Goal: Ask a question: Seek information or help from site administrators or community

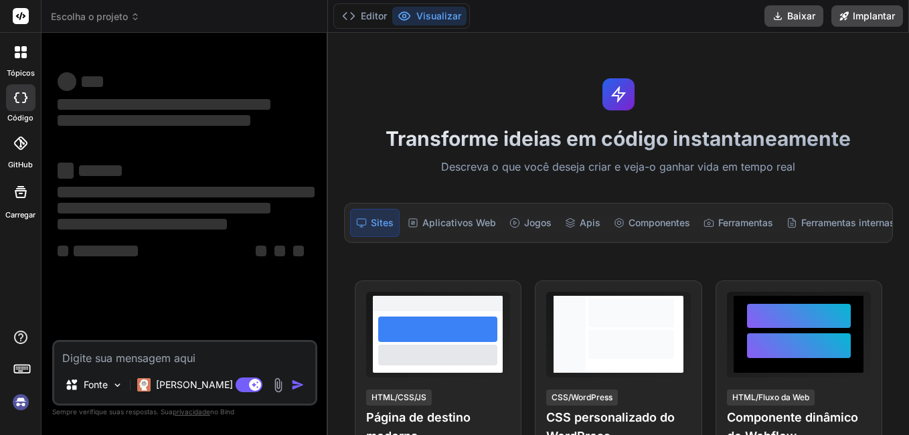
scroll to position [0, 25]
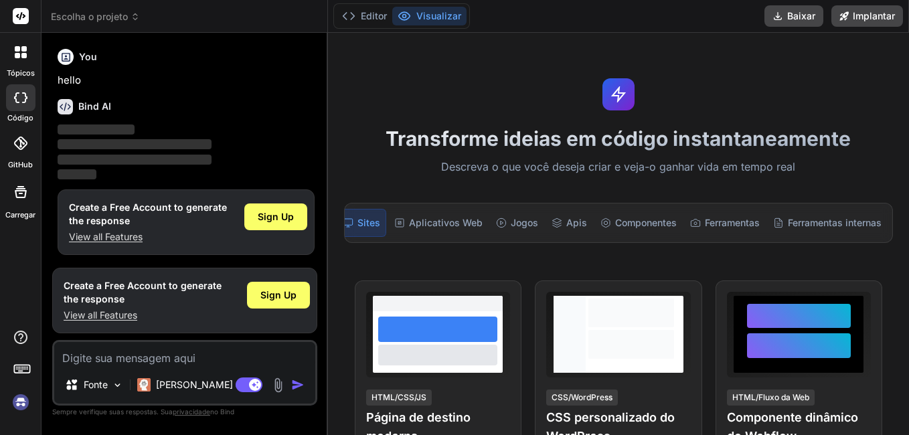
scroll to position [1, 0]
type textarea "x"
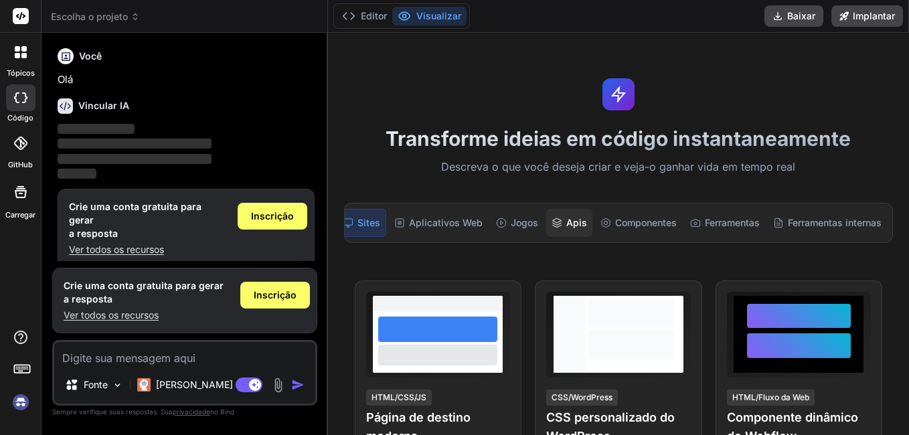
click at [552, 226] on icon at bounding box center [557, 223] width 11 height 11
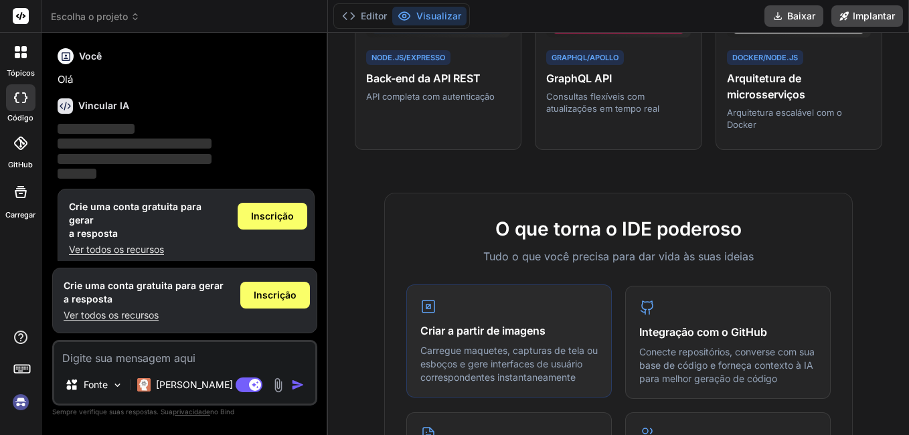
scroll to position [402, 0]
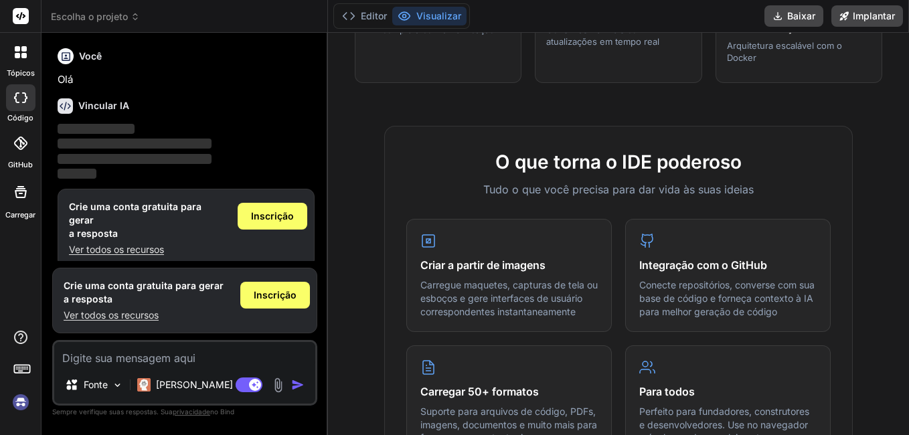
click at [90, 360] on textarea at bounding box center [184, 354] width 261 height 24
type textarea "P"
type textarea "x"
type textarea "Pr"
type textarea "x"
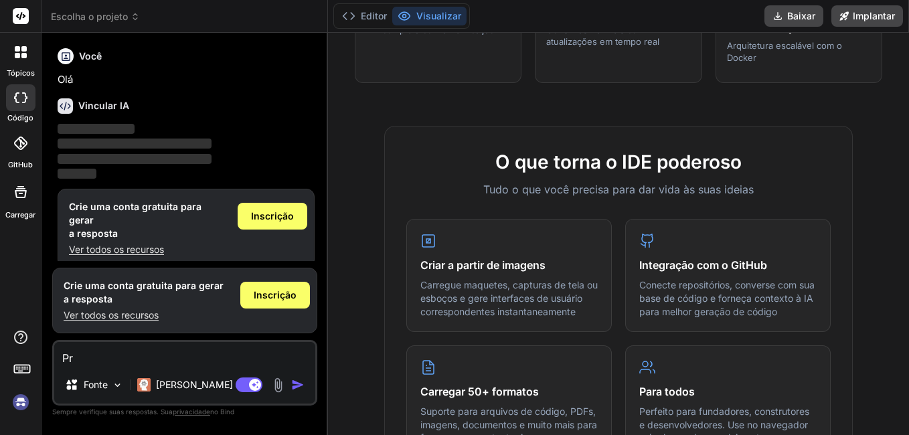
type textarea "Pre"
type textarea "x"
type textarea "Prec"
type textarea "x"
type textarea "Preci"
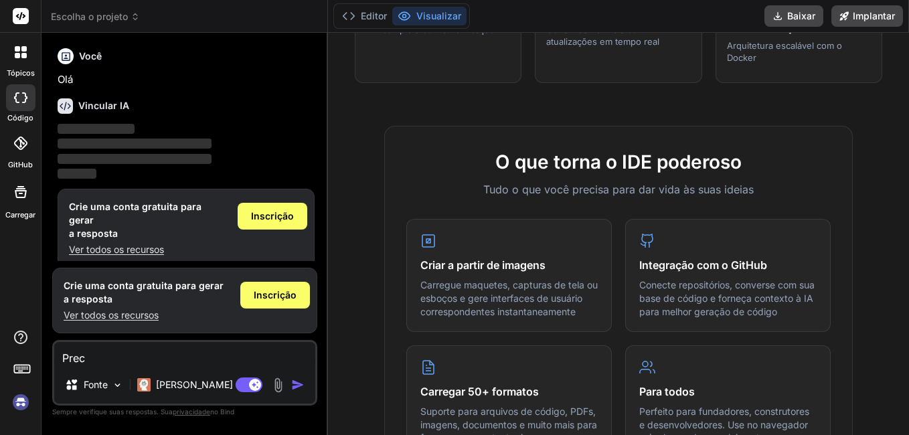
type textarea "x"
type textarea "Precis"
type textarea "x"
type textarea "Preciso"
type textarea "x"
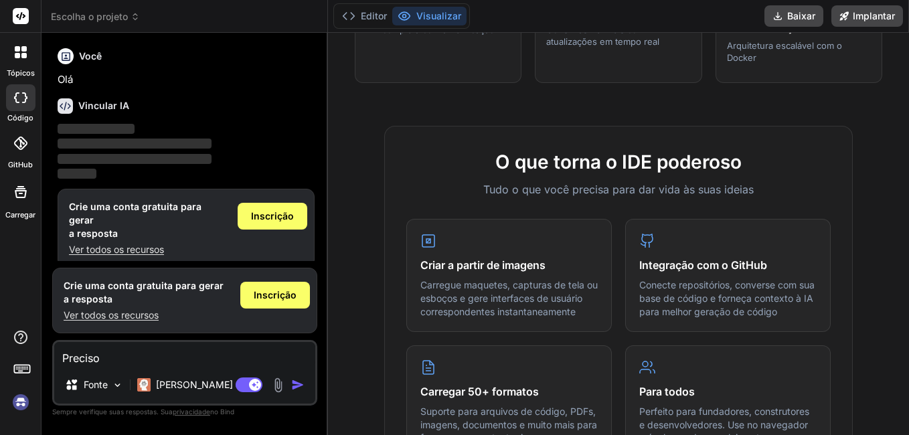
type textarea "Preciso"
type textarea "x"
type textarea "Preciso d"
type textarea "x"
type textarea "Preciso de"
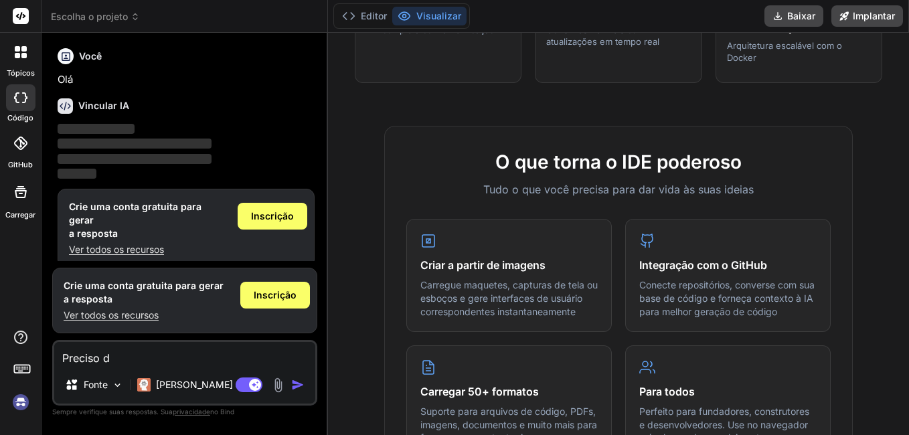
type textarea "x"
type textarea "Preciso de"
type textarea "x"
type textarea "Preciso de u"
type textarea "x"
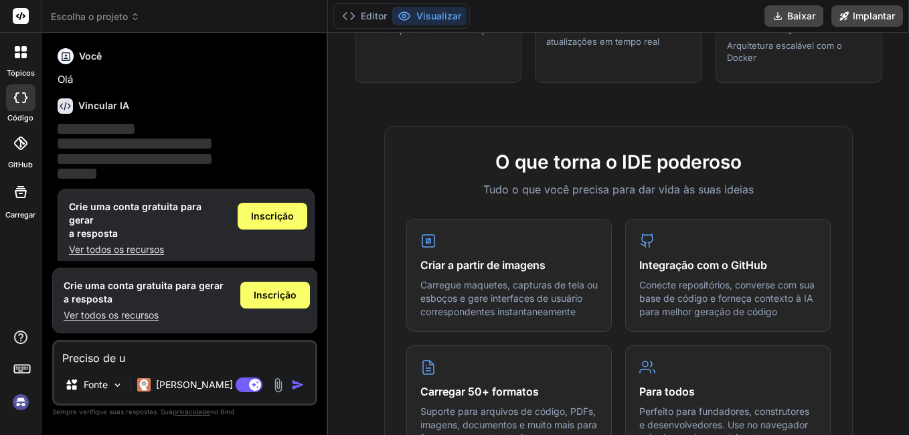
type textarea "Preciso de um"
type textarea "x"
type textarea "Preciso de uma"
type textarea "x"
type textarea "Preciso de uma"
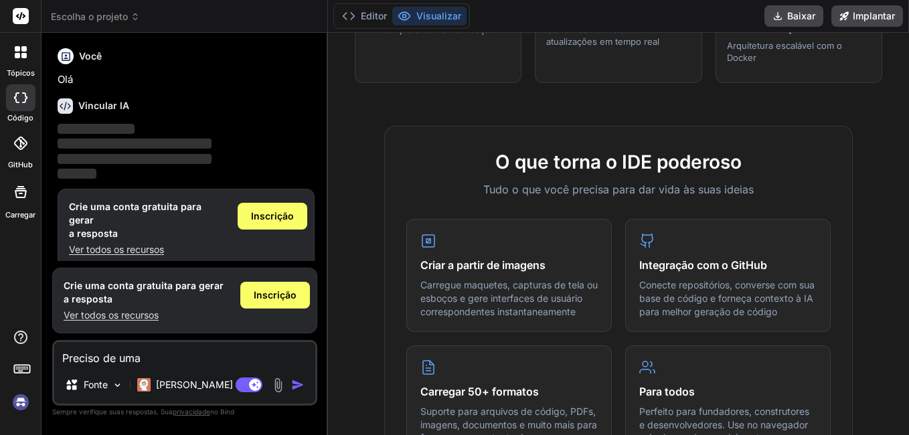
type textarea "x"
type textarea "Preciso de uma a"
type textarea "x"
type textarea "Preciso de uma ap"
type textarea "x"
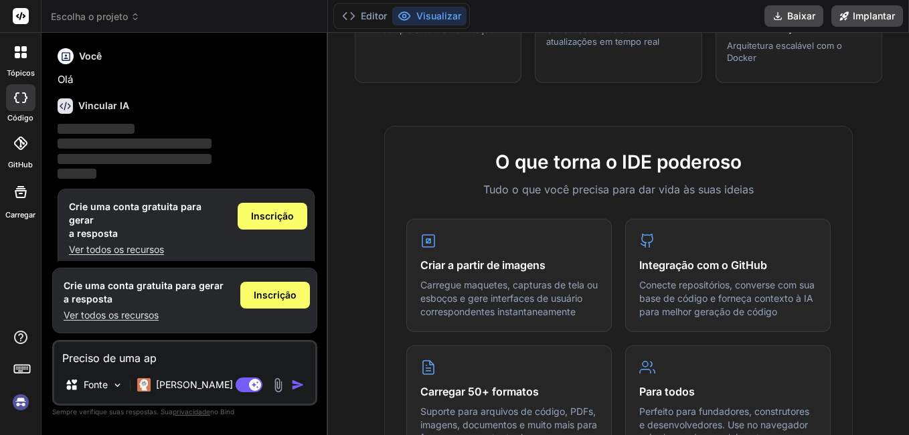
type textarea "Preciso de uma api"
type textarea "x"
type textarea "Preciso de uma api"
type textarea "x"
type textarea "Preciso de uma api q"
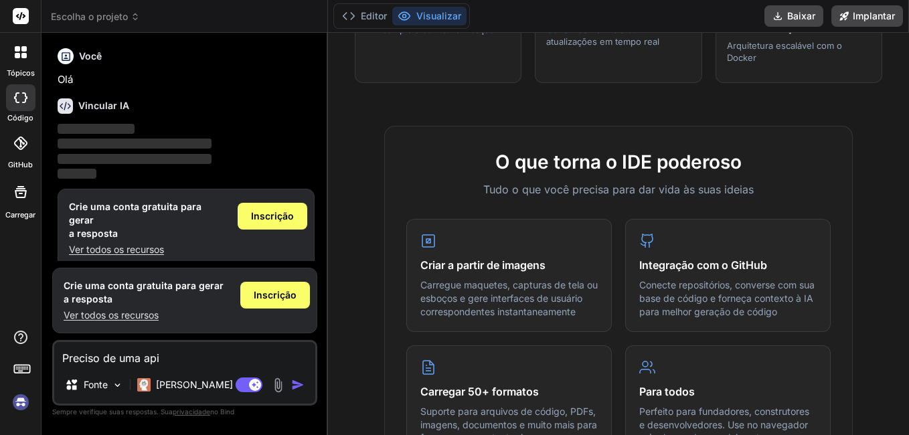
type textarea "x"
type textarea "Preciso de uma api qu"
type textarea "x"
type textarea "Preciso de uma api que"
type textarea "x"
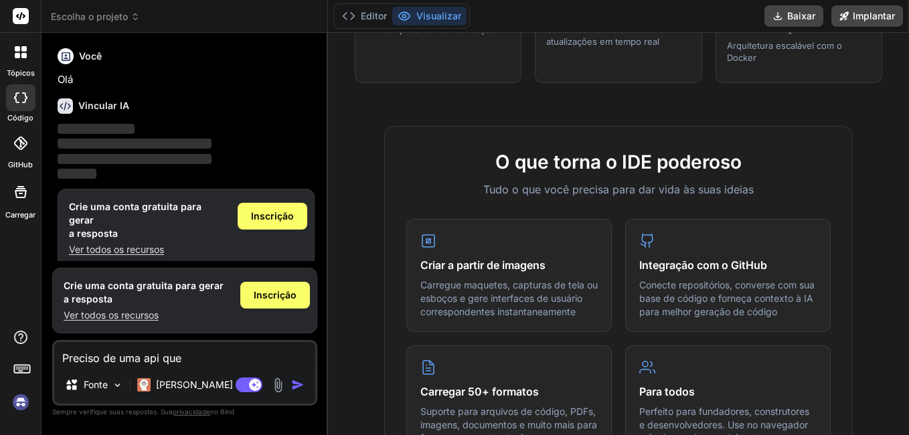
type textarea "Preciso de uma api qu"
type textarea "x"
type textarea "Preciso de uma api q"
type textarea "x"
type textarea "Preciso de uma api"
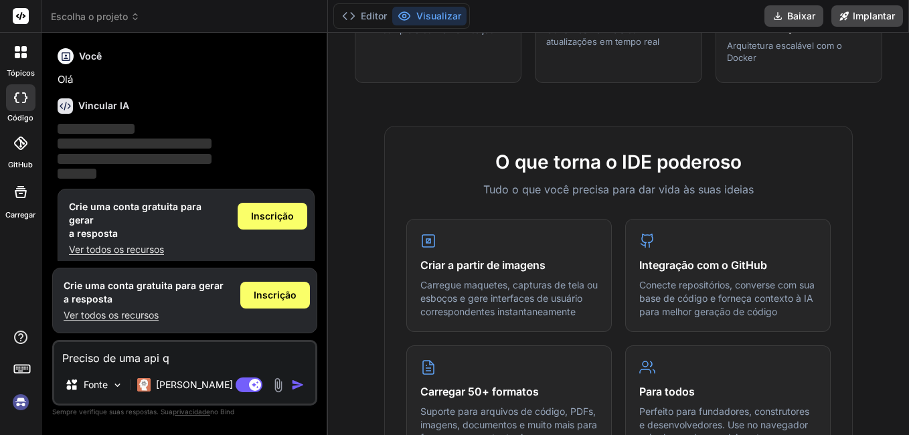
type textarea "x"
type textarea "Preciso de uma api d"
type textarea "x"
type textarea "Preciso de uma api do"
type textarea "x"
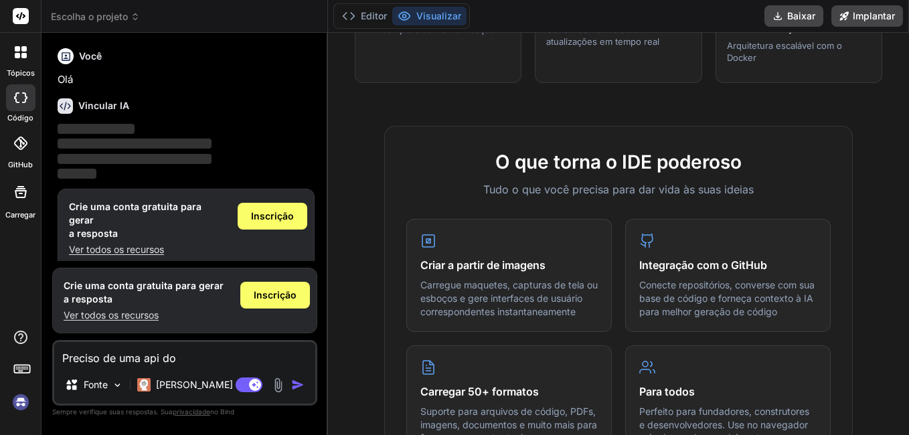
type textarea "Preciso de uma api do"
type textarea "x"
type textarea "Preciso de uma api do h"
type textarea "x"
type textarea "Preciso de uma api do ha"
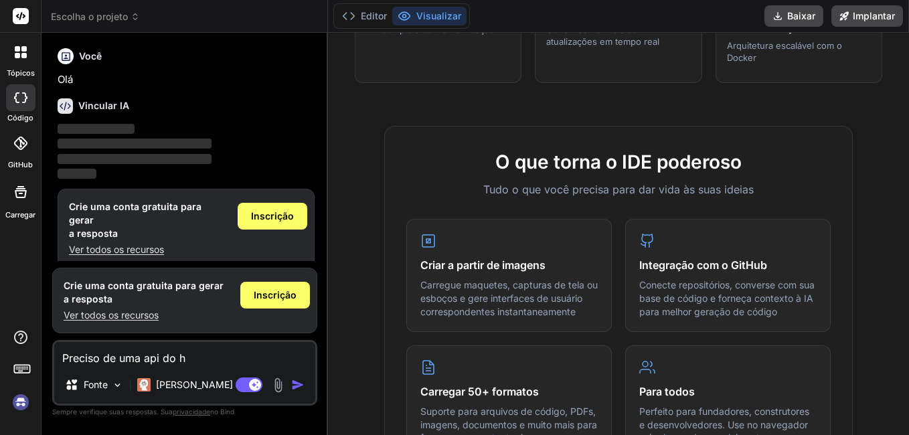
type textarea "x"
type textarea "Preciso de uma api do hai"
type textarea "x"
type textarea "Preciso de uma api do hail"
type textarea "x"
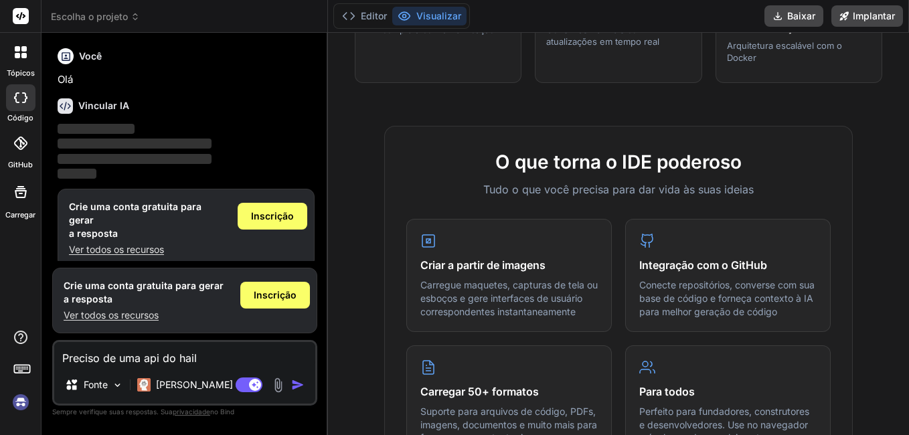
type textarea "Preciso de uma api do hailu"
type textarea "x"
type textarea "Preciso de uma api do hailuo"
type textarea "x"
type textarea "Preciso de uma api do hailuo"
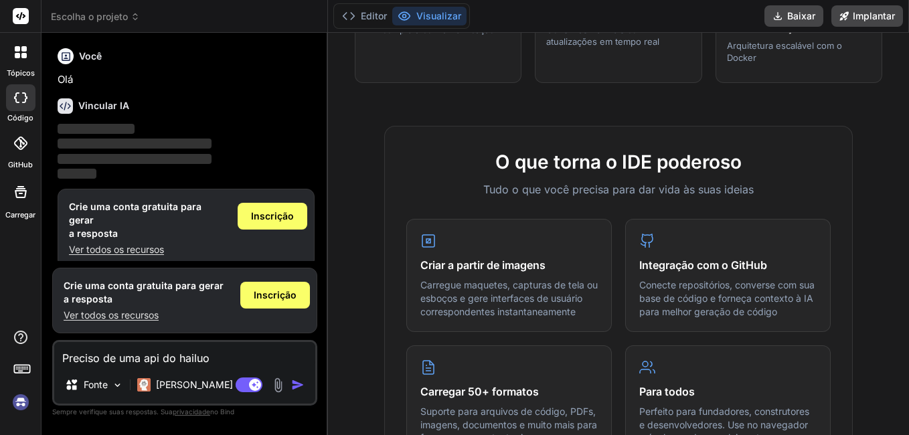
type textarea "x"
type textarea "Preciso de uma api do hailuo g"
type textarea "x"
type textarea "Preciso de uma api do hailuo gr"
type textarea "x"
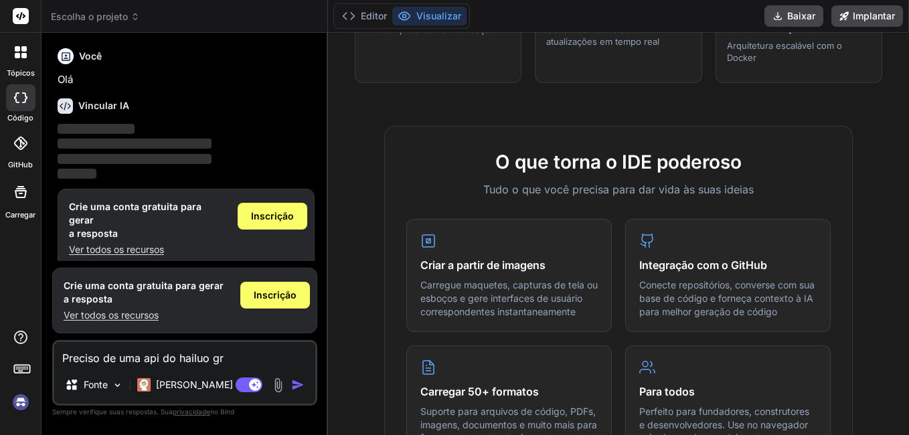
type textarea "Preciso de uma api do hailuo gra"
type textarea "x"
type textarea "Preciso de uma api do hailuo grat"
type textarea "x"
type textarea "Preciso de uma api do hailuo gratu"
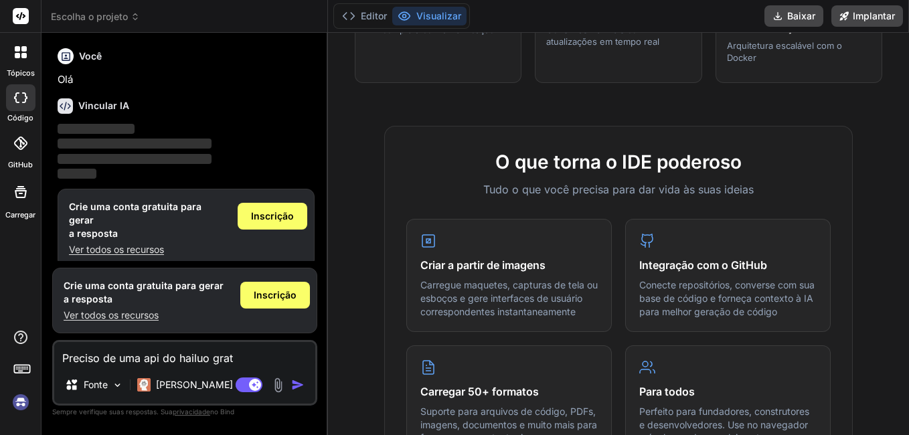
type textarea "x"
type textarea "Preciso de uma api do hailuo gratui"
type textarea "x"
type textarea "Preciso de uma api do hailuo gratuit"
type textarea "x"
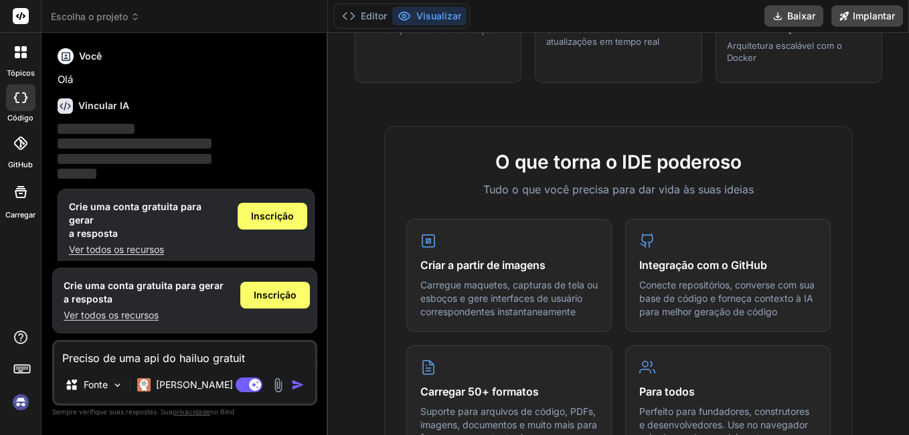
type textarea "Preciso de uma api do hailuo gratuita"
type textarea "x"
type textarea "Preciso de uma api do hailuo gratuita"
type textarea "x"
type textarea "Preciso de uma api do hailuo gratuita p"
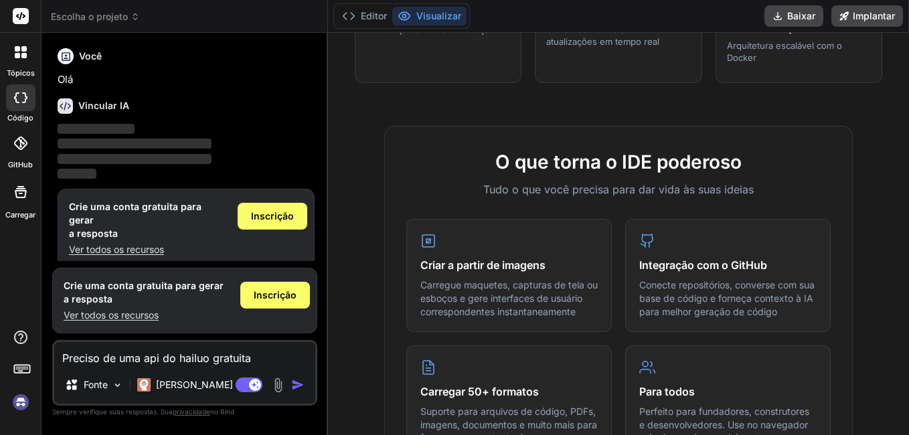
type textarea "x"
type textarea "Preciso de uma api do hailuo gratuita pa"
type textarea "x"
type textarea "Preciso de uma api do hailuo gratuita par"
type textarea "x"
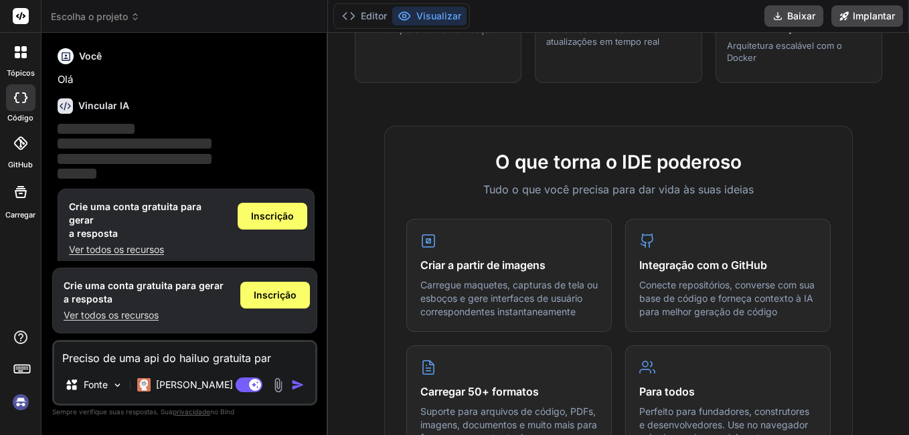
type textarea "Preciso de uma api do hailuo gratuita para"
type textarea "x"
type textarea "Preciso de uma api do hailuo gratuita para"
type textarea "x"
type textarea "Preciso de uma api do hailuo gratuita para g"
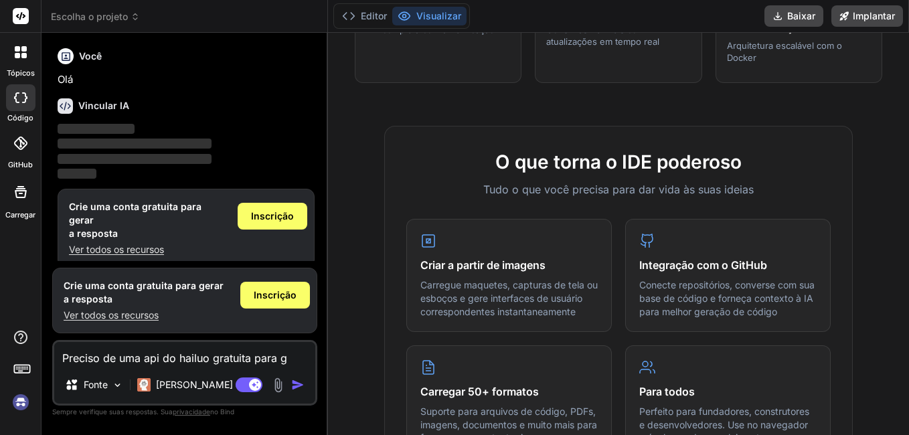
type textarea "x"
type textarea "Preciso de uma api do hailuo gratuita para gc"
type textarea "x"
type textarea "Preciso de uma api do hailuo gratuita para gcr"
type textarea "x"
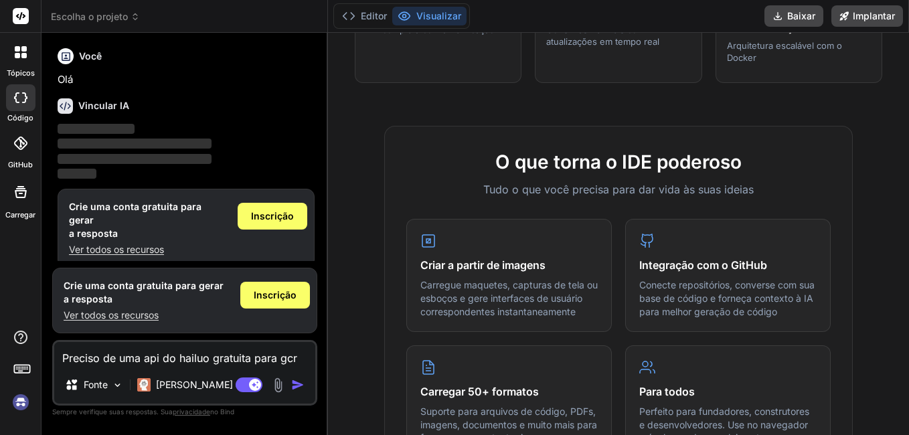
type textarea "Preciso de uma api do hailuo gratuita para gcri"
type textarea "x"
type textarea "Preciso de uma api do hailuo gratuita para gcria"
type textarea "x"
type textarea "Preciso de uma api do hailuo gratuita para gcriar"
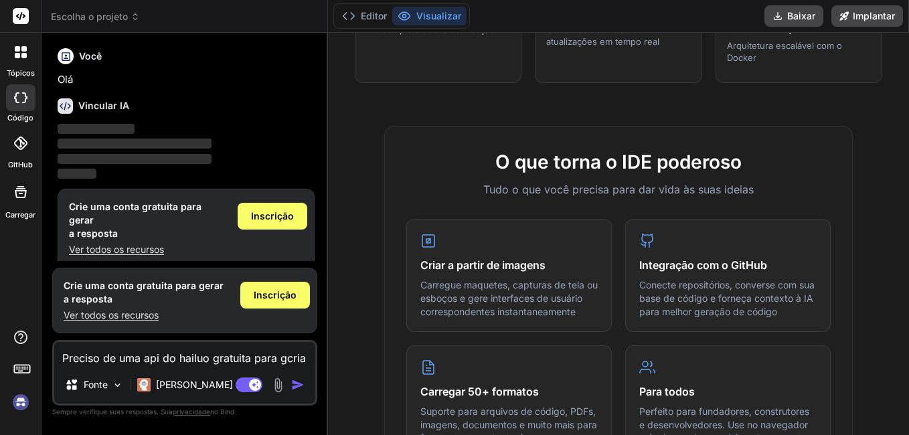
type textarea "x"
type textarea "Preciso de uma api do hailuo gratuita para gcriar"
type textarea "x"
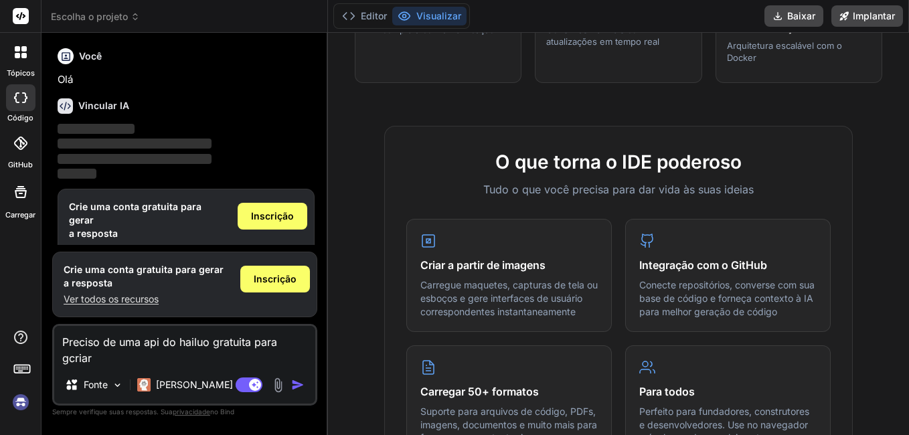
type textarea "Preciso de uma api do hailuo gratuita para gcriar"
type textarea "x"
type textarea "Preciso de uma api do hailuo gratuita para gcria"
type textarea "x"
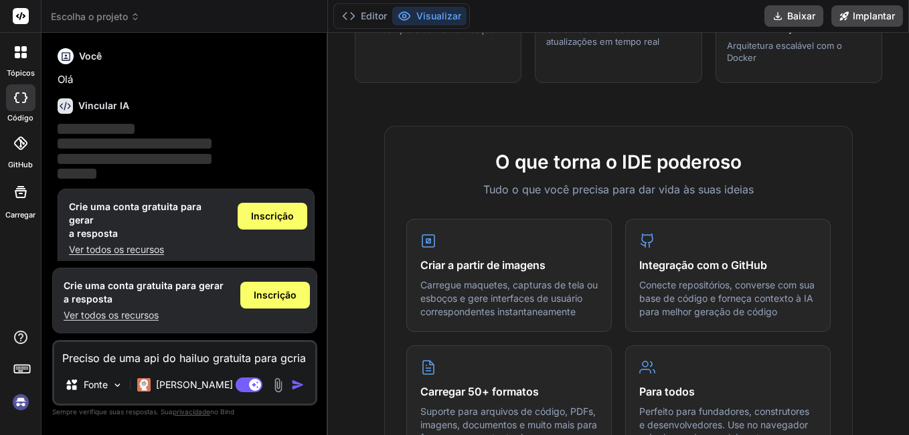
type textarea "Preciso de uma api do hailuo gratuita para gcri"
type textarea "x"
type textarea "Preciso de uma api do hailuo gratuita para gcr"
type textarea "x"
type textarea "Preciso de uma api do hailuo gratuita para gc"
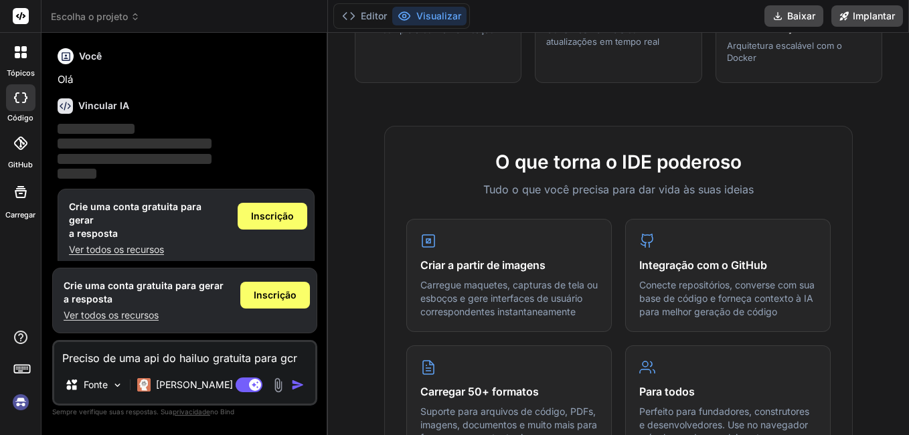
type textarea "x"
type textarea "Preciso de uma api do hailuo gratuita para g"
type textarea "x"
type textarea "Preciso de uma api do hailuo gratuita para"
type textarea "x"
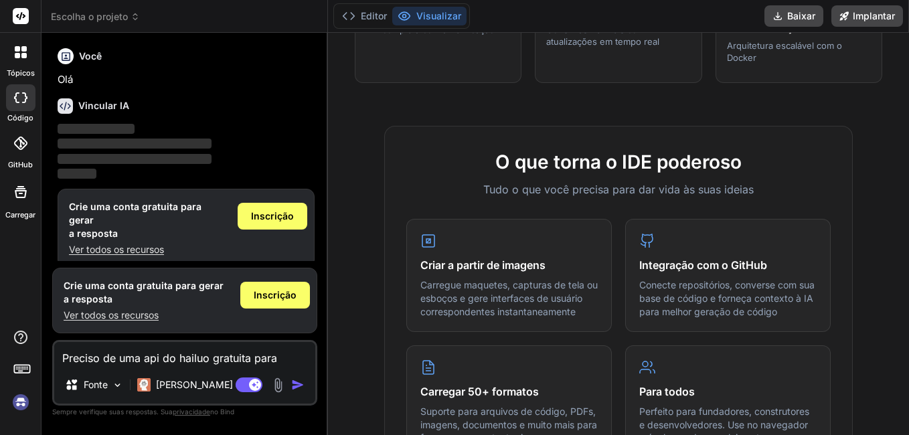
type textarea "Preciso de uma api do hailuo gratuita para c"
type textarea "x"
type textarea "Preciso de uma api do hailuo gratuita para cr"
type textarea "x"
type textarea "Preciso de uma api do hailuo gratuita para cri"
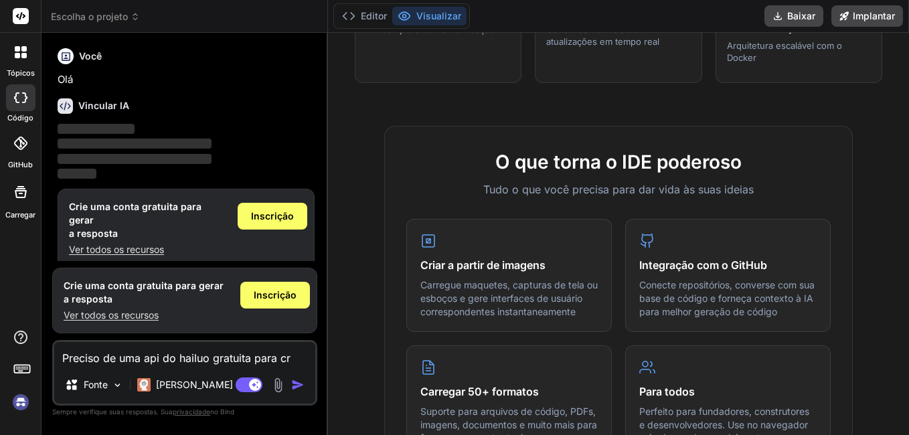
type textarea "x"
type textarea "Preciso de uma api do hailuo gratuita para cria"
type textarea "x"
type textarea "Preciso de uma api do hailuo gratuita para criar"
type textarea "x"
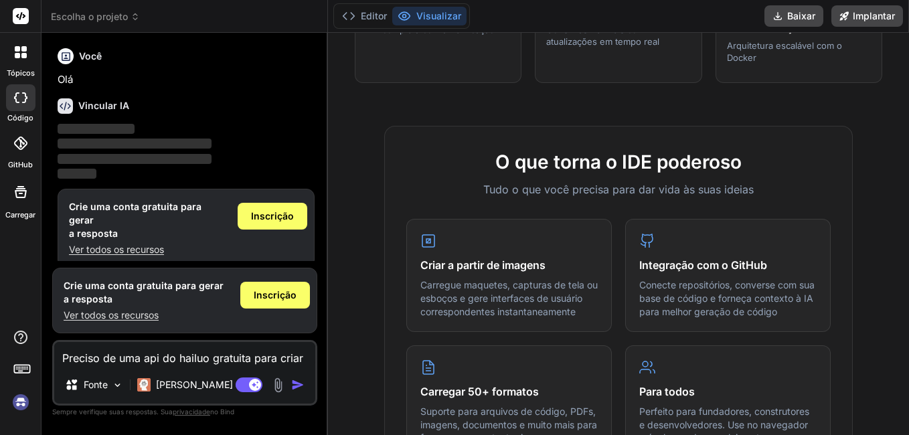
type textarea "Preciso de uma api do hailuo gratuita para criar"
type textarea "x"
type textarea "Preciso de uma api do hailuo gratuita para criar m"
type textarea "x"
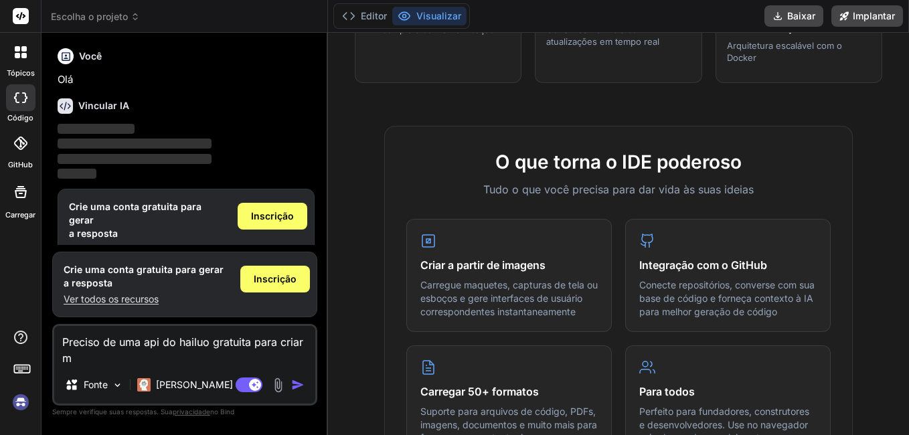
type textarea "Preciso de uma api do hailuo gratuita para criar"
type textarea "x"
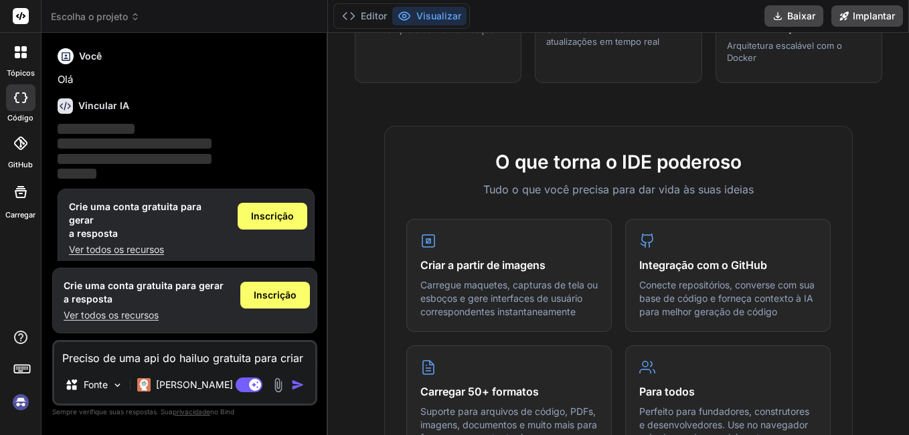
type textarea "Preciso de uma api do hailuo gratuita para criar m"
type textarea "x"
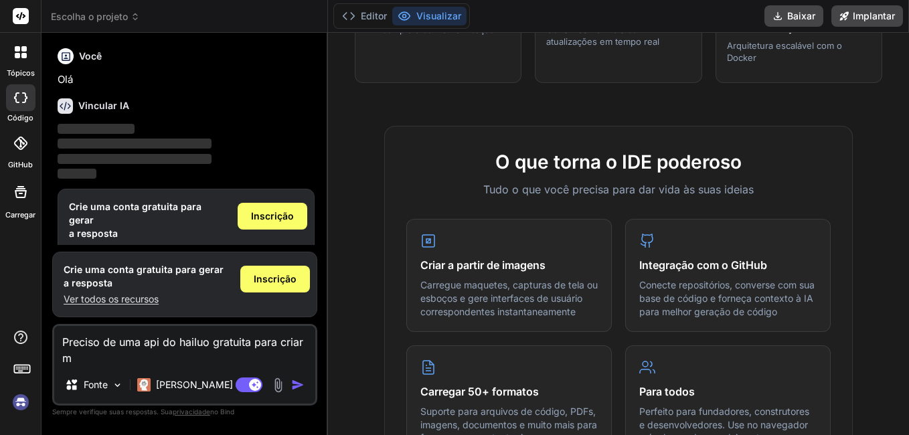
type textarea "Preciso de uma api do hailuo gratuita para criar me"
type textarea "x"
type textarea "Preciso de uma api do hailuo gratuita para criar meu"
type textarea "x"
type textarea "Preciso de uma api do hailuo gratuita para criar meu"
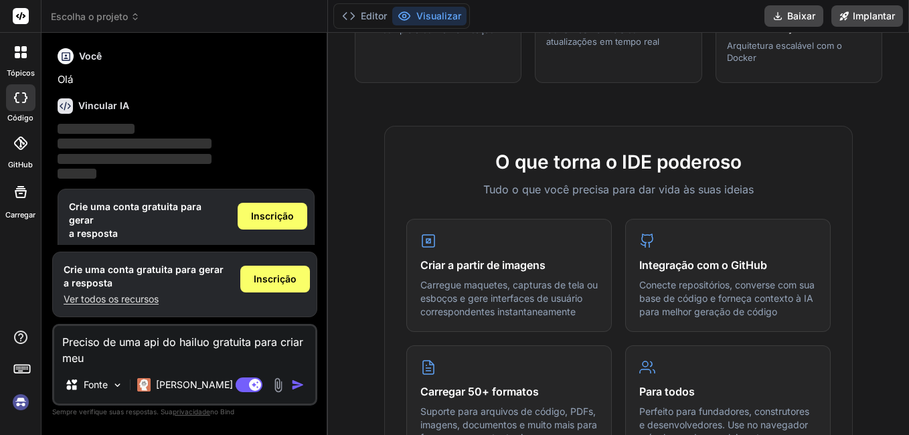
type textarea "x"
type textarea "Preciso de uma api do hailuo gratuita para criar meu a"
type textarea "x"
type textarea "Preciso de uma api do hailuo gratuita para criar meu ap"
type textarea "x"
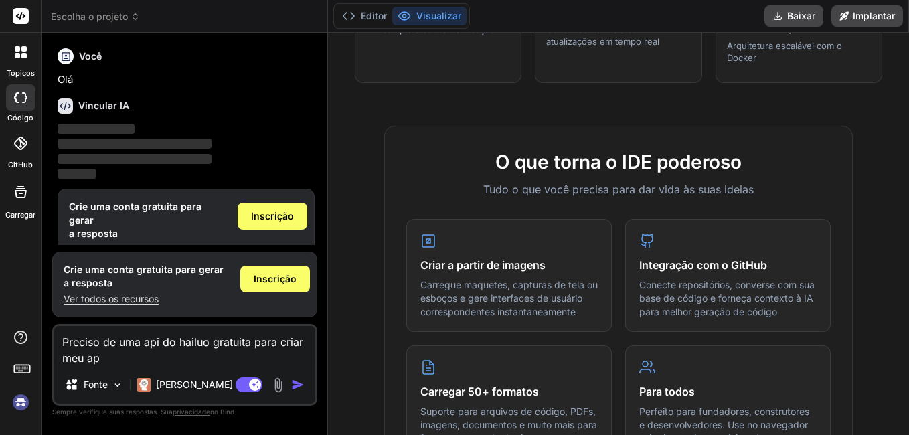
type textarea "Preciso de uma api do hailuo gratuita para criar meu app"
type textarea "x"
type textarea "Preciso de uma api do hailuo gratuita para criar meu app"
type textarea "x"
type textarea "Preciso de uma api do hailuo gratuita para criar meu app p"
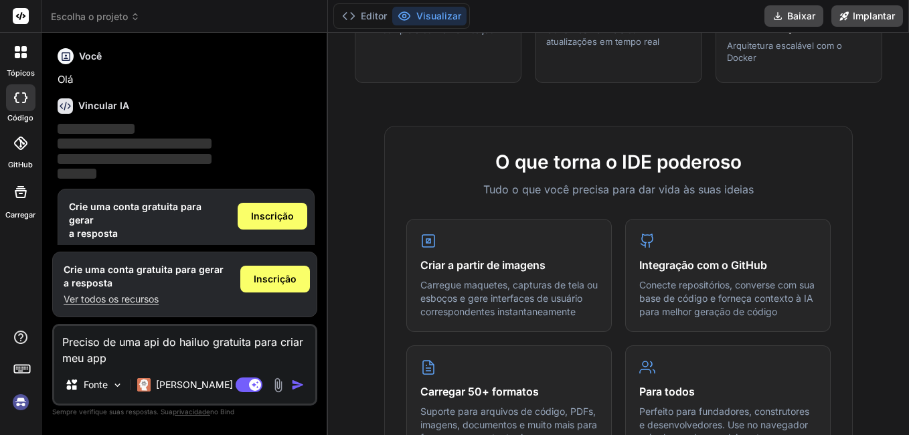
type textarea "x"
type textarea "Preciso de uma api do hailuo gratuita para criar meu app pa"
type textarea "x"
type textarea "Preciso de uma api do hailuo gratuita para criar meu app par"
type textarea "x"
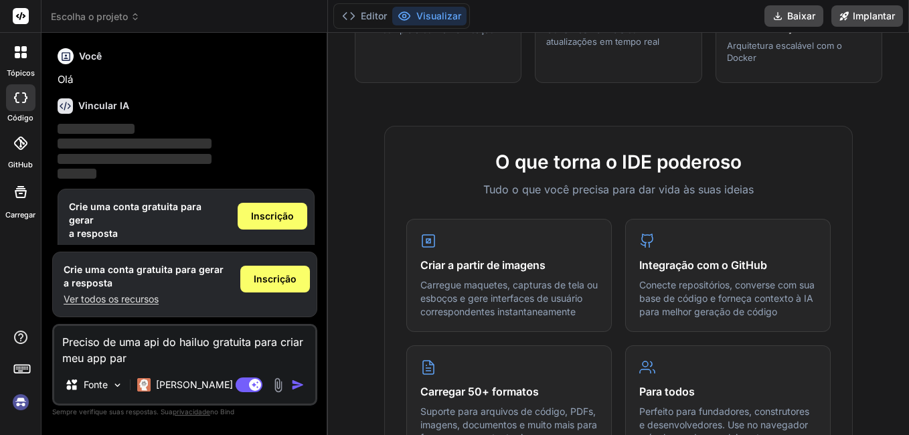
type textarea "Preciso de uma api do hailuo gratuita para criar meu app para"
type textarea "x"
type textarea "Preciso de uma api do hailuo gratuita para criar meu app para"
type textarea "x"
type textarea "Preciso de uma api do hailuo gratuita para criar meu app para f"
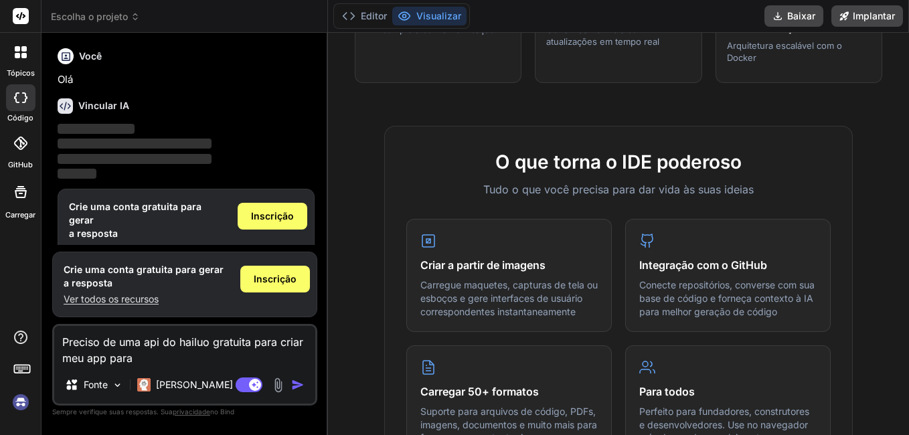
type textarea "x"
type textarea "Preciso de uma api do hailuo gratuita para criar meu app para"
type textarea "x"
type textarea "Preciso de uma api do hailuo gratuita para criar meu app para g"
type textarea "x"
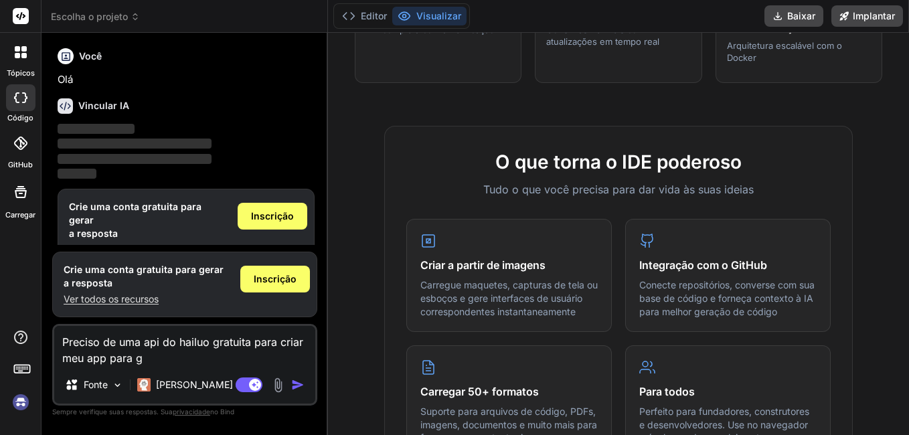
type textarea "Preciso de uma api do hailuo gratuita para criar meu app para ge"
type textarea "x"
type textarea "Preciso de uma api do hailuo gratuita para criar meu app para ger"
type textarea "x"
type textarea "Preciso de uma api do hailuo gratuita para criar meu app para gera"
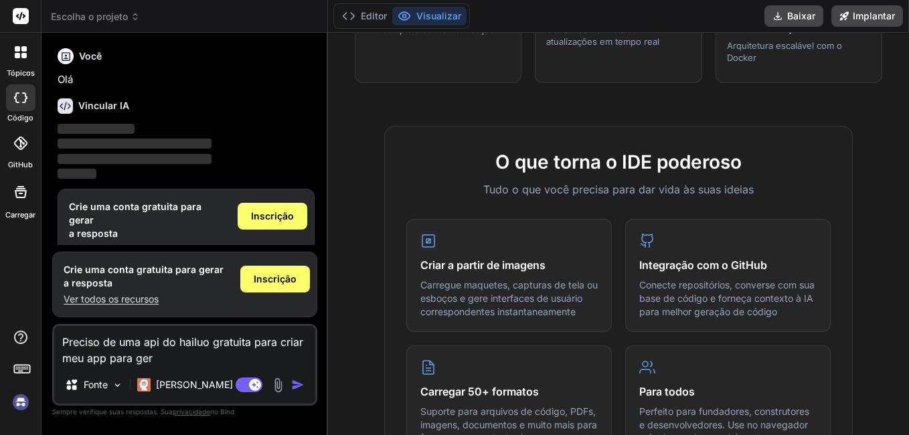
type textarea "x"
type textarea "Preciso de uma api do hailuo gratuita para criar meu app para gerar"
type textarea "x"
type textarea "Preciso de uma api do hailuo gratuita para criar meu app para gerar"
type textarea "x"
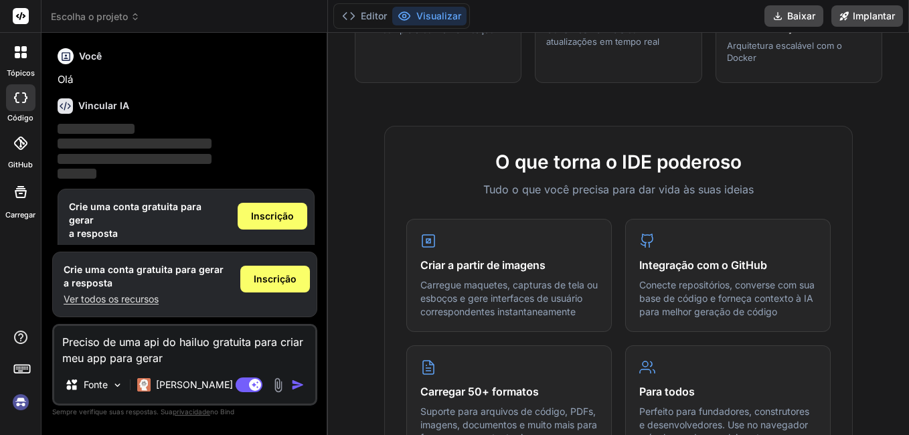
type textarea "Preciso de uma api do hailuo gratuita para criar meu app para gerar a"
type textarea "x"
type textarea "Preciso de uma api do hailuo gratuita para criar meu app para gerar an"
type textarea "x"
type textarea "Preciso de uma api do hailuo gratuita para criar meu app para gerar ani"
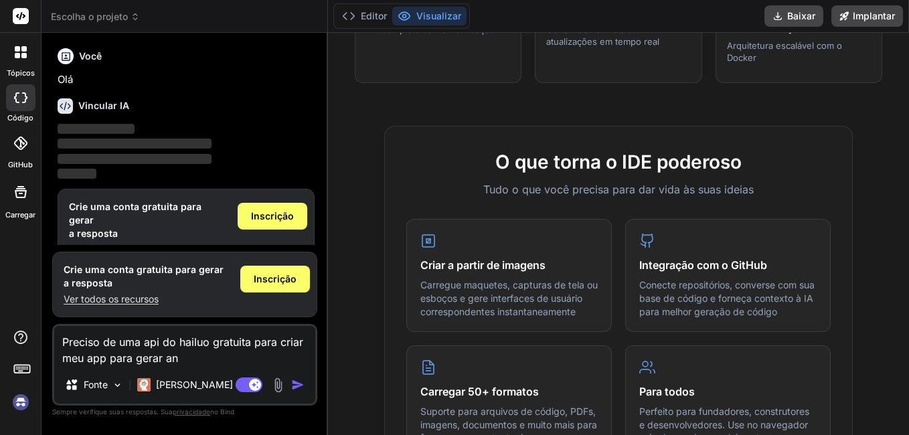
type textarea "x"
type textarea "Preciso de uma api do hailuo gratuita para criar meu app para gerar anim"
type textarea "x"
type textarea "Preciso de uma api do hailuo gratuita para criar meu app para gerar anima"
type textarea "x"
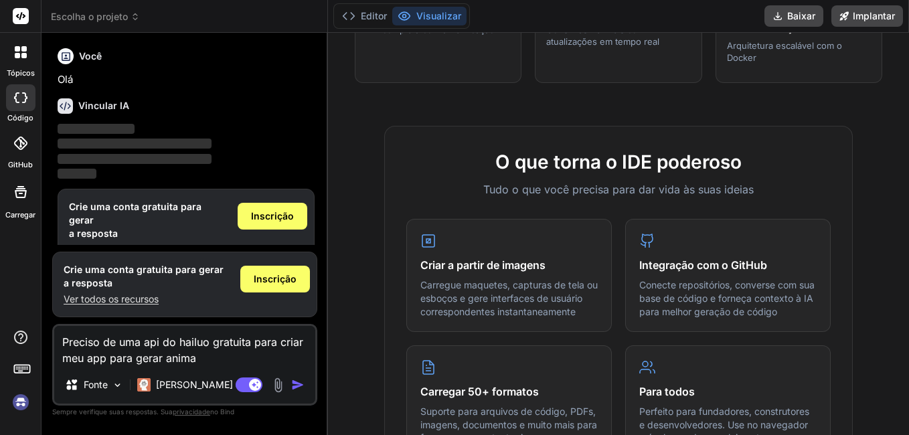
type textarea "Preciso de uma api do hailuo gratuita para criar meu app para gerar animal"
type textarea "x"
type textarea "Preciso de uma api do hailuo gratuita para criar meu app para gerar anima"
type textarea "x"
type textarea "Preciso de uma api do hailuo gratuita para criar meu app para gerar animaç"
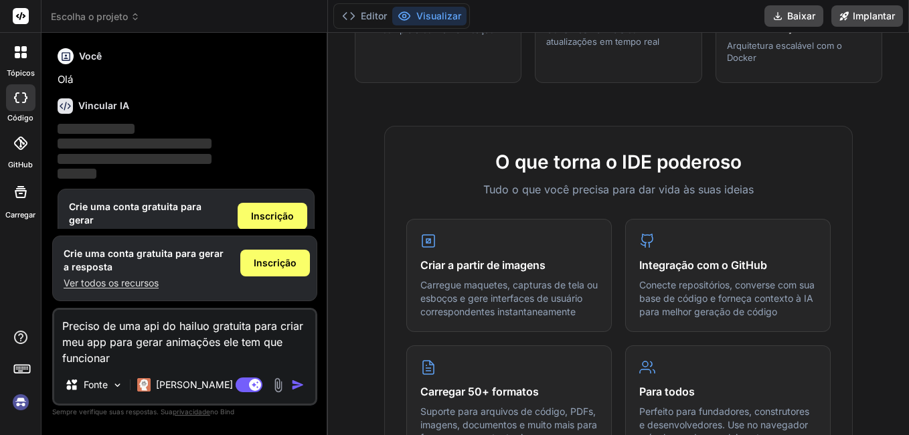
click at [303, 386] on img "button" at bounding box center [297, 384] width 13 height 13
click at [265, 265] on span "Inscrição" at bounding box center [275, 262] width 43 height 13
click at [285, 263] on span "Inscrição" at bounding box center [275, 262] width 43 height 13
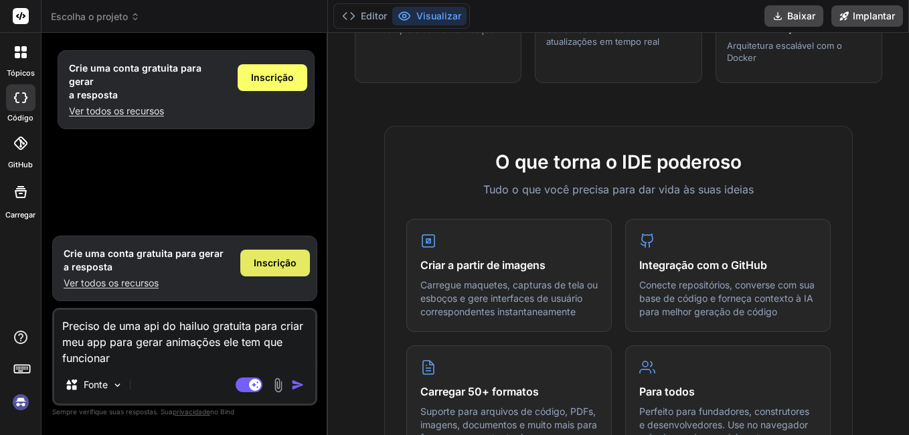
scroll to position [0, 0]
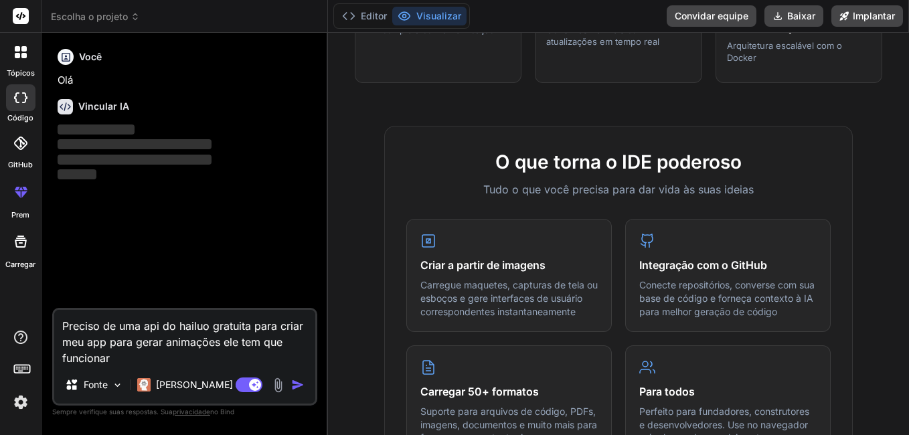
click at [294, 385] on img "button" at bounding box center [297, 384] width 13 height 13
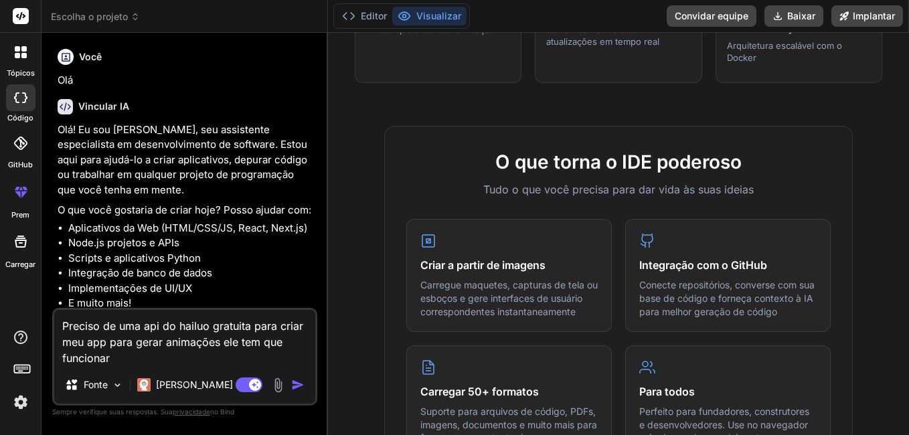
click at [301, 384] on img "button" at bounding box center [297, 384] width 13 height 13
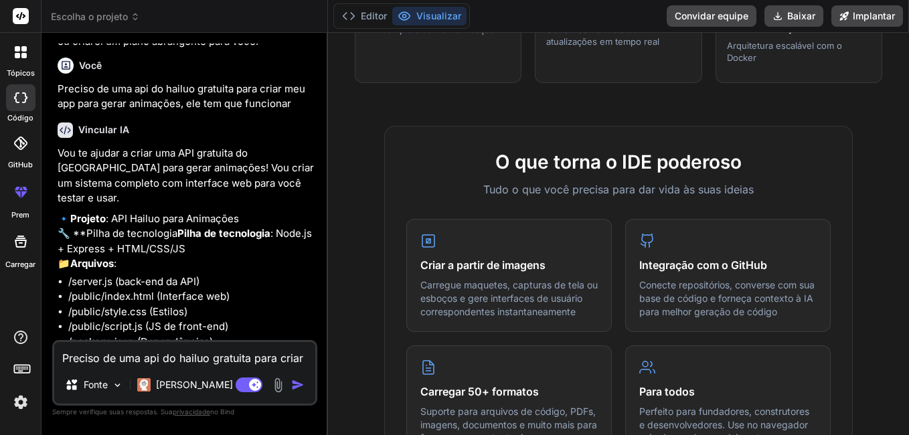
scroll to position [429, 0]
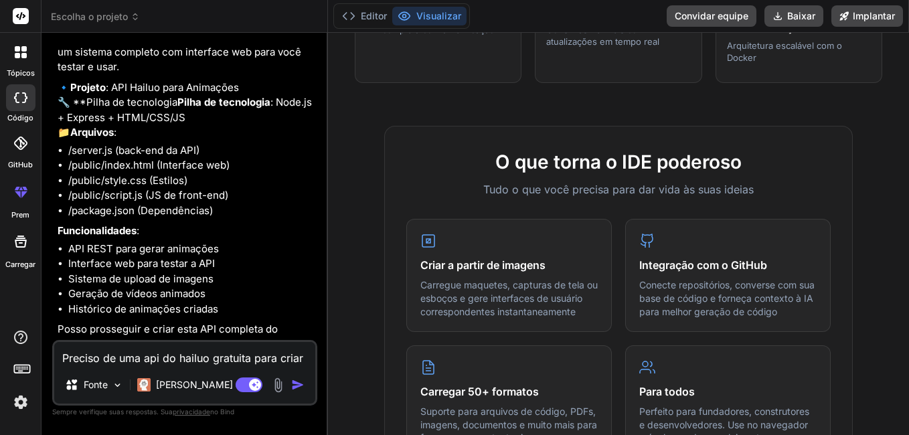
click at [179, 347] on textarea "Preciso de uma api do hailuo gratuita para criar meu app para gerar animações e…" at bounding box center [184, 354] width 261 height 24
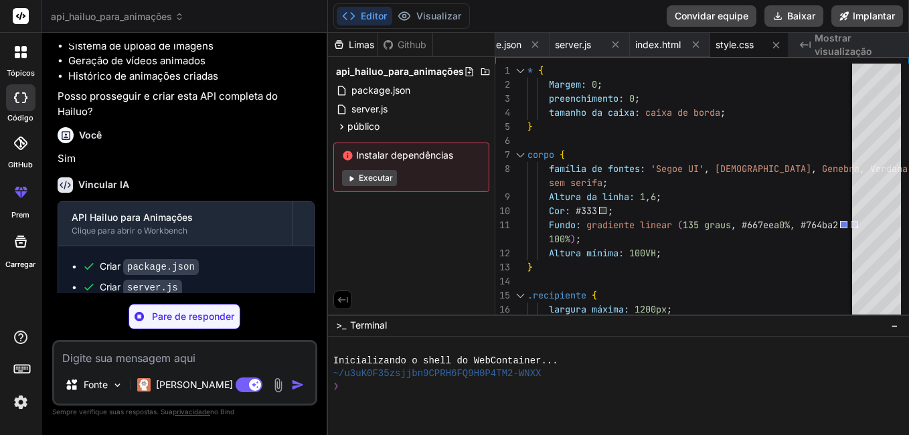
scroll to position [724, 0]
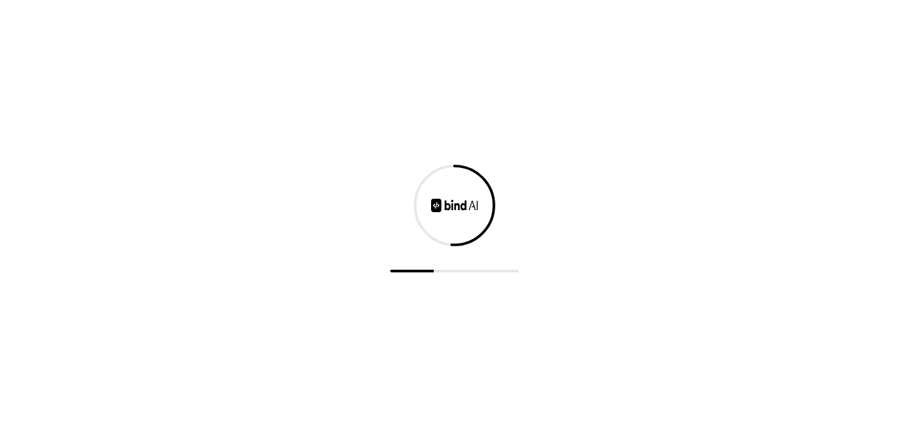
click at [706, 242] on div at bounding box center [454, 217] width 909 height 435
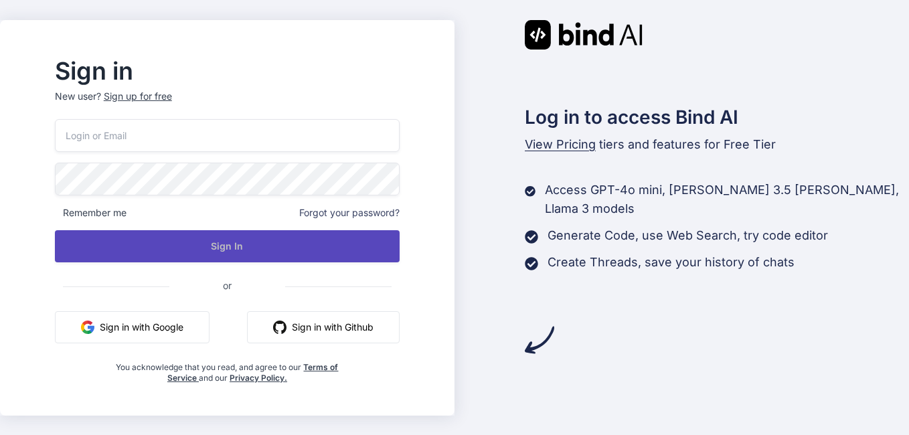
click at [240, 254] on button "Sign In" at bounding box center [227, 246] width 345 height 32
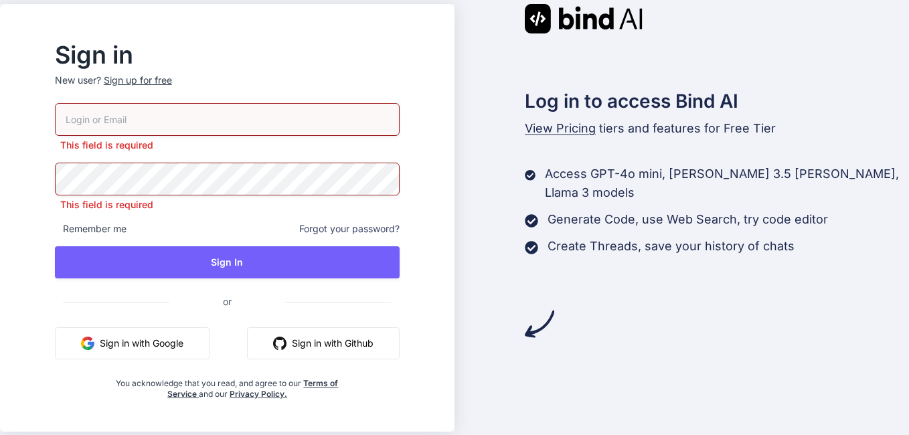
click at [194, 345] on button "Sign in with Google" at bounding box center [132, 343] width 155 height 32
click at [155, 77] on div "Sign up for free" at bounding box center [138, 80] width 68 height 13
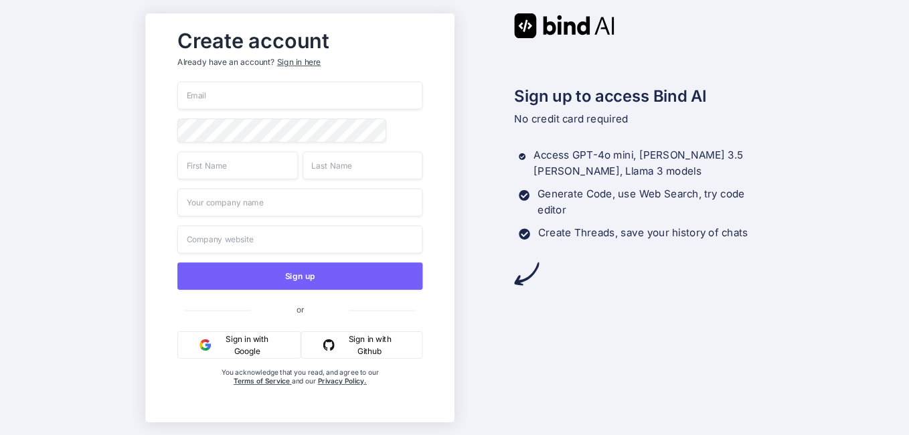
click at [250, 95] on input "email" at bounding box center [300, 96] width 246 height 28
type input "wapesaw663@nicext.com"
type input "teste"
type input "ROLUDO"
click at [309, 95] on input "wapesaw663@nicext.com" at bounding box center [300, 96] width 246 height 28
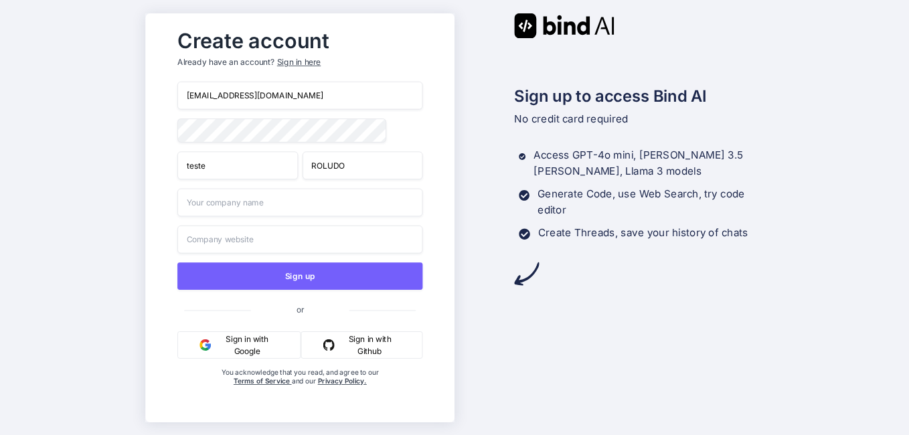
click at [309, 95] on input "wapesaw663@nicext.com" at bounding box center [300, 96] width 246 height 28
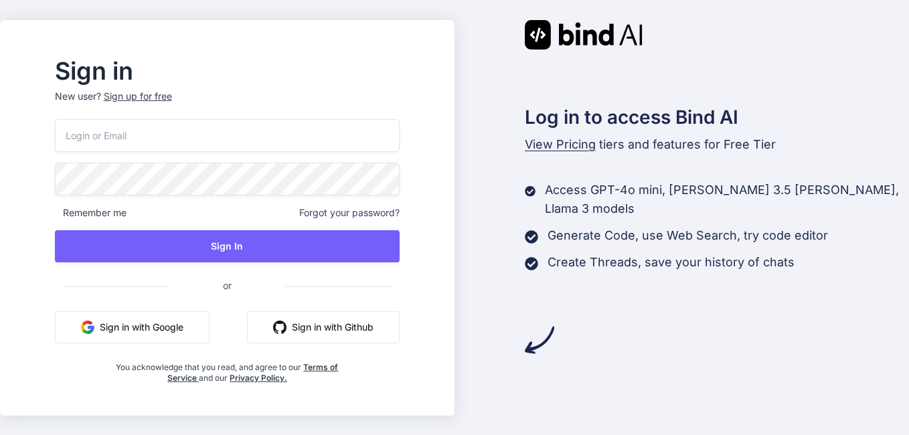
click at [163, 103] on p "New user? Sign up for free" at bounding box center [227, 104] width 345 height 29
click at [161, 98] on div "Sign up for free" at bounding box center [138, 96] width 68 height 13
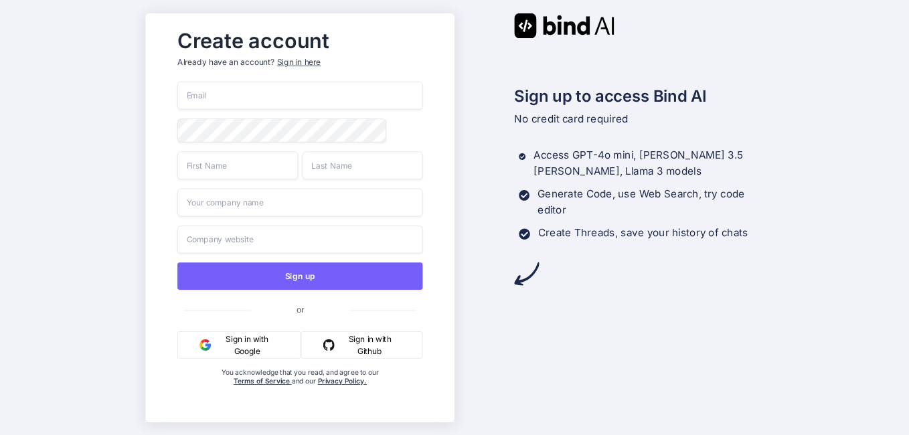
click at [248, 96] on input "email" at bounding box center [300, 96] width 246 height 28
paste input "cacov76271@skateru.com"
type input "cacov76271@skateru.com"
click at [206, 159] on input "text" at bounding box center [237, 165] width 121 height 28
type input "teste"
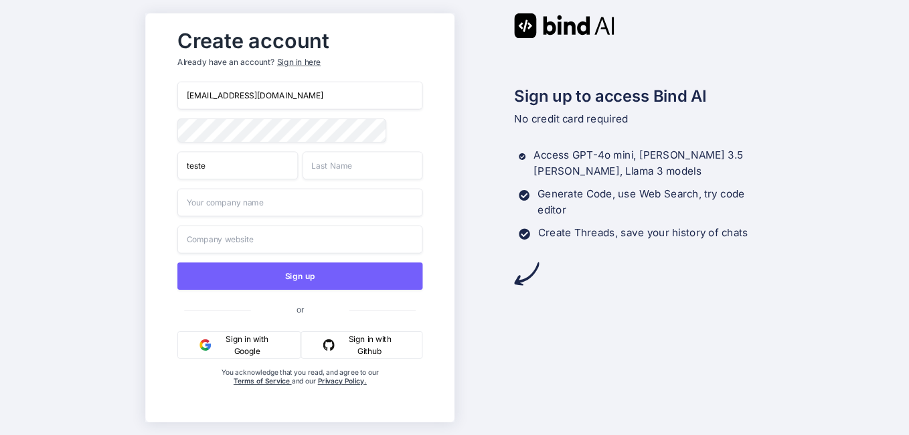
type input "ROLUDO"
click at [236, 214] on input "text" at bounding box center [300, 202] width 246 height 28
type input "AA"
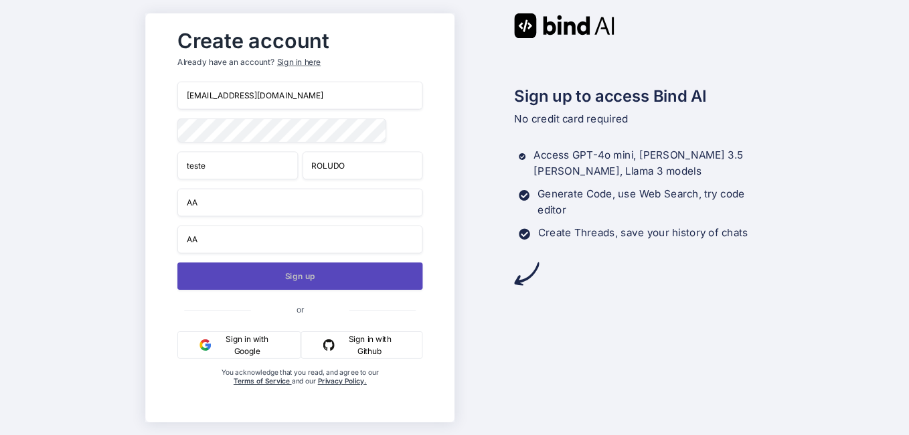
click at [265, 279] on button "Sign up" at bounding box center [300, 276] width 246 height 27
click at [267, 279] on button "Sign up" at bounding box center [300, 276] width 246 height 27
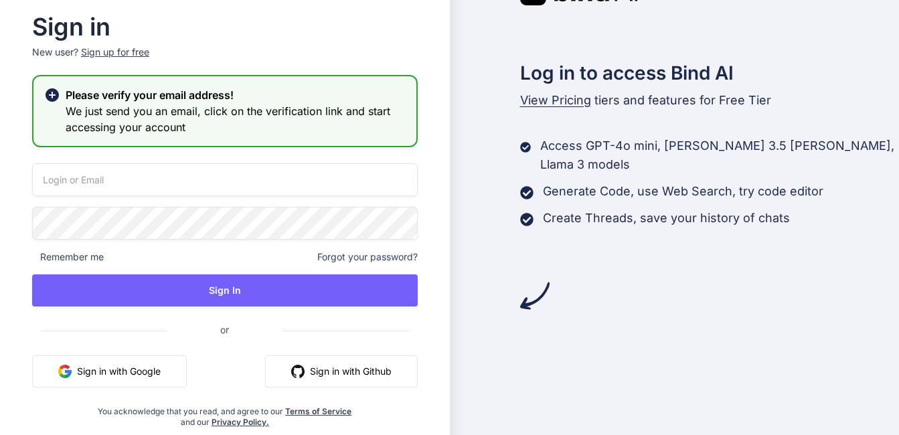
click at [139, 188] on input "email" at bounding box center [225, 179] width 386 height 33
paste input "cacov76271@skateru.com"
type input "cacov76271@skateru.com"
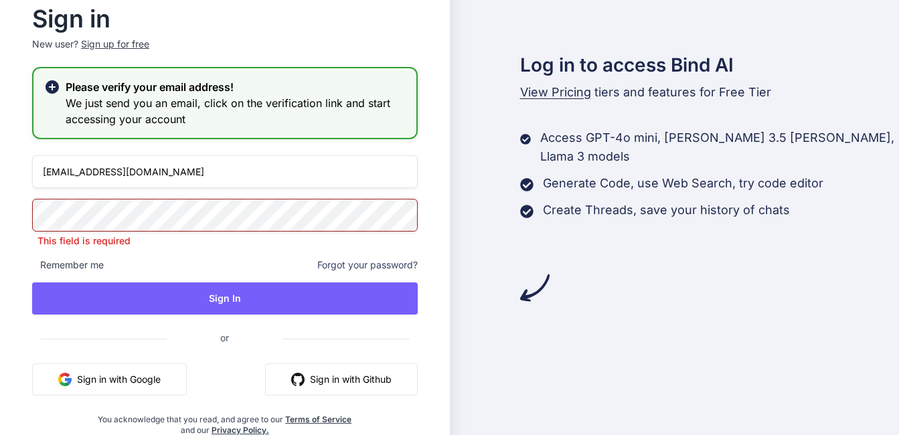
click at [372, 252] on div "cacov76271@skateru.com This field is required Remember me Forgot your password?…" at bounding box center [225, 295] width 386 height 281
click at [364, 267] on span "Forgot your password?" at bounding box center [367, 264] width 100 height 13
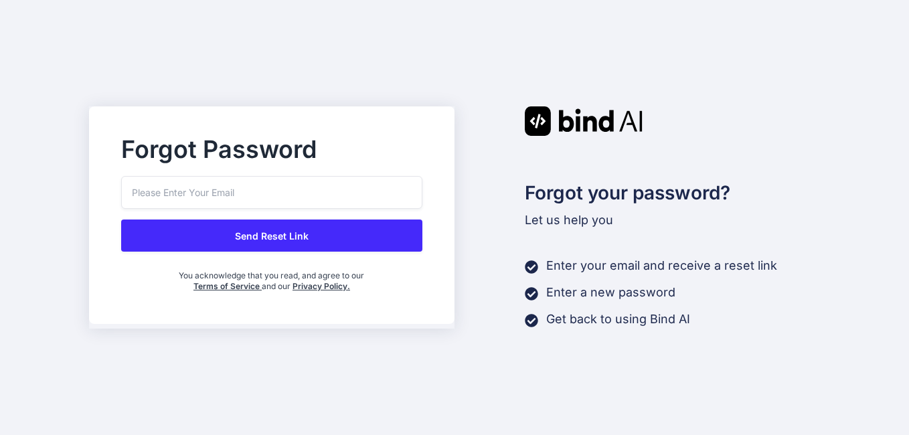
click at [231, 190] on input "email" at bounding box center [271, 192] width 301 height 33
paste input "cacov76271@skateru.com"
type input "cacov76271@skateru.com"
click at [210, 241] on button "Send Reset Link" at bounding box center [271, 236] width 301 height 32
click at [210, 240] on button "Send Reset Link" at bounding box center [271, 236] width 301 height 32
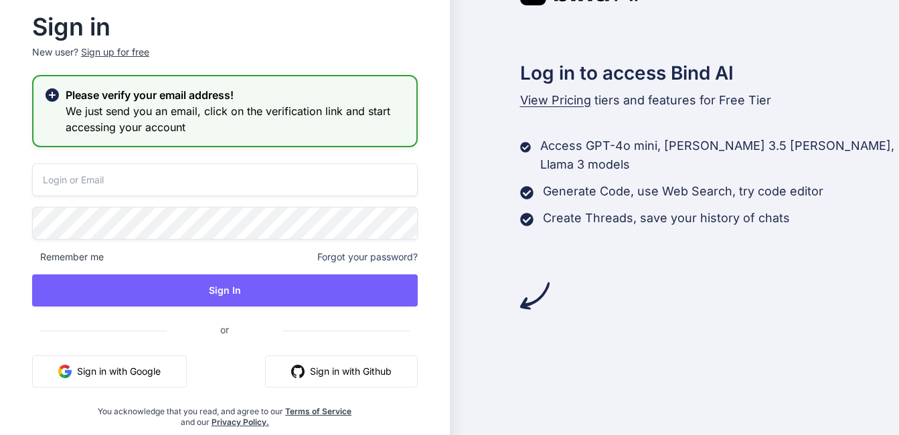
click at [107, 180] on input "email" at bounding box center [225, 179] width 386 height 33
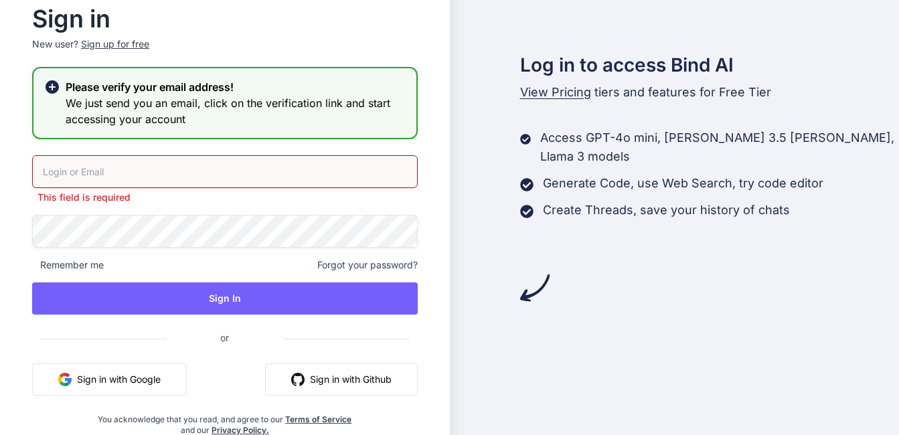
paste input "cacov76271@skateru.com"
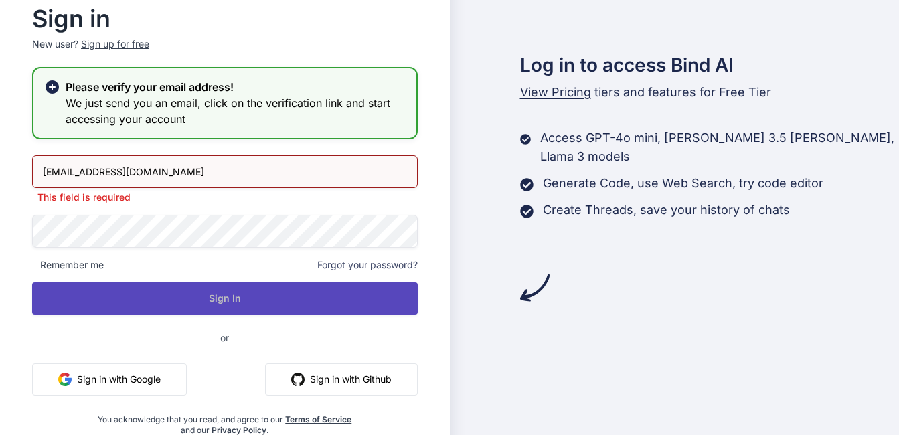
type input "cacov76271@skateru.com"
click at [202, 299] on button "Sign In" at bounding box center [225, 299] width 386 height 32
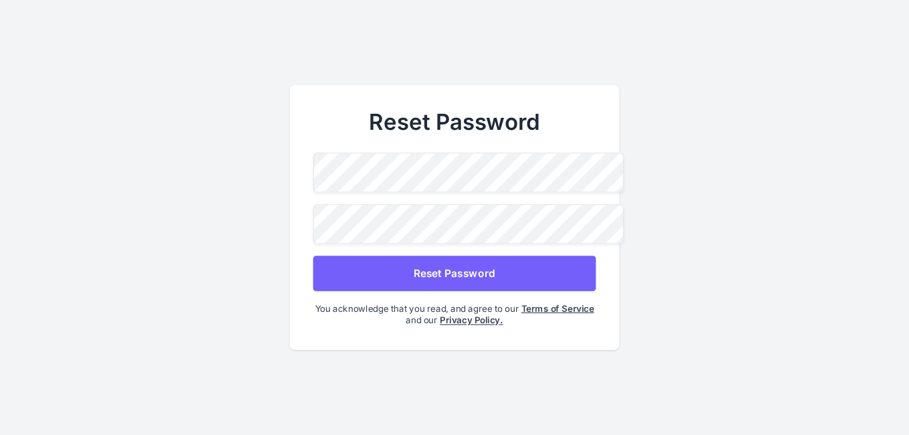
click at [579, 193] on span at bounding box center [587, 207] width 17 height 29
click at [306, 172] on div "Reset Password Reset Password You acknowledge that you read, and agree to our T…" at bounding box center [455, 217] width 330 height 265
click at [465, 267] on button "Reset Password" at bounding box center [454, 273] width 283 height 35
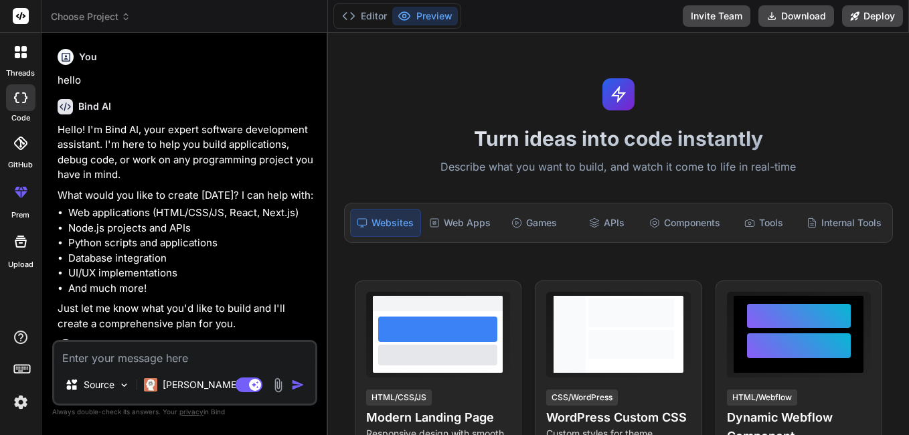
scroll to position [710, 0]
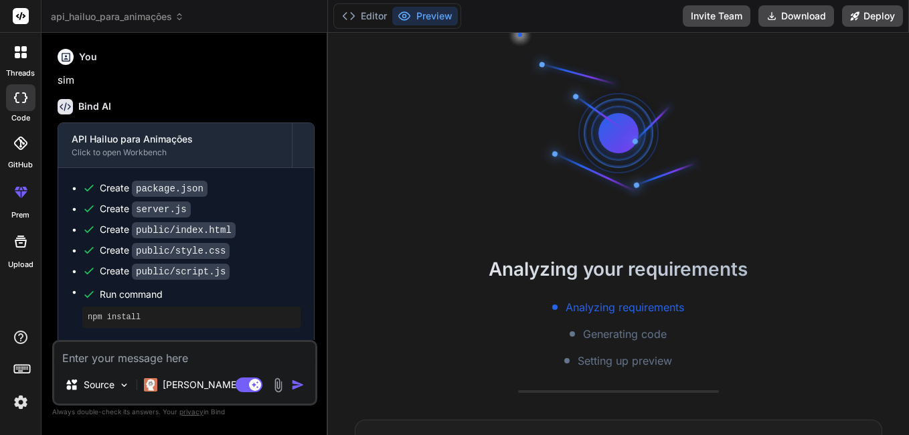
type textarea "x"
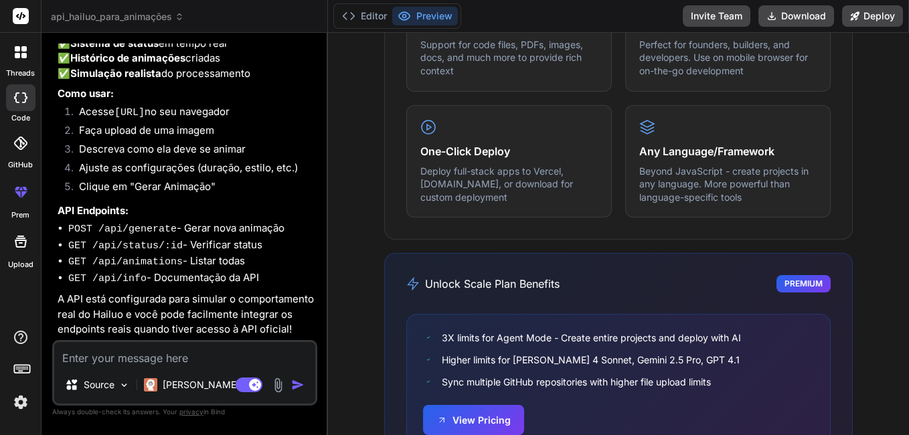
scroll to position [936, 0]
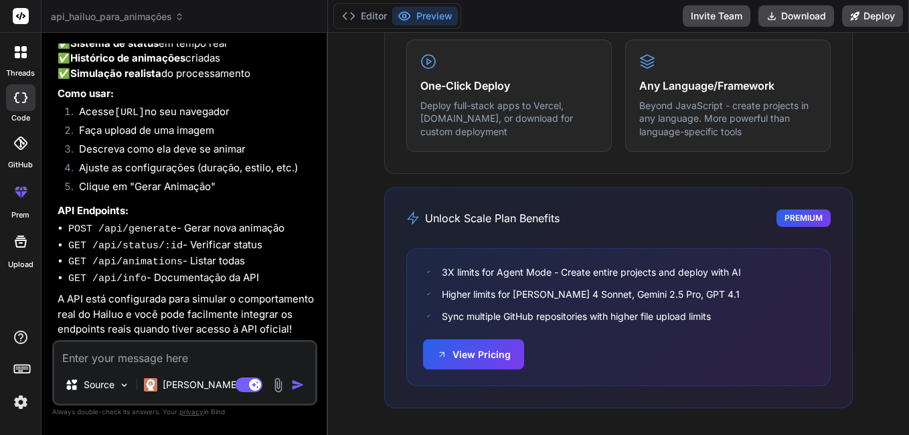
click at [145, 364] on textarea at bounding box center [184, 354] width 261 height 24
type textarea "o"
type textarea "x"
type textarea "on"
type textarea "x"
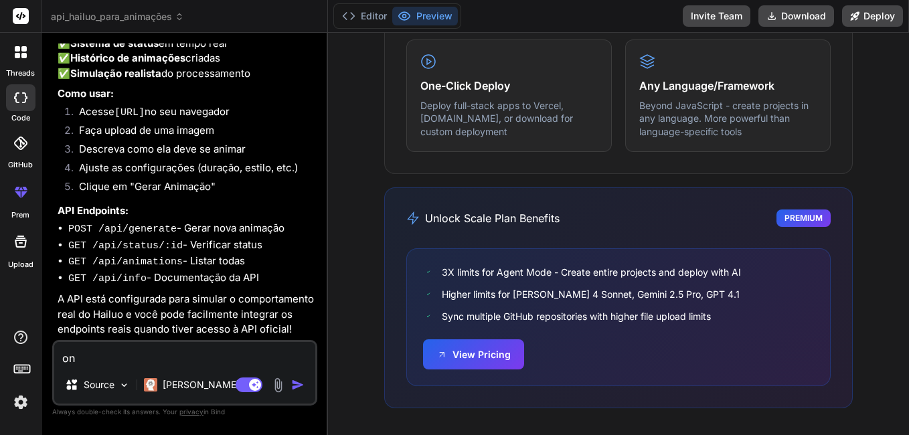
type textarea "ond"
type textarea "x"
type textarea "onde"
type textarea "x"
type textarea "onde"
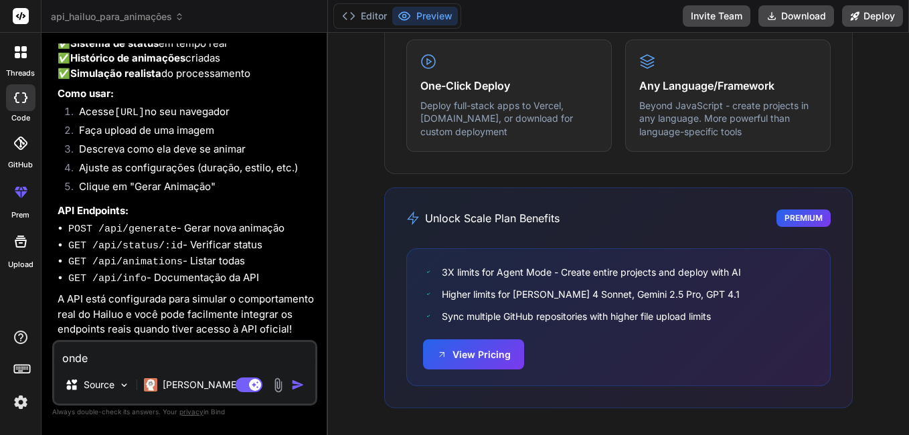
type textarea "x"
type textarea "onde e"
type textarea "x"
type textarea "onde eu"
type textarea "x"
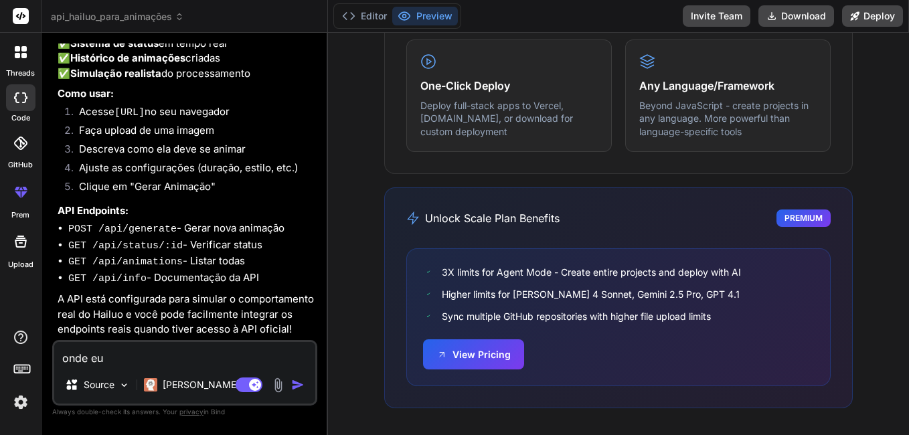
type textarea "onde eu"
type textarea "x"
type textarea "onde eu p"
type textarea "x"
type textarea "onde eu"
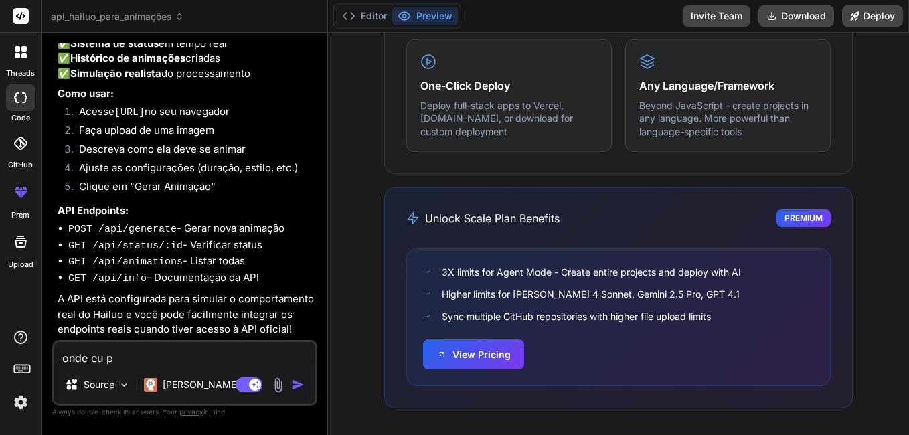
type textarea "x"
type textarea "onde eu c"
type textarea "x"
type textarea "onde eu cons"
type textarea "x"
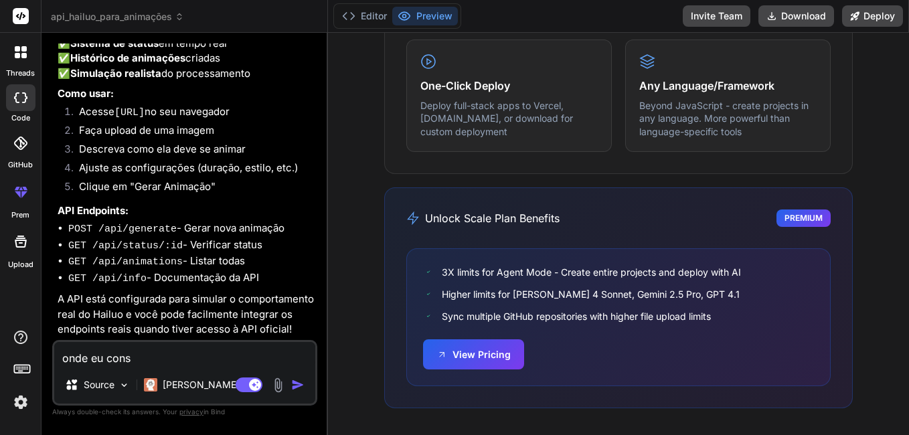
scroll to position [64, 0]
type textarea "onde eu consi"
type textarea "x"
type textarea "onde eu consig"
type textarea "x"
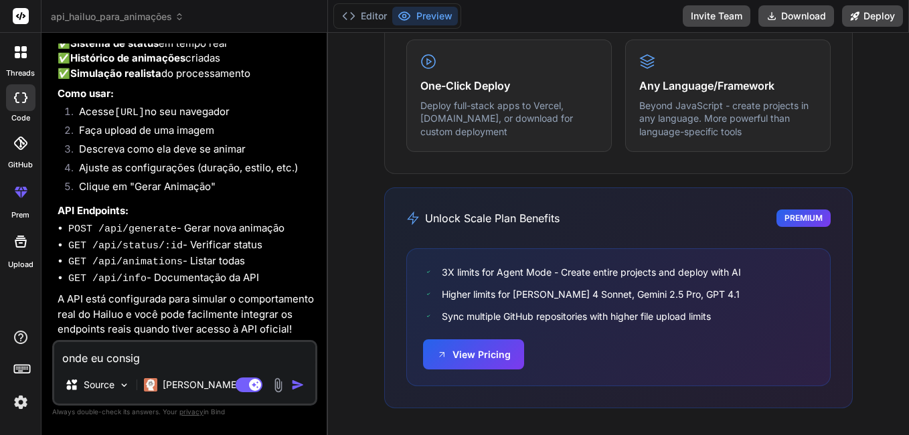
type textarea "onde eu consigo"
type textarea "x"
type textarea "onde eu consigo"
type textarea "x"
type textarea "onde eu consigo t"
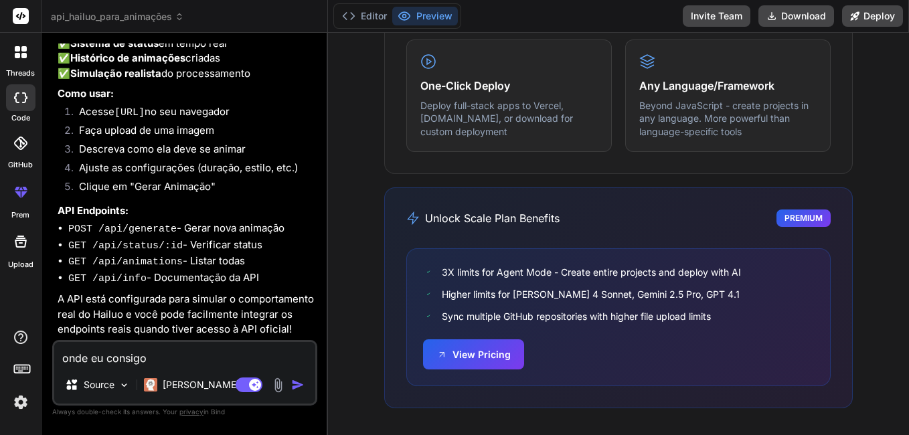
type textarea "x"
type textarea "onde eu consigo te"
type textarea "x"
type textarea "onde eu consigo tes"
type textarea "x"
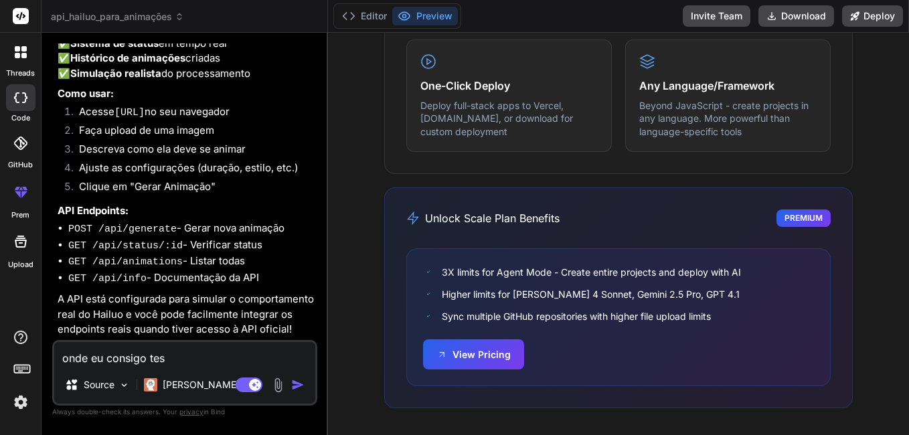
type textarea "onde eu consigo test"
type textarea "x"
type textarea "onde eu consigo testa"
type textarea "x"
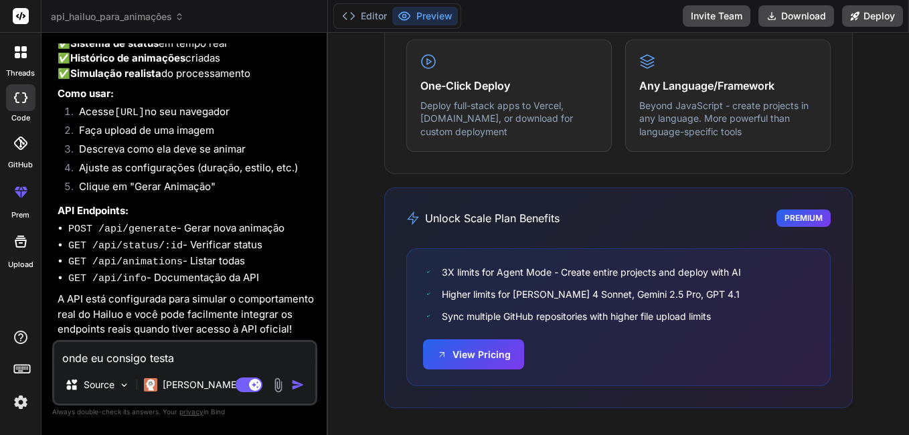
type textarea "onde eu consigo testar"
type textarea "x"
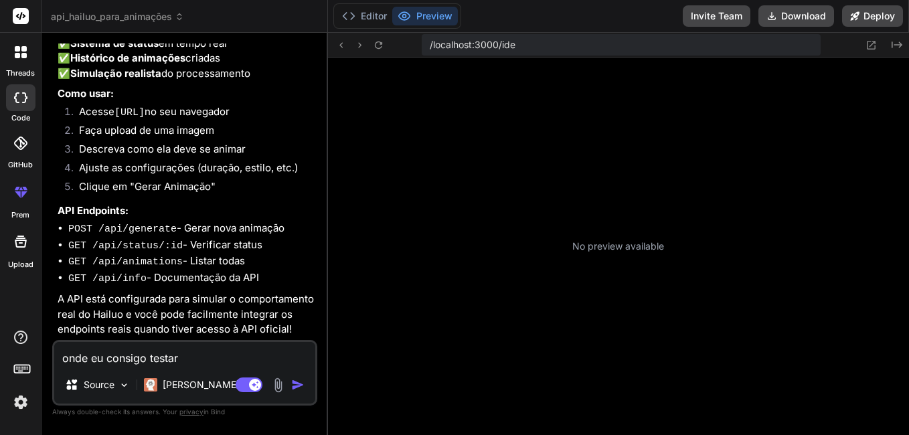
type textarea "onde eu consigo testar?"
type textarea "x"
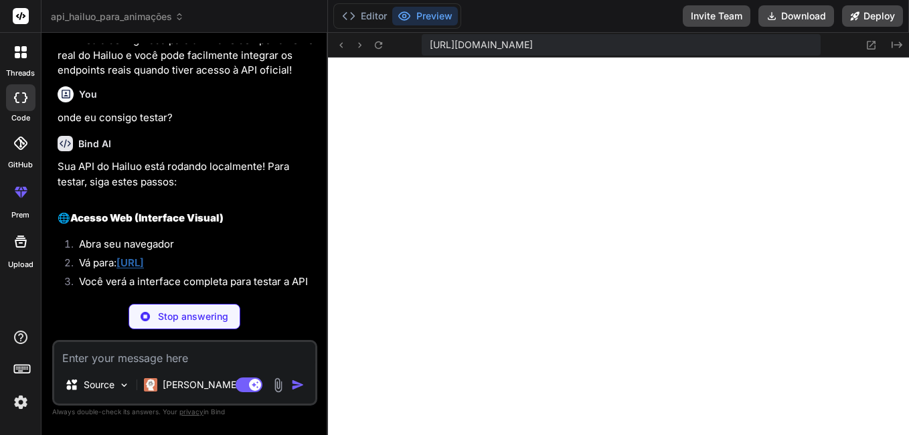
scroll to position [1449, 0]
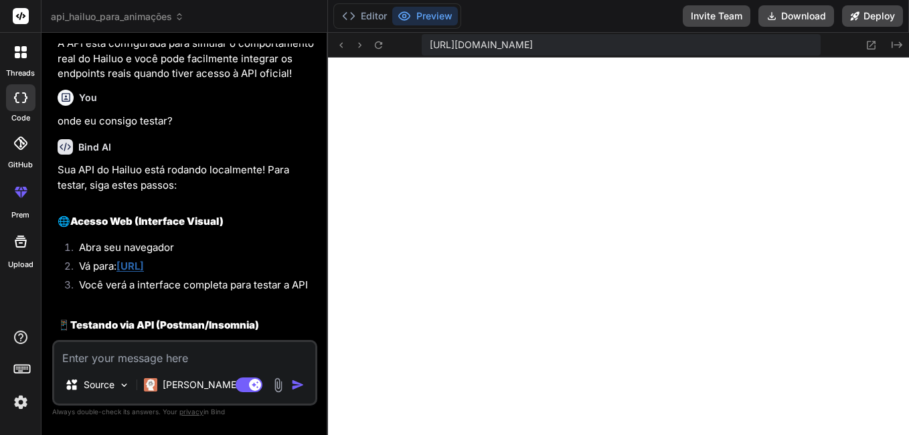
type textarea "x"
click at [533, 45] on span "[URL][DOMAIN_NAME]" at bounding box center [481, 44] width 103 height 13
drag, startPoint x: 594, startPoint y: 45, endPoint x: 571, endPoint y: 46, distance: 23.5
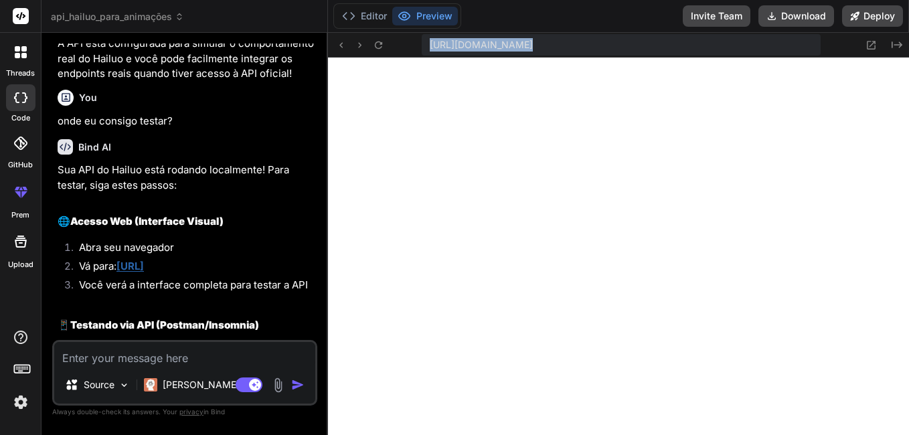
copy div "[URL][DOMAIN_NAME] Created with Pixso."
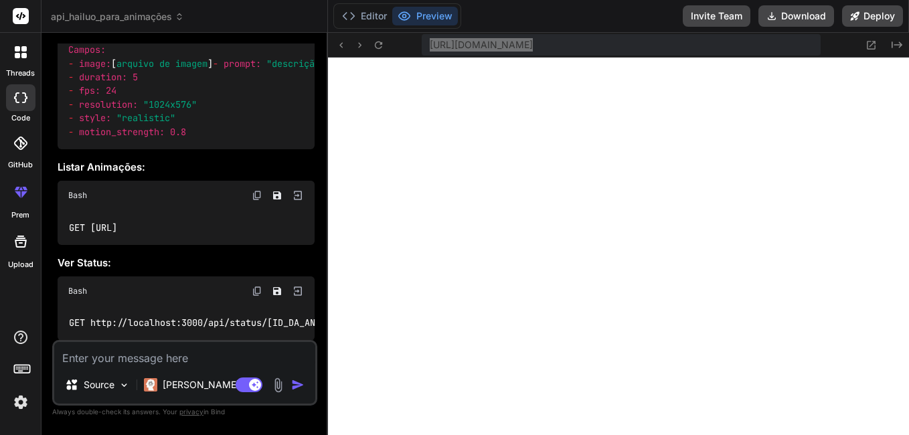
scroll to position [2290, 0]
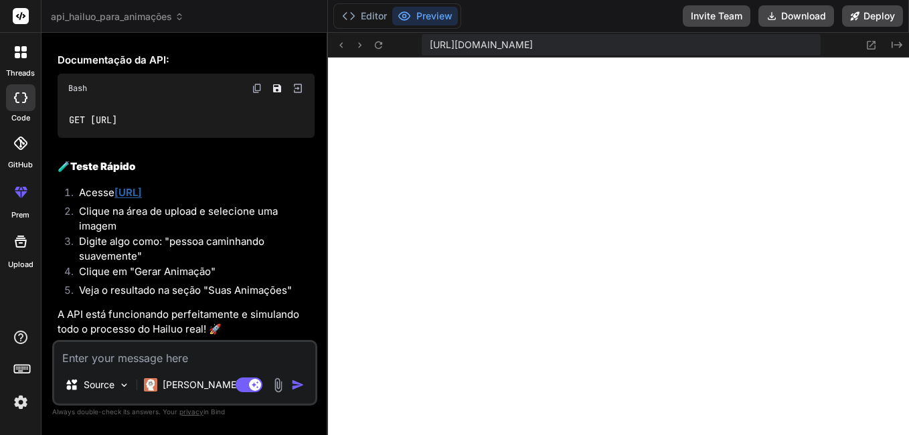
click at [145, 354] on textarea at bounding box center [184, 354] width 261 height 24
type textarea "q"
type textarea "x"
type textarea "p"
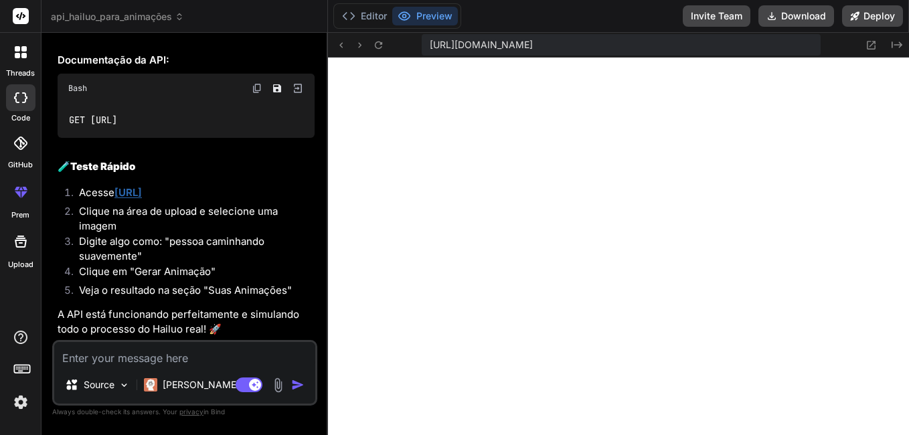
type textarea "x"
type textarea "po"
type textarea "x"
type textarea "por"
type textarea "x"
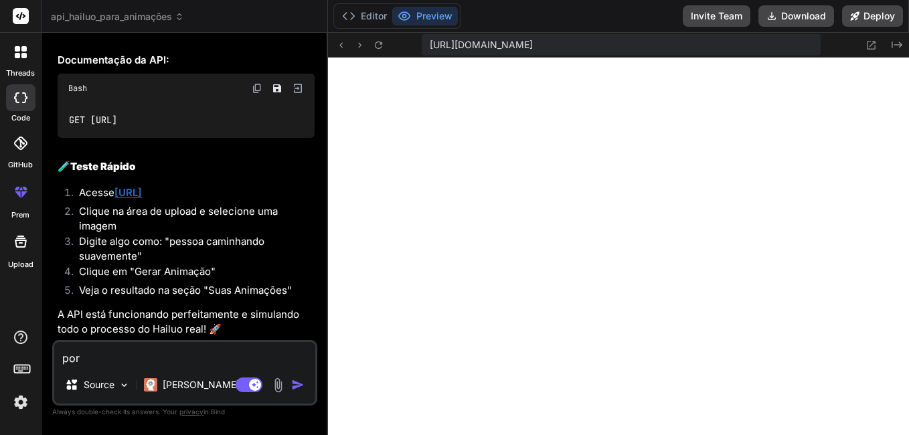
type textarea "pore"
type textarea "x"
type textarea "por"
type textarea "x"
type textarea "porq"
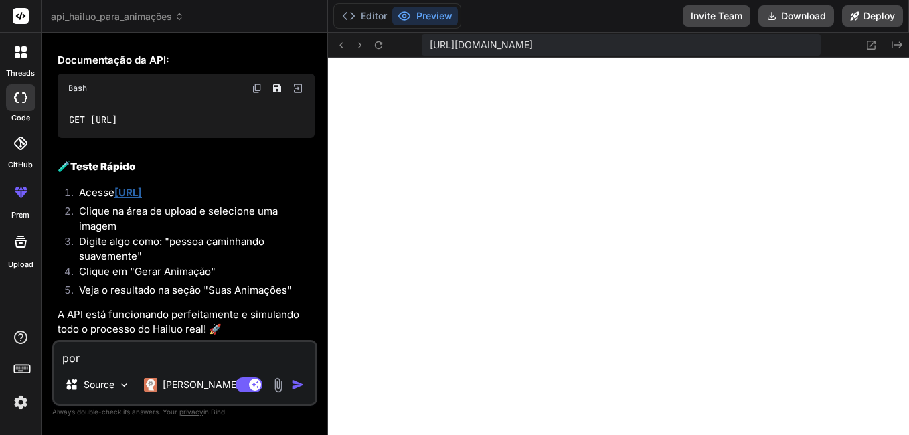
type textarea "x"
type textarea "porqu"
type textarea "x"
type textarea "porque"
type textarea "x"
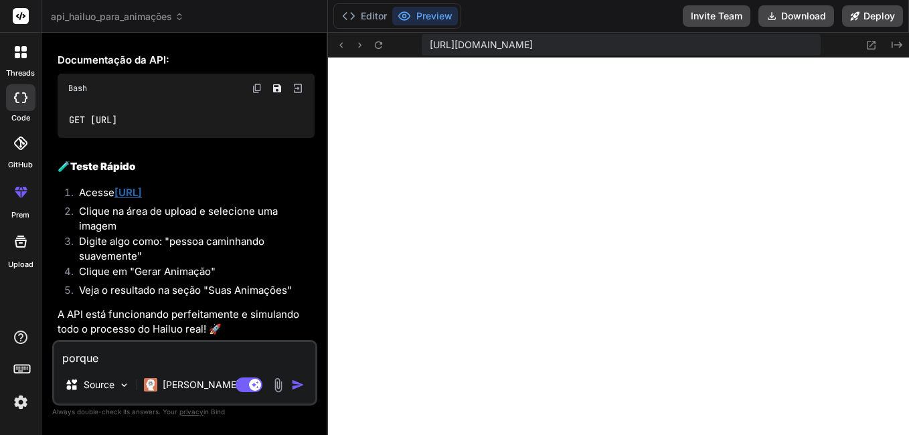
type textarea "porque"
type textarea "x"
type textarea "porque n"
type textarea "x"
type textarea "porque nç"
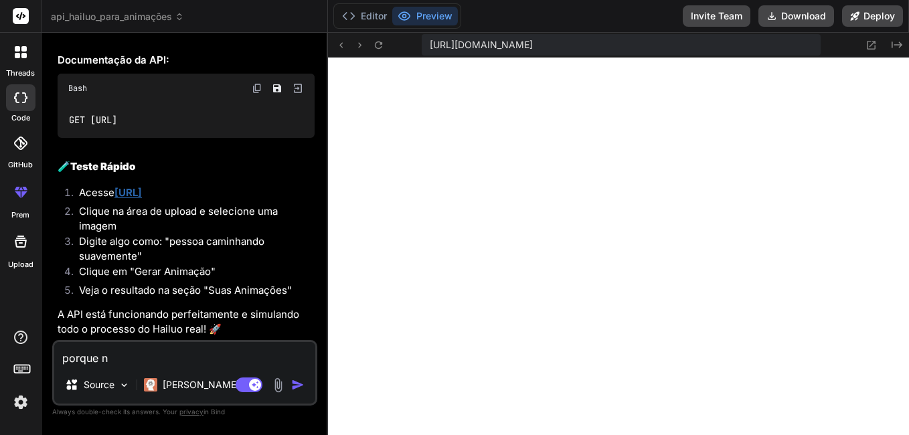
type textarea "x"
type textarea "porque nça"
type textarea "x"
type textarea "porque nç"
type textarea "x"
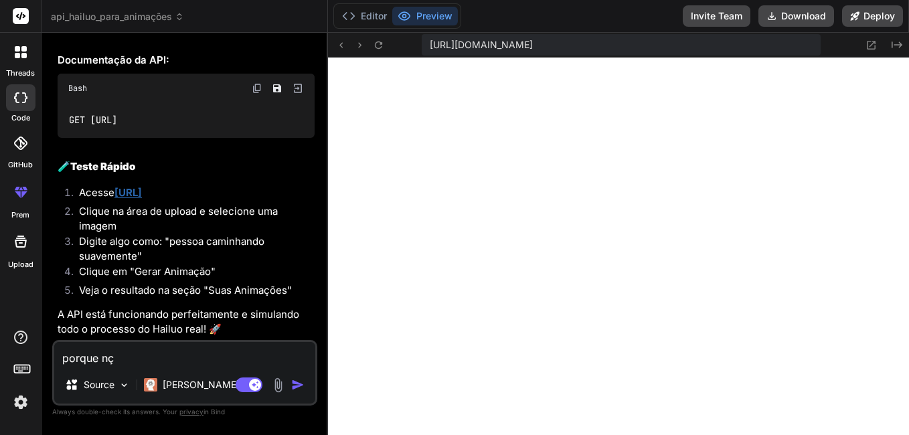
type textarea "porque n"
type textarea "x"
type textarea "porque nã"
type textarea "x"
type textarea "porque não"
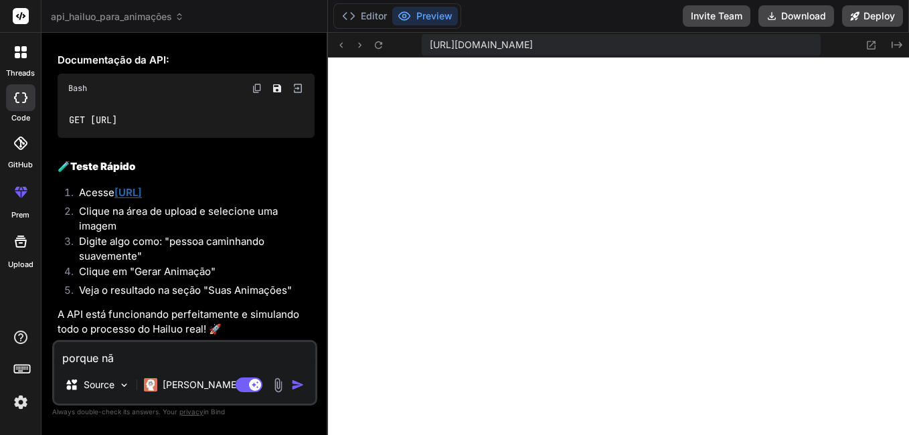
type textarea "x"
type textarea "porque não"
type textarea "x"
type textarea "porque não e"
type textarea "x"
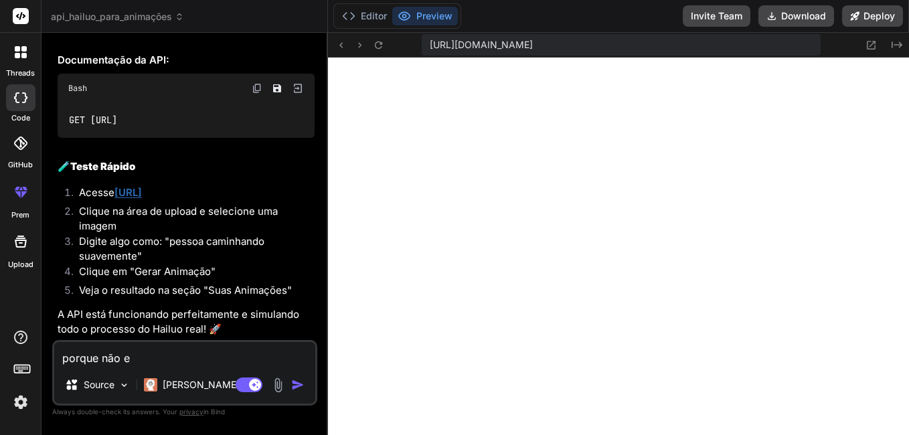
type textarea "porque não es"
type textarea "x"
type textarea "porque não est"
type textarea "x"
type textarea "porque não está"
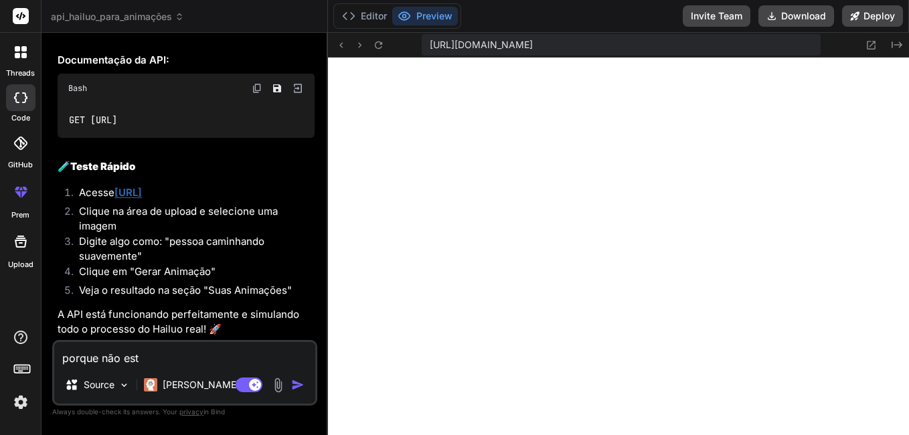
type textarea "x"
type textarea "porque não está"
type textarea "x"
type textarea "porque não está v"
type textarea "x"
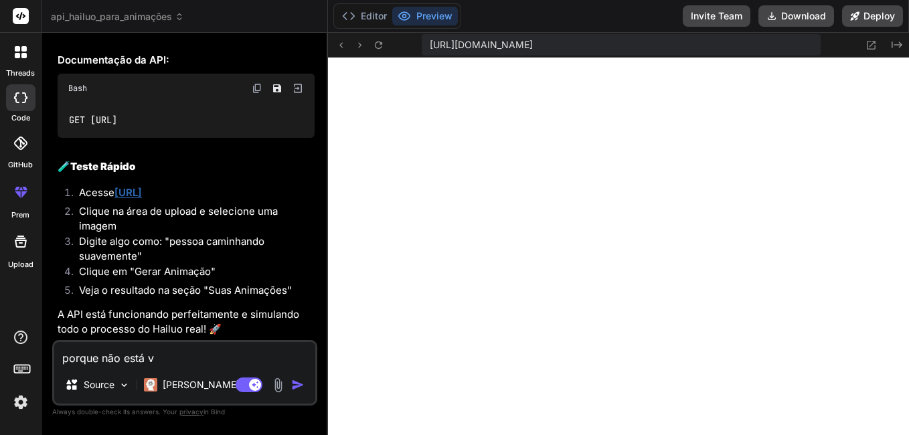
type textarea "porque não está"
type textarea "x"
type textarea "porque não está b"
type textarea "x"
type textarea "porque não está ba"
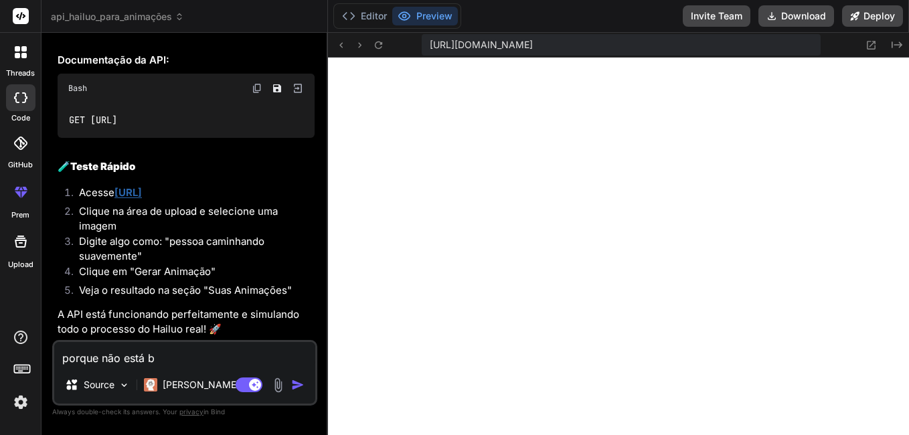
type textarea "x"
type textarea "porque não está bai"
type textarea "x"
type textarea "porque não está baix"
type textarea "x"
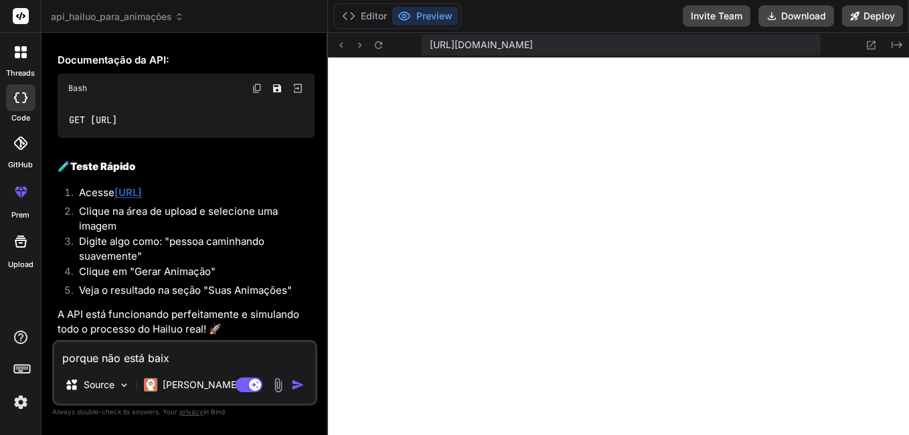
type textarea "porque não está baixa"
type textarea "x"
type textarea "porque não está baixan"
type textarea "x"
type textarea "porque não está baixand"
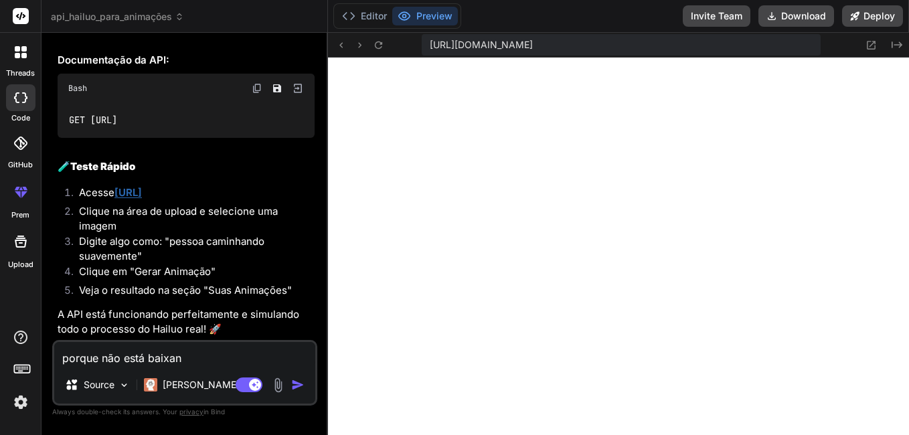
type textarea "x"
type textarea "porque não está baixando"
type textarea "x"
type textarea "porque não está baixando"
type textarea "x"
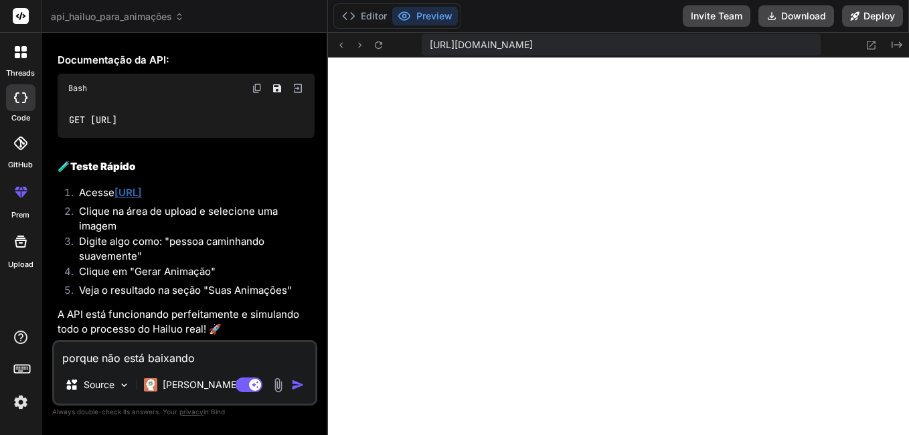
type textarea "porque não está baixando o"
type textarea "x"
type textarea "porque não está baixando o"
type textarea "x"
type textarea "porque não está baixando o v"
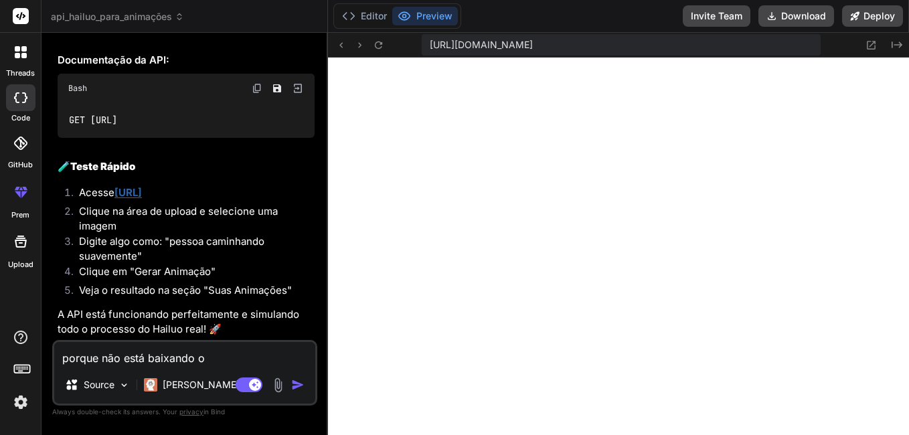
type textarea "x"
type textarea "porque não está baixando o vi"
type textarea "x"
type textarea "porque não está baixando o vid"
type textarea "x"
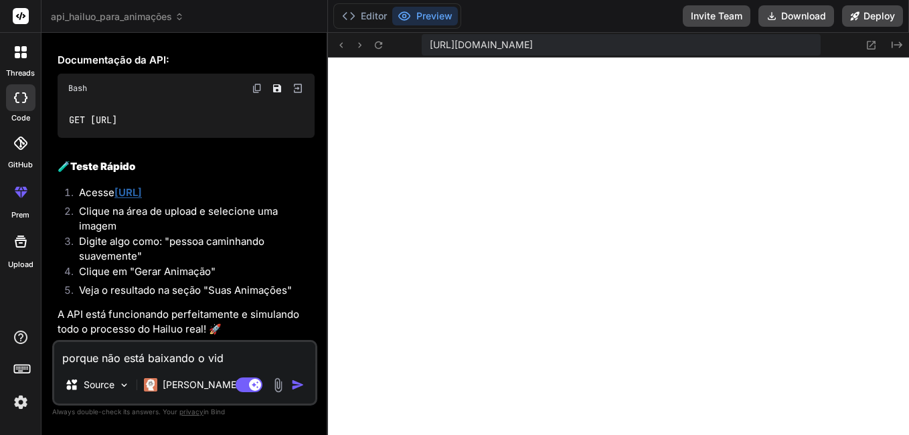
type textarea "porque não está baixando o vide"
type textarea "x"
type textarea "porque não está baixando o video"
type textarea "x"
type textarea "porque não está baixando o video"
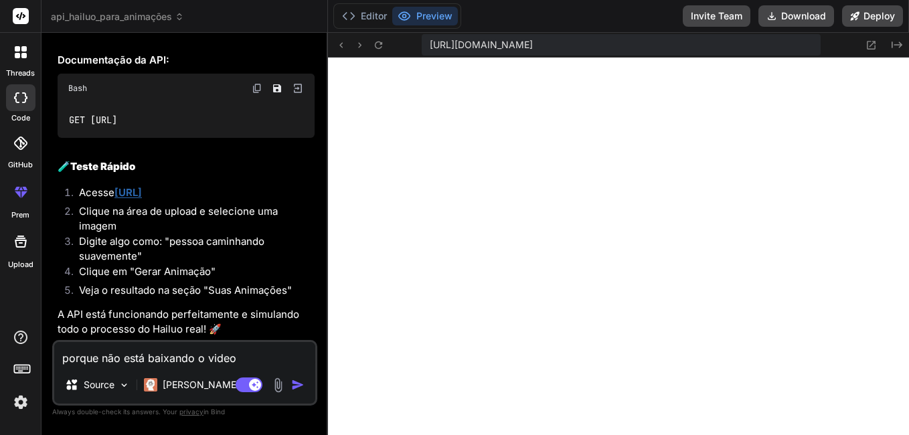
type textarea "x"
type textarea "porque não está baixando o video p"
type textarea "x"
type textarea "porque não está baixando o video pa"
type textarea "x"
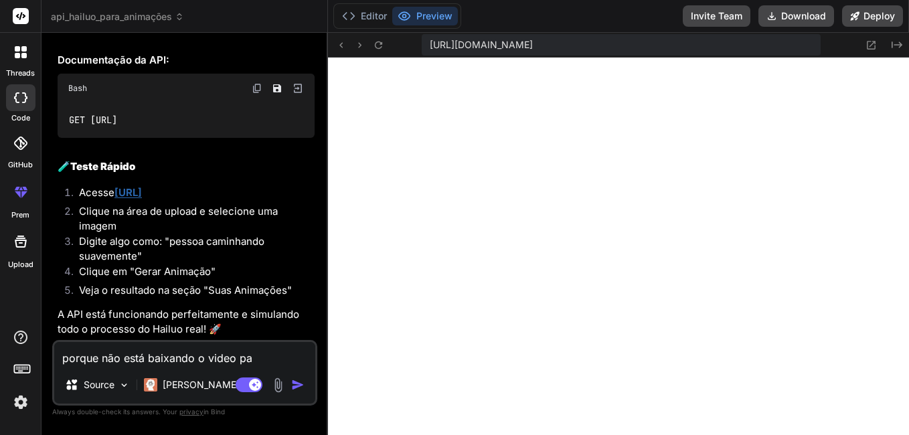
type textarea "porque não está baixando o video par"
type textarea "x"
type textarea "porque não está baixando o video para"
type textarea "x"
type textarea "porque não está baixando o video para"
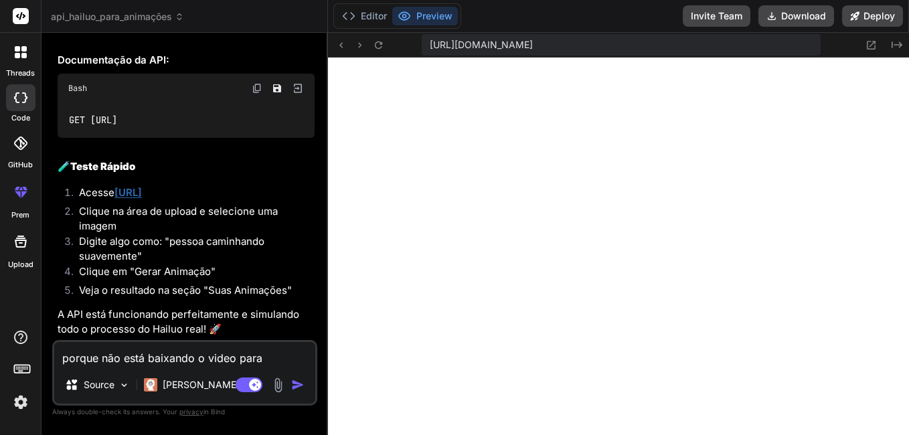
type textarea "x"
type textarea "porque não está baixando o video para o"
type textarea "x"
type textarea "porque não está baixando o video para o"
type textarea "x"
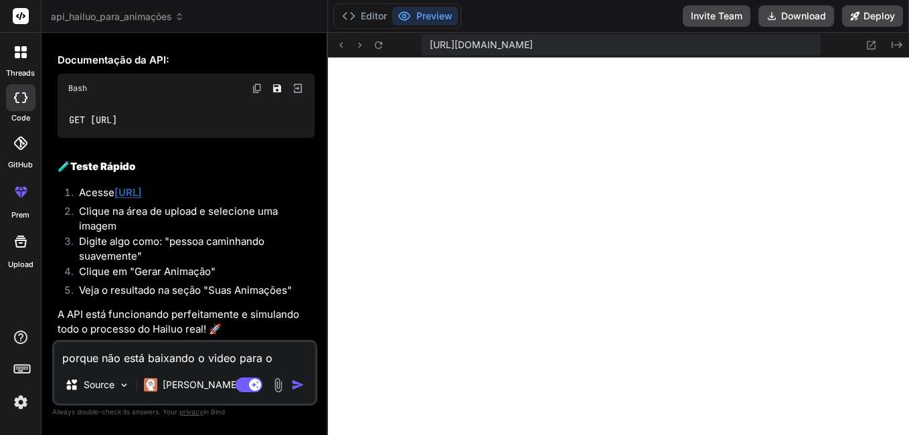
type textarea "porque não está baixando o video para o m"
type textarea "x"
type textarea "porque não está baixando o video para o me"
type textarea "x"
type textarea "porque não está baixando o video para o meu"
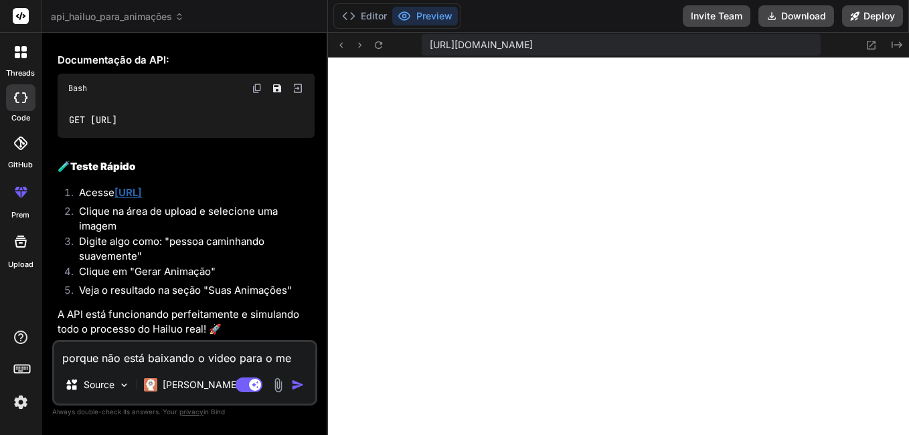
type textarea "x"
type textarea "porque não está baixando o video para o meu"
type textarea "x"
type textarea "porque não está baixando o video para o meu c"
type textarea "x"
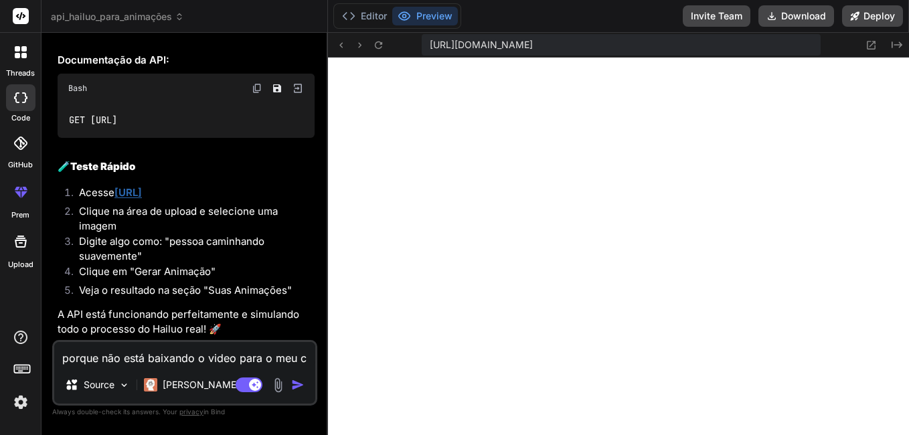
type textarea "porque não está baixando o video para o meu co"
type textarea "x"
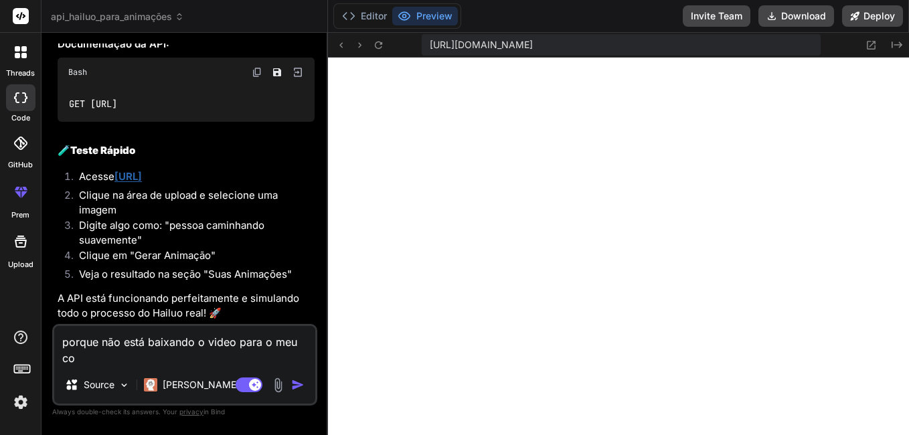
type textarea "porque não está baixando o video para o meu com"
type textarea "x"
type textarea "porque não está baixando o video para o meu comp"
type textarea "x"
type textarea "porque não está baixando o video para o meu compu"
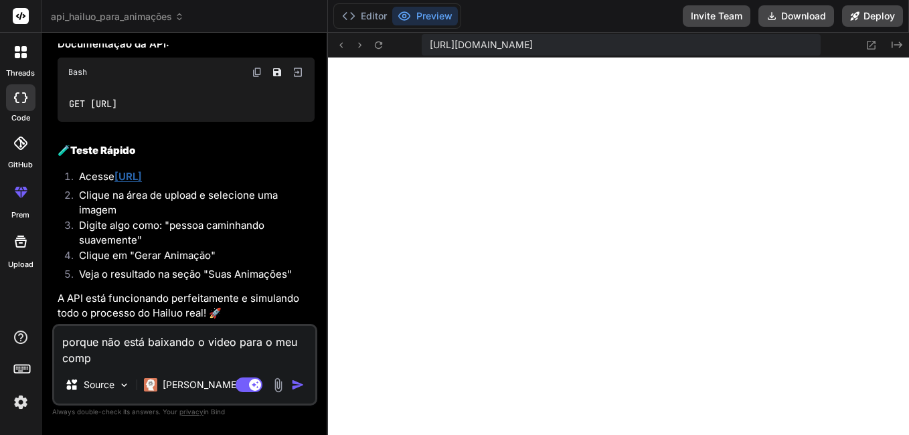
type textarea "x"
type textarea "porque não está baixando o video para o meu comput"
type textarea "x"
type textarea "porque não está baixando o video para o meu computa"
type textarea "x"
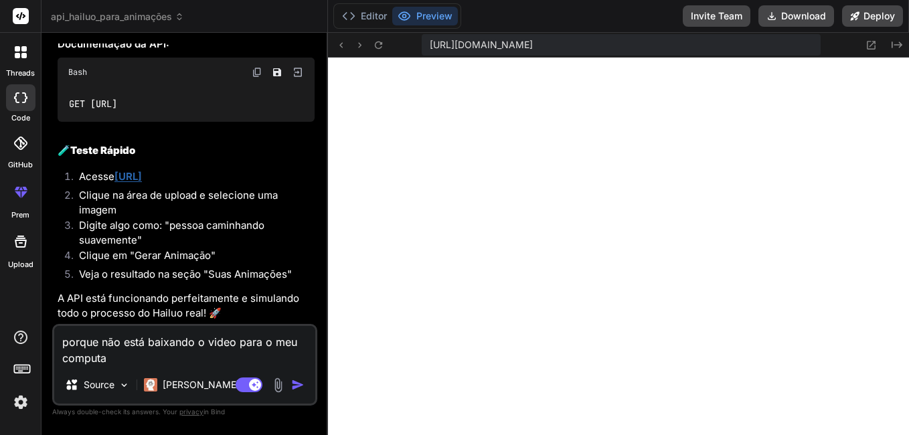
type textarea "porque não está baixando o video para o meu computad"
type textarea "x"
type textarea "porque não está baixando o video para o meu computado"
type textarea "x"
type textarea "porque não está baixando o video para o meu computador"
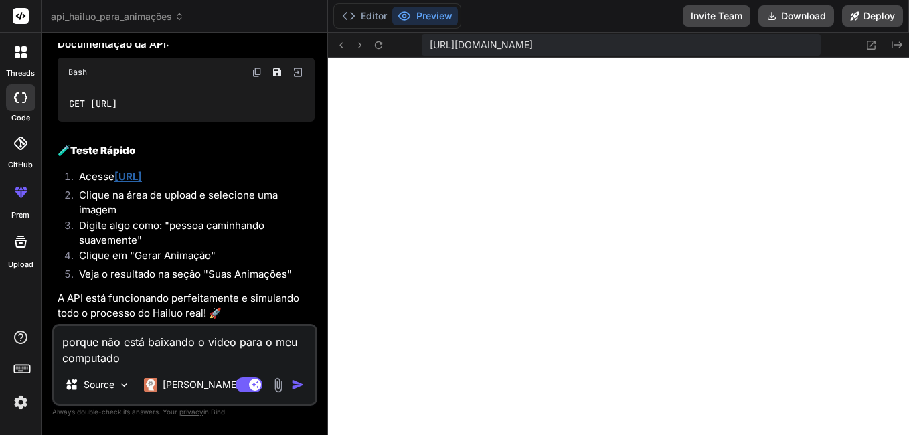
type textarea "x"
type textarea "porque não está baixando o video para o meu computador?"
type textarea "x"
type textarea "porque não está baixando o video para o meu computador?"
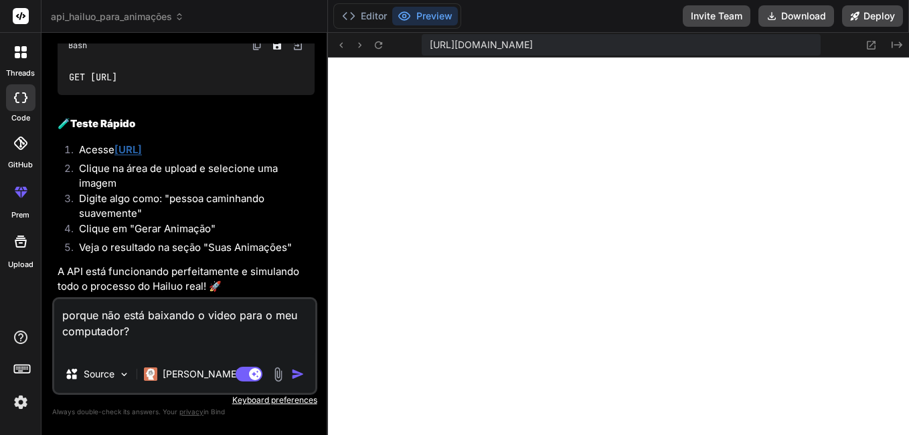
type textarea "x"
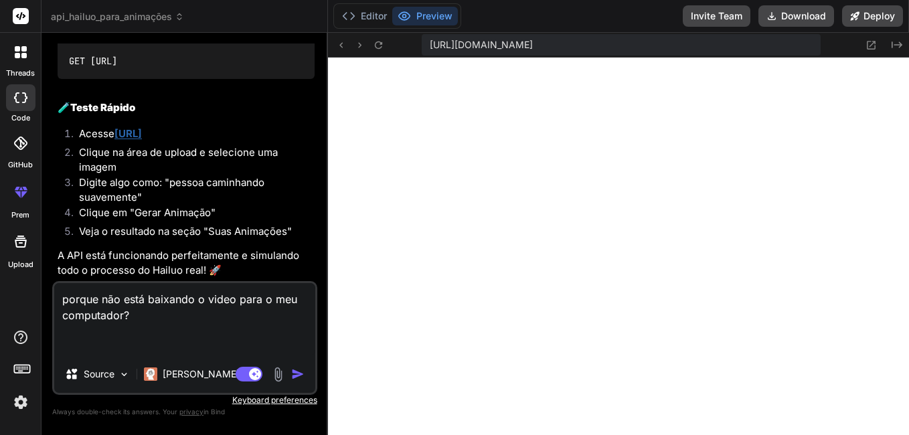
type textarea "porque não está baixando o video para o meu computador? q"
type textarea "x"
type textarea "porque não está baixando o video para o meu computador? qu"
type textarea "x"
type textarea "porque não está baixando o video para o meu computador? que"
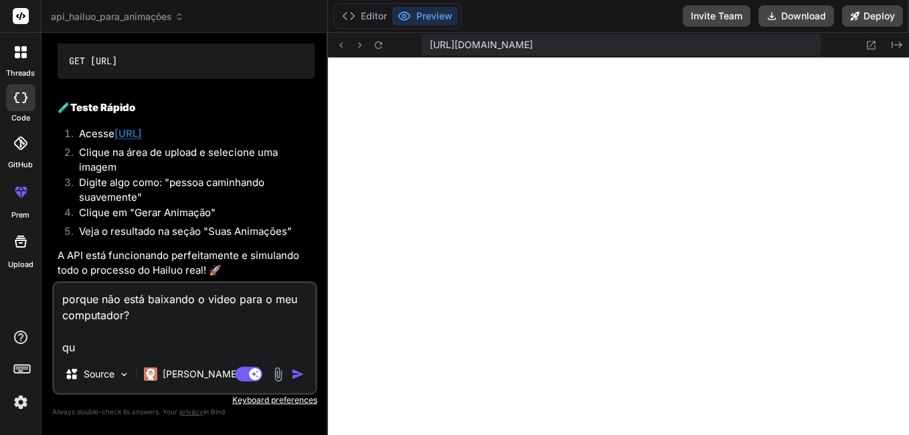
type textarea "x"
type textarea "porque não está baixando o video para o meu computador? quer"
type textarea "x"
type textarea "porque não está baixando o video para o meu computador? quero"
type textarea "x"
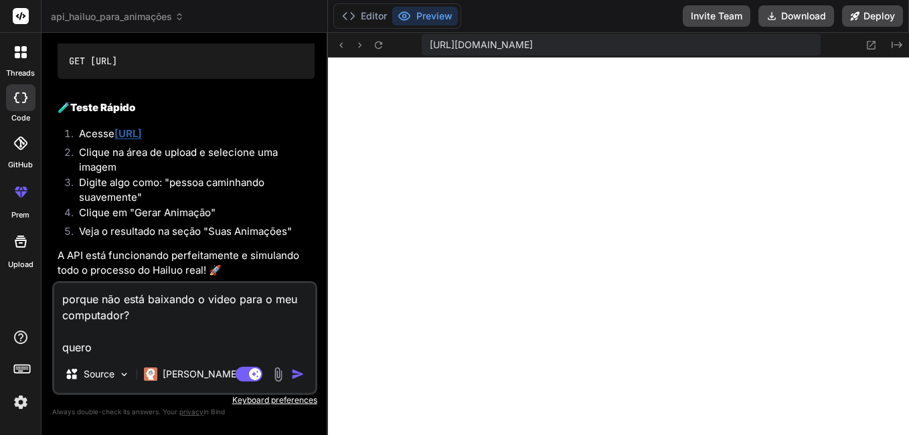
type textarea "porque não está baixando o video para o meu computador? quero"
type textarea "x"
type textarea "porque não está baixando o video para o meu computador? quero v"
type textarea "x"
type textarea "porque não está baixando o video para o meu computador? quero ve"
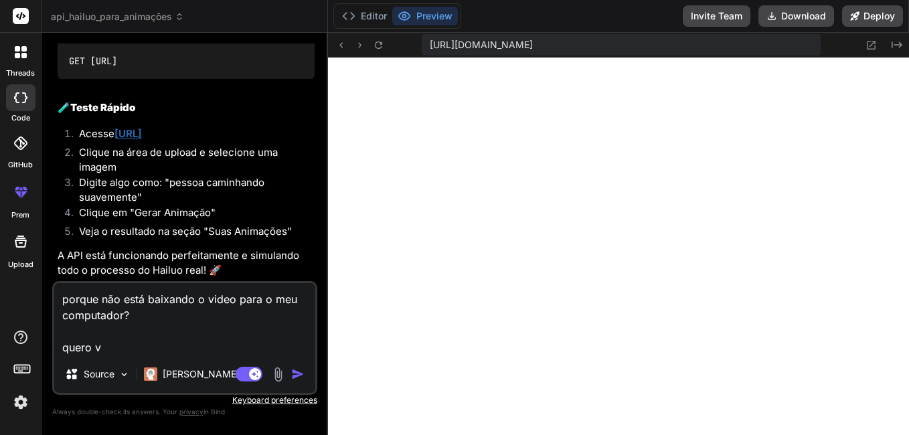
type textarea "x"
type textarea "porque não está baixando o video para o meu computador? quero ver"
type textarea "x"
type textarea "porque não está baixando o video para o meu computador? quero ver"
click at [301, 373] on img "button" at bounding box center [297, 374] width 13 height 13
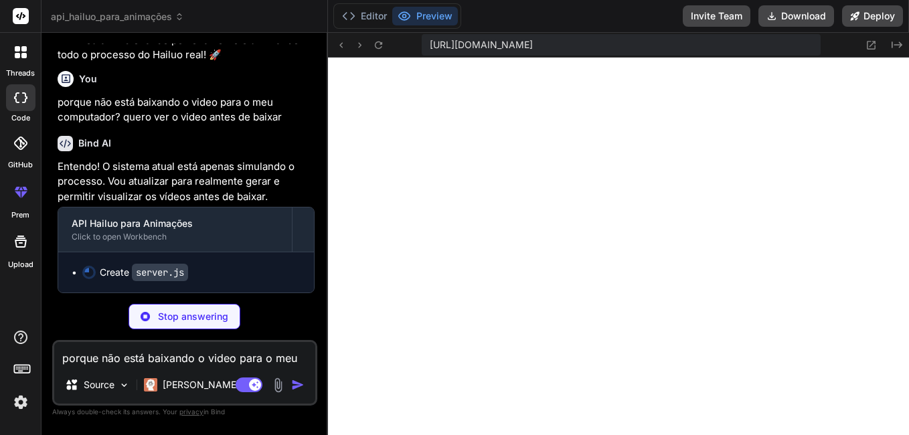
scroll to position [2377, 0]
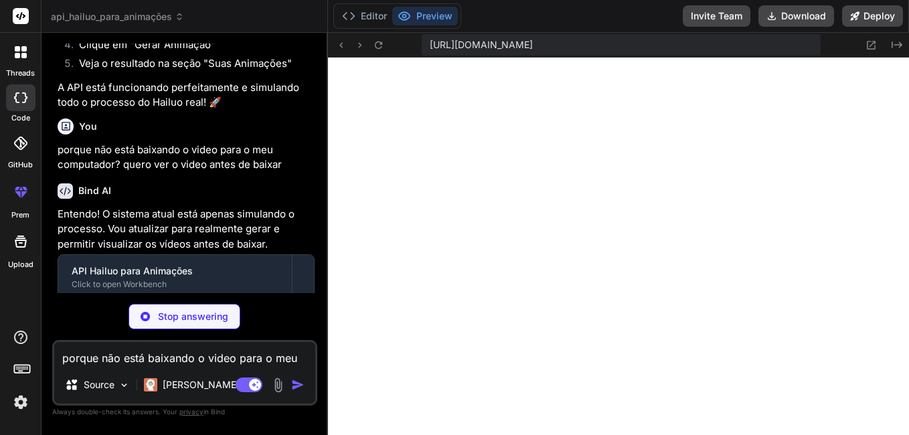
click at [121, 360] on textarea "porque não está baixando o video para o meu computador? quero ver o video antes…" at bounding box center [184, 354] width 261 height 24
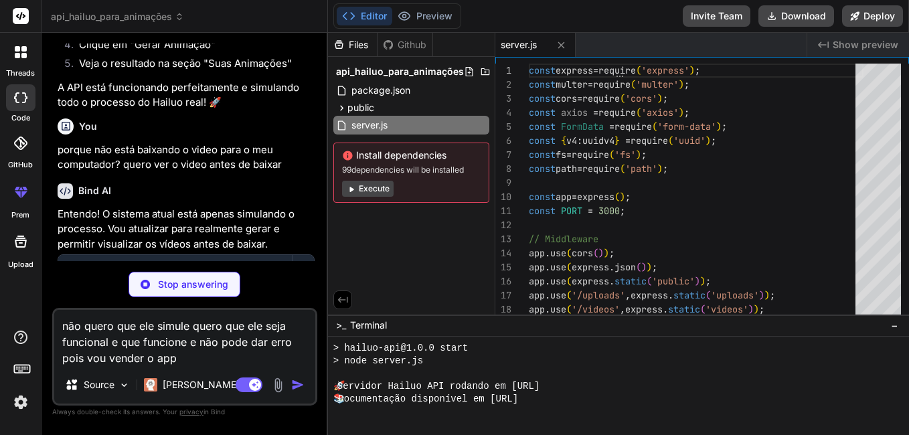
click at [381, 188] on button "Execute" at bounding box center [368, 189] width 52 height 16
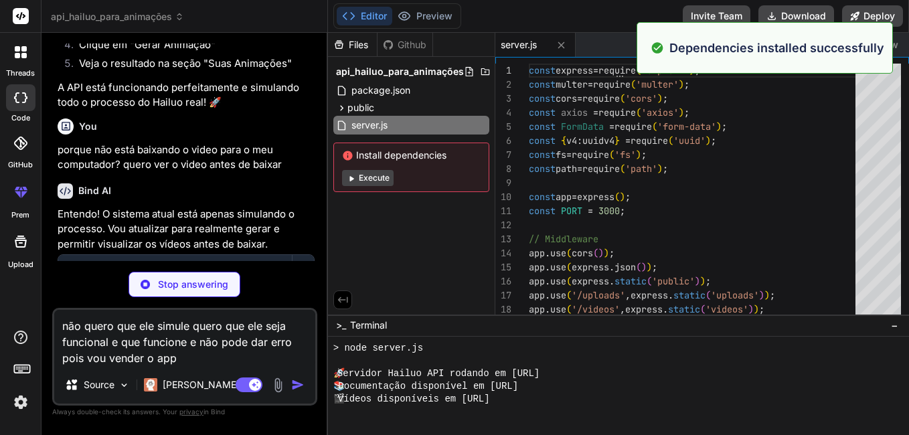
scroll to position [509, 0]
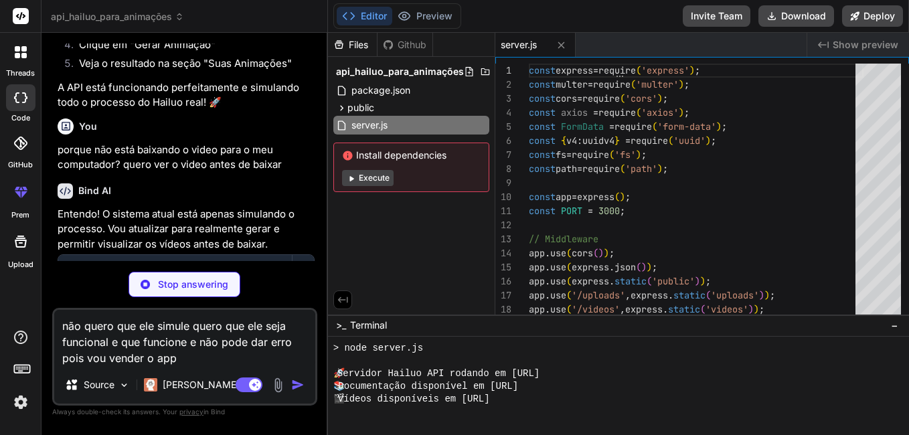
click at [192, 361] on textarea "não quero que ele simule quero que ele seja funcional e que funcione e não pode…" at bounding box center [184, 338] width 261 height 56
drag, startPoint x: 517, startPoint y: 374, endPoint x: 607, endPoint y: 370, distance: 89.8
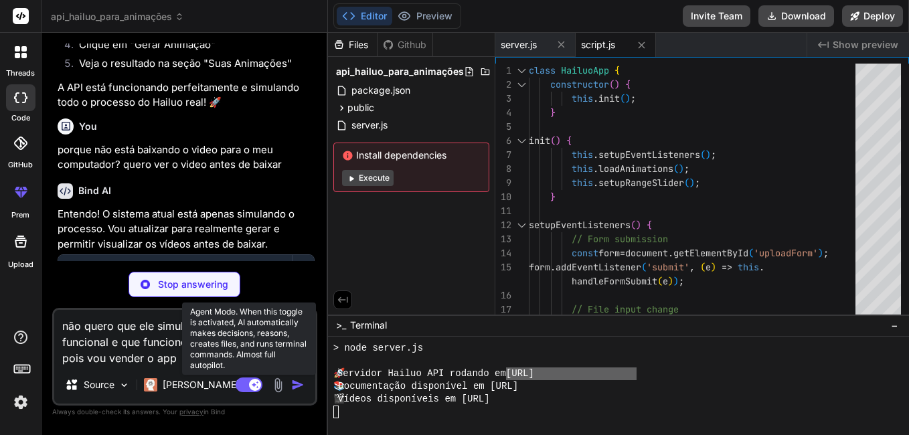
click at [251, 381] on rect at bounding box center [255, 385] width 12 height 12
click at [249, 383] on rect at bounding box center [249, 385] width 27 height 15
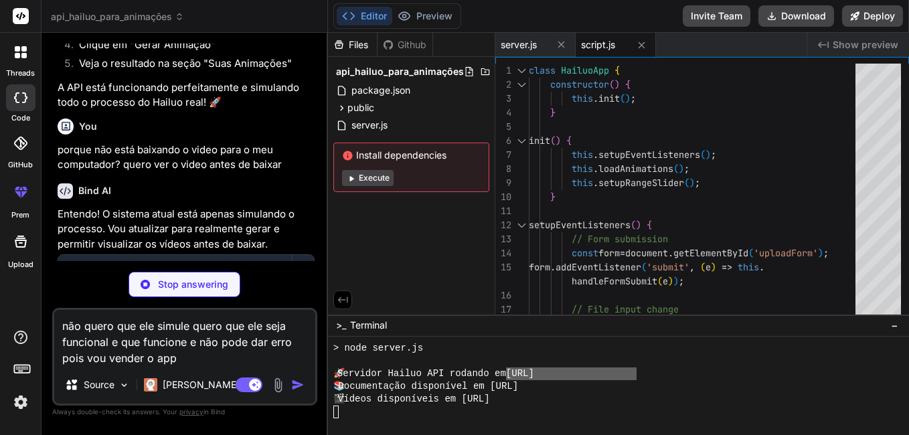
click at [206, 358] on textarea "não quero que ele simule quero que ele seja funcional e que funcione e não pode…" at bounding box center [184, 338] width 261 height 56
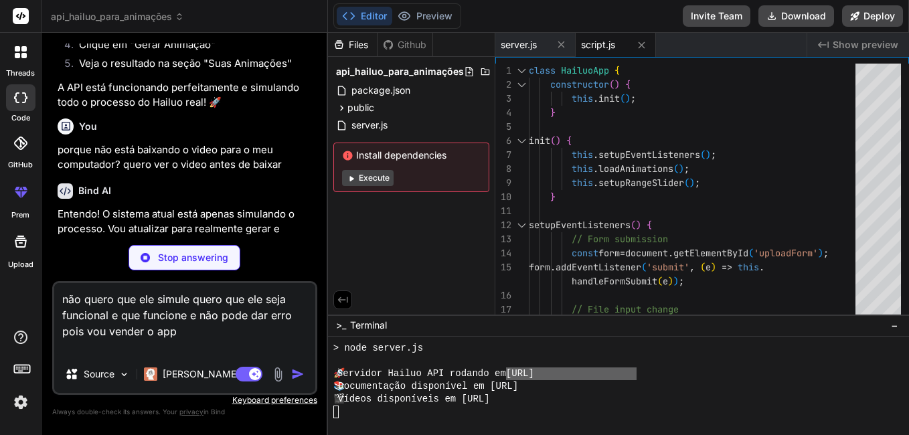
click at [361, 179] on button "Execute" at bounding box center [368, 178] width 52 height 16
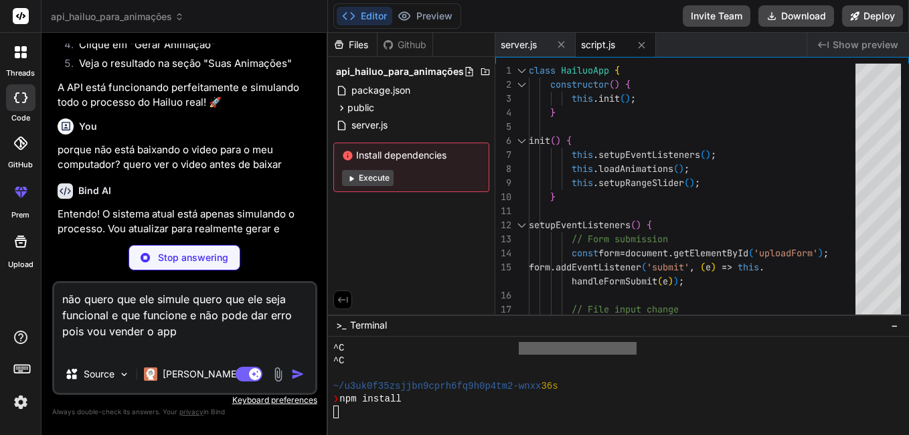
click at [361, 179] on button "Execute" at bounding box center [368, 178] width 52 height 16
click at [361, 178] on button "Execute" at bounding box center [368, 178] width 52 height 16
click at [361, 177] on button "Execute" at bounding box center [367, 178] width 50 height 16
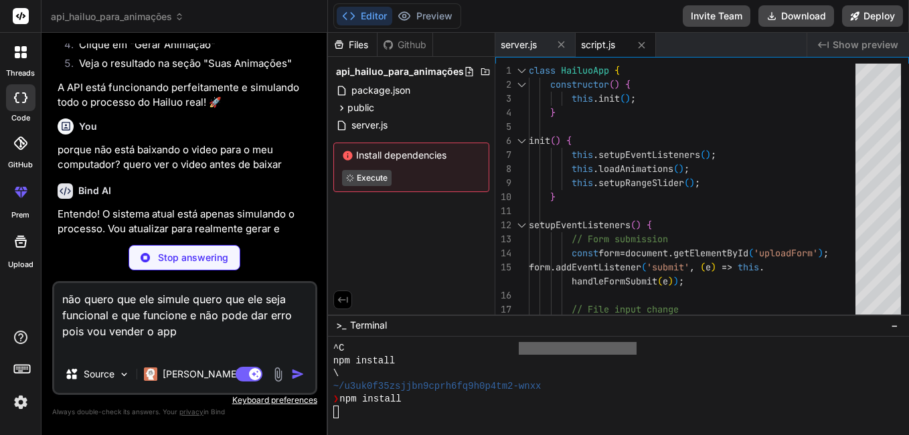
click at [361, 177] on button "Execute" at bounding box center [367, 178] width 50 height 16
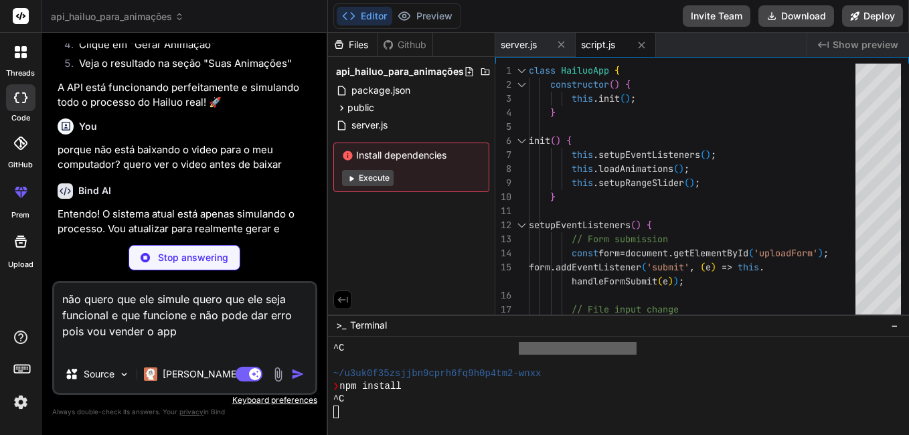
click at [361, 177] on button "Execute" at bounding box center [368, 178] width 52 height 16
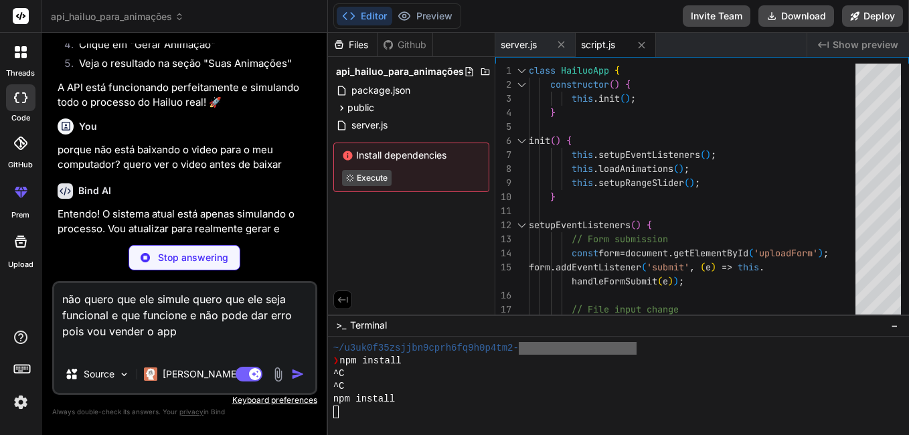
click at [361, 177] on button "Execute" at bounding box center [367, 178] width 50 height 16
click at [361, 177] on button "Execute" at bounding box center [368, 178] width 52 height 16
click at [361, 176] on button "Execute" at bounding box center [368, 178] width 52 height 16
click at [361, 175] on button "Execute" at bounding box center [368, 178] width 52 height 16
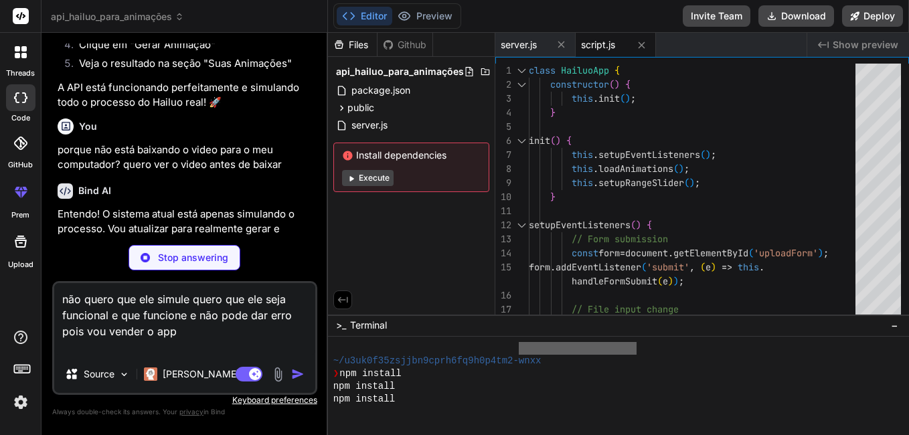
click at [361, 175] on button "Execute" at bounding box center [368, 178] width 52 height 16
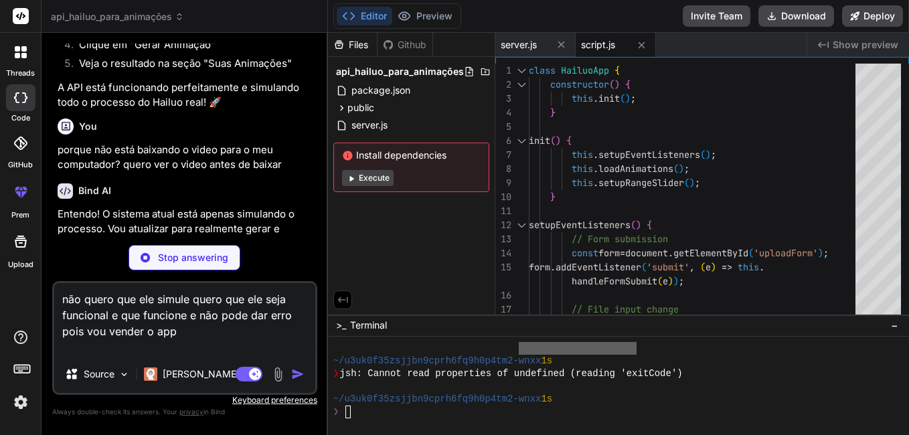
scroll to position [1361, 0]
click at [556, 346] on div at bounding box center [611, 348] width 557 height 13
click at [374, 183] on button "Execute" at bounding box center [368, 178] width 52 height 16
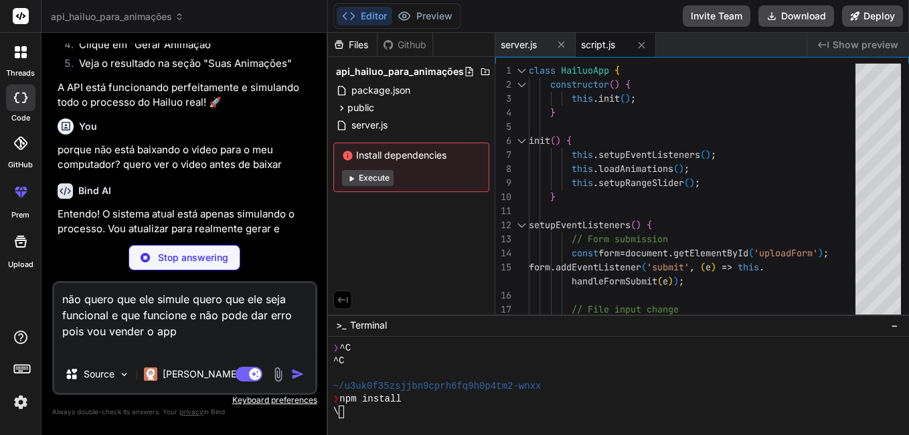
click at [374, 182] on button "Execute" at bounding box center [368, 178] width 52 height 16
click at [340, 299] on icon at bounding box center [343, 300] width 10 height 6
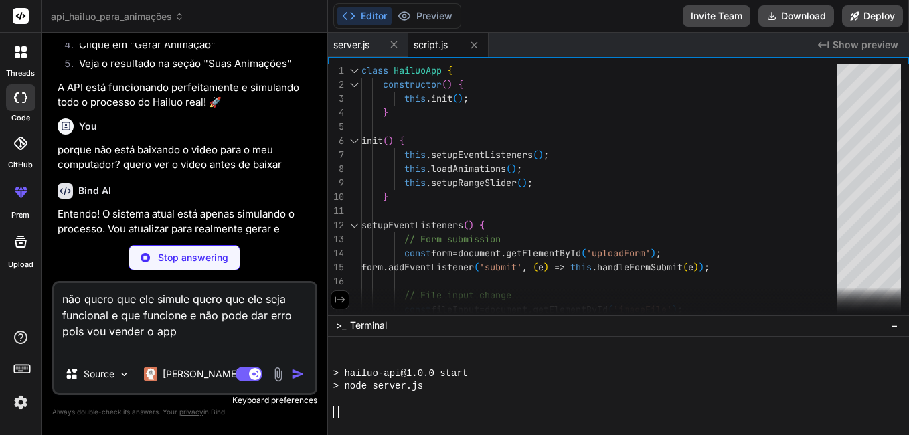
click at [346, 296] on button at bounding box center [340, 300] width 19 height 19
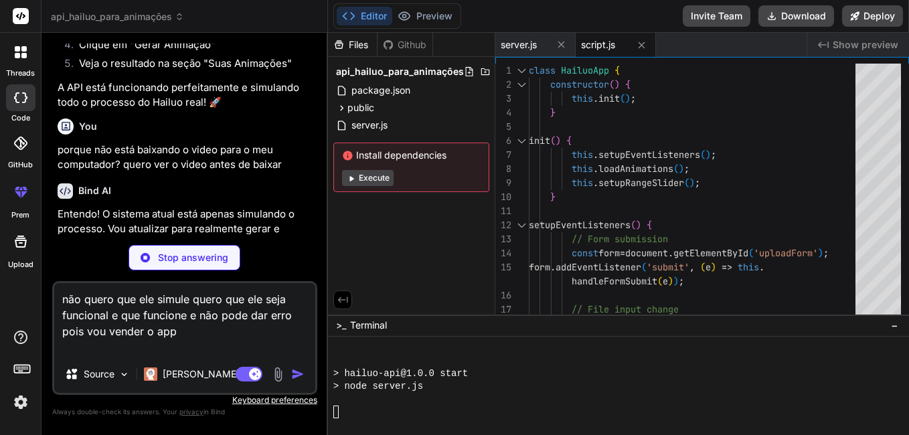
click at [899, 327] on button "−" at bounding box center [895, 325] width 13 height 21
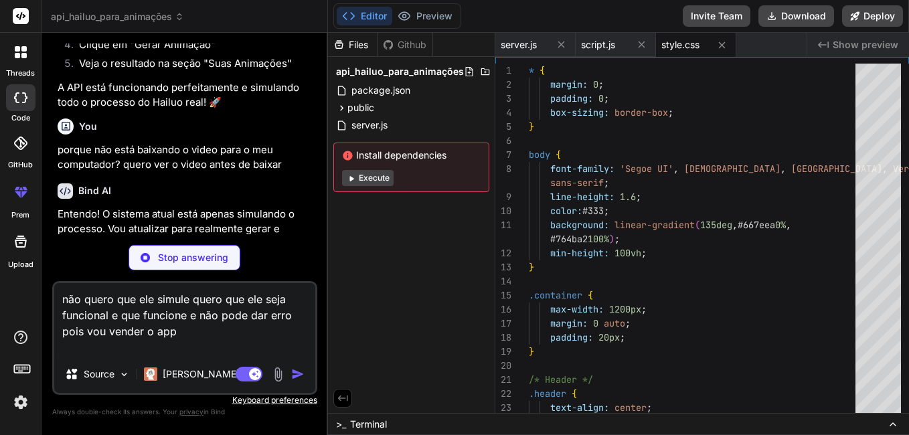
click at [171, 334] on textarea "não quero que ele simule quero que ele seja funcional e que funcione e não pode…" at bounding box center [184, 319] width 261 height 72
click at [232, 338] on textarea "não quero que ele simule quero que ele seja funcional e que funcione e não pode…" at bounding box center [184, 319] width 261 height 72
click at [409, 365] on div "api_hailuo_para_animações Created with Pixso. Bind AI Web Search Created with P…" at bounding box center [476, 217] width 868 height 435
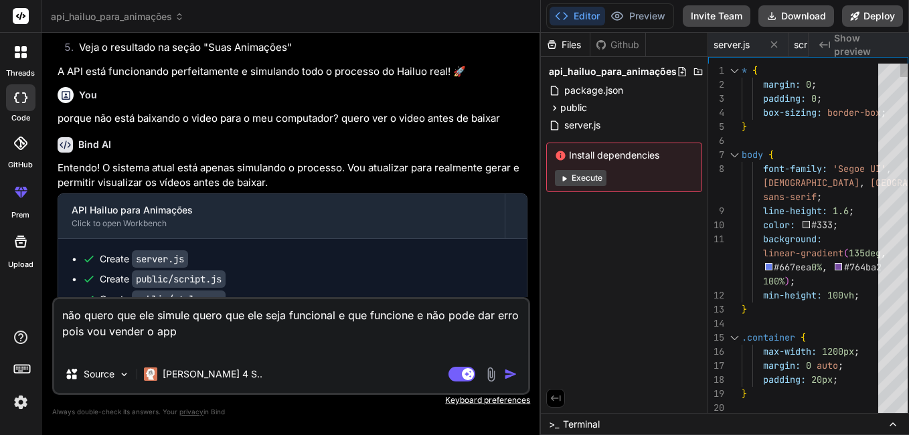
scroll to position [2204, 0]
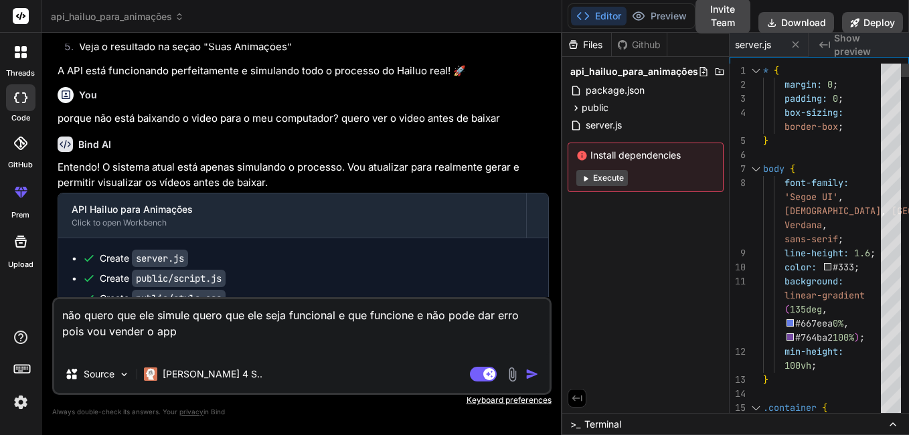
drag, startPoint x: 326, startPoint y: 287, endPoint x: 684, endPoint y: 260, distance: 359.3
click at [684, 260] on div "api_hailuo_para_animações Created with Pixso. Bind AI Web Search Created with P…" at bounding box center [476, 217] width 868 height 435
click at [528, 372] on img "button" at bounding box center [532, 374] width 13 height 13
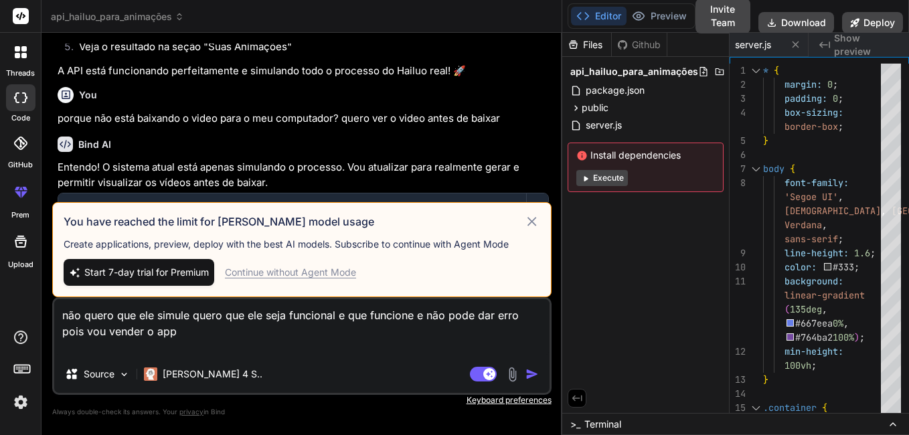
click at [212, 330] on textarea "não quero que ele simule quero que ele seja funcional e que funcione e não pode…" at bounding box center [302, 327] width 496 height 56
click at [530, 219] on icon at bounding box center [532, 221] width 9 height 9
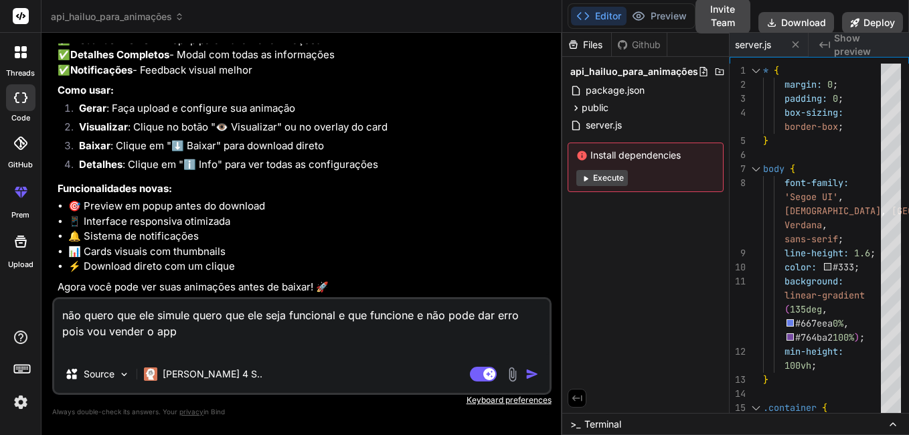
scroll to position [2842, 0]
click at [532, 370] on img "button" at bounding box center [532, 374] width 13 height 13
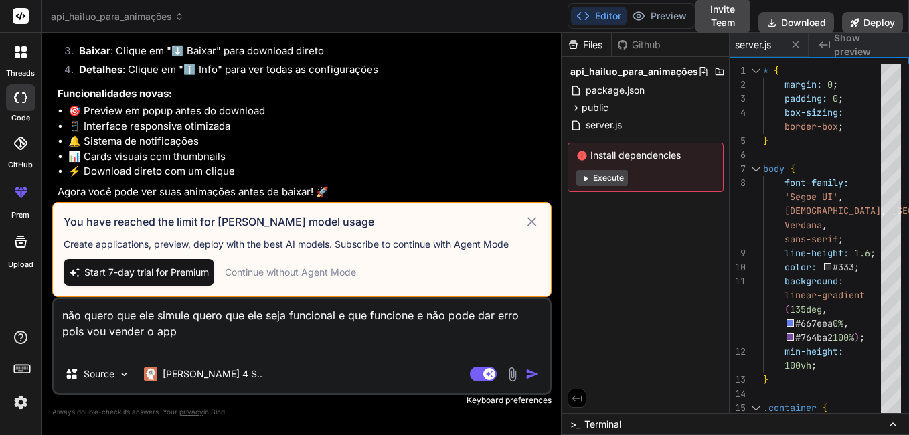
scroll to position [2937, 0]
click at [528, 224] on icon at bounding box center [531, 222] width 15 height 16
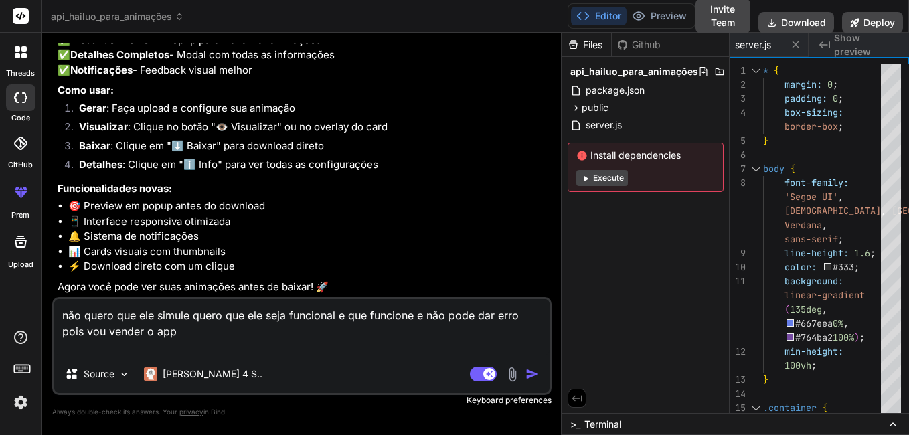
scroll to position [2842, 0]
click at [844, 43] on span "Show preview" at bounding box center [866, 44] width 64 height 27
click at [832, 50] on div "Created with Pixso. Show preview" at bounding box center [859, 45] width 100 height 24
click at [832, 44] on div "Created with Pixso. Show preview" at bounding box center [859, 45] width 100 height 24
click at [824, 44] on icon "Created with Pixso." at bounding box center [825, 45] width 11 height 11
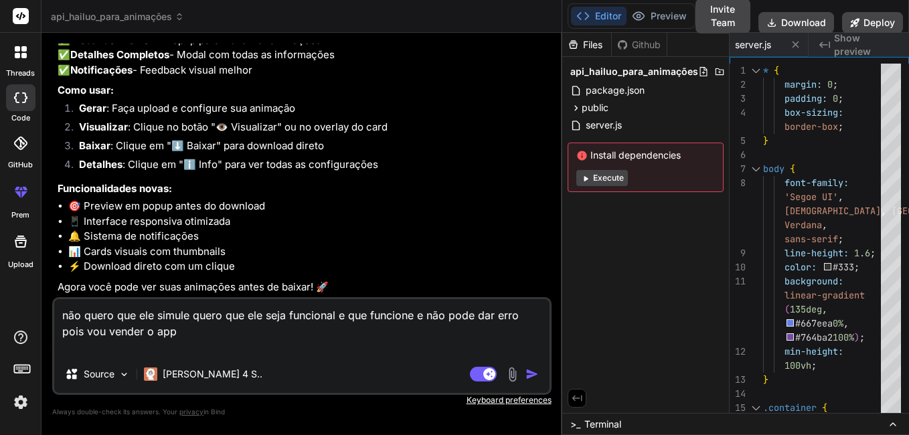
click at [580, 400] on icon at bounding box center [577, 398] width 12 height 12
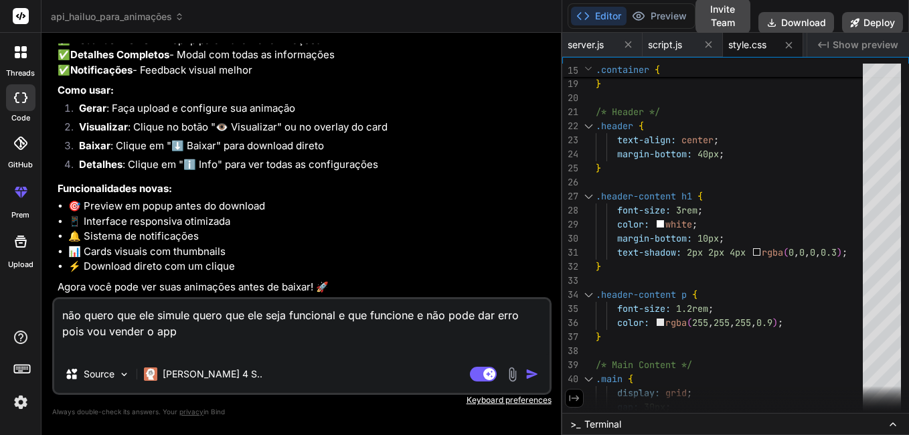
click at [585, 422] on span "Terminal" at bounding box center [603, 424] width 37 height 13
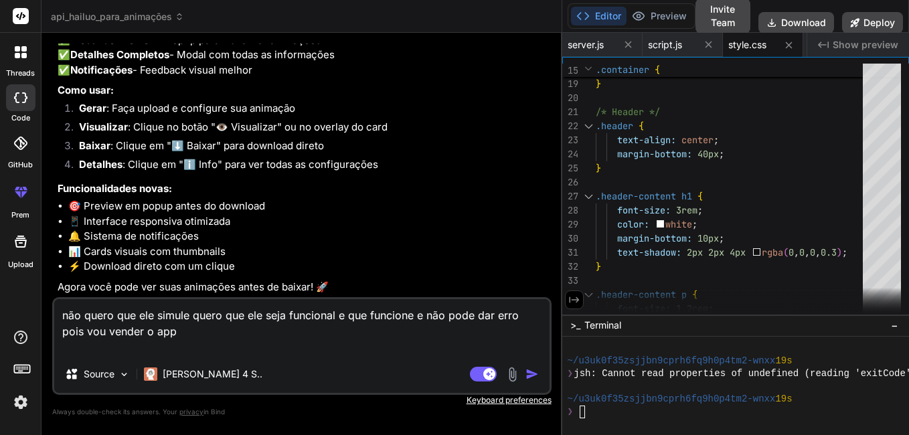
click at [575, 294] on icon at bounding box center [575, 300] width 12 height 12
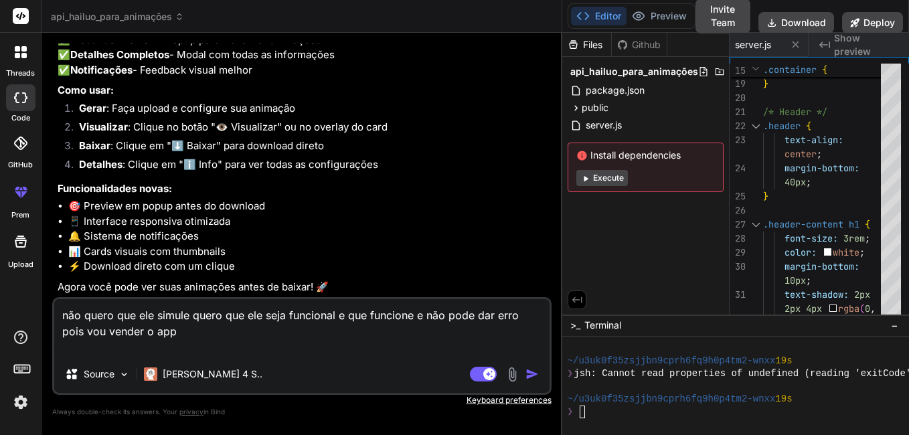
click at [573, 301] on icon at bounding box center [577, 300] width 12 height 12
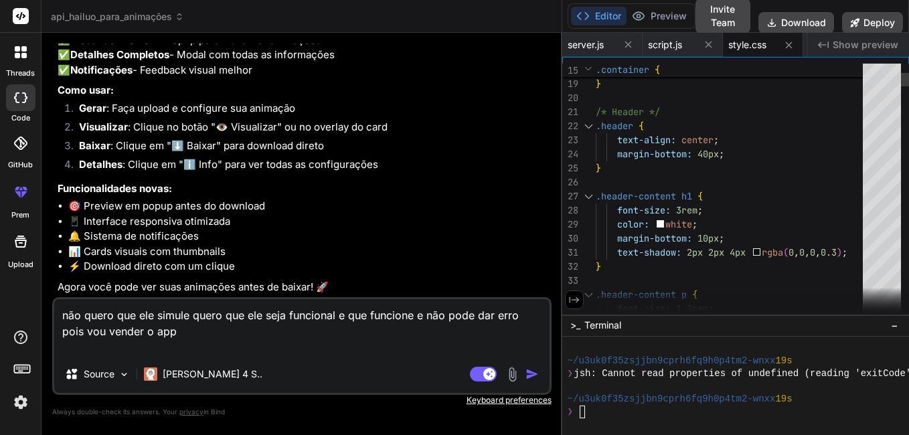
click at [573, 301] on icon at bounding box center [575, 300] width 12 height 12
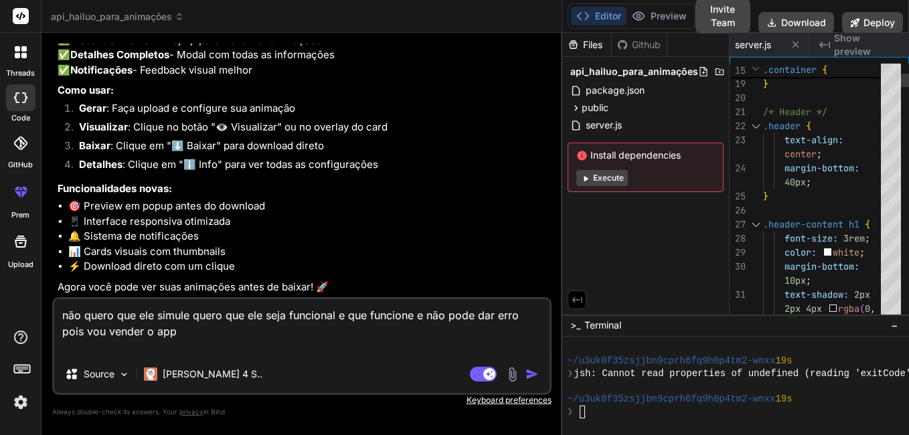
click at [573, 301] on icon at bounding box center [577, 300] width 12 height 12
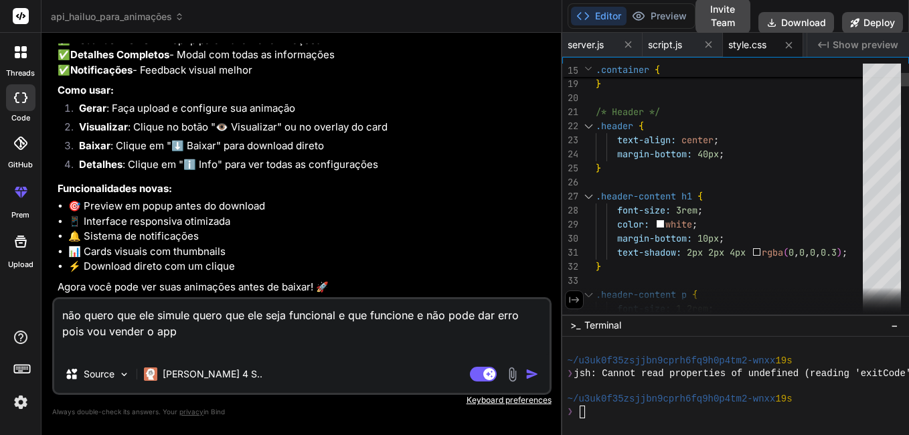
click at [573, 301] on icon at bounding box center [575, 300] width 12 height 12
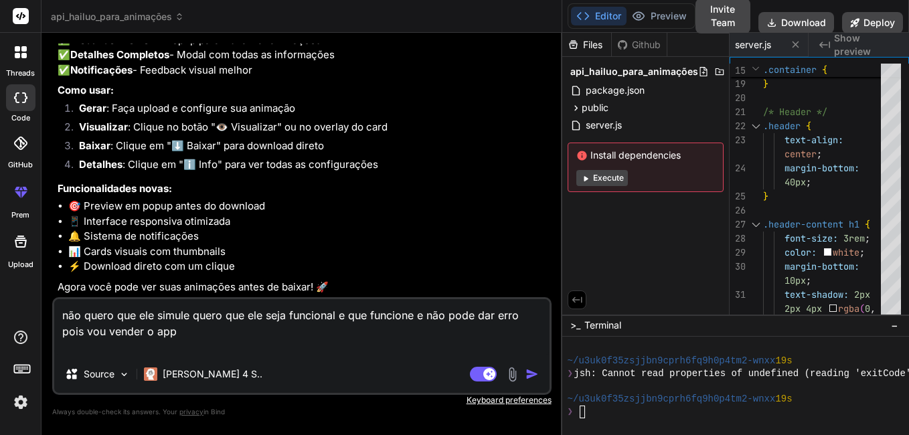
click at [643, 50] on div "Github" at bounding box center [639, 44] width 55 height 13
click at [635, 72] on span "api_hailuo_para_animações" at bounding box center [635, 71] width 128 height 13
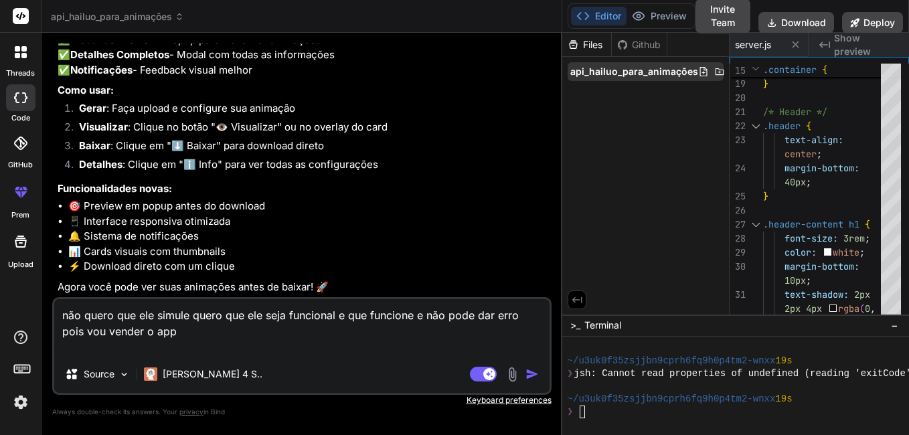
click at [617, 76] on span "api_hailuo_para_animações" at bounding box center [635, 71] width 128 height 13
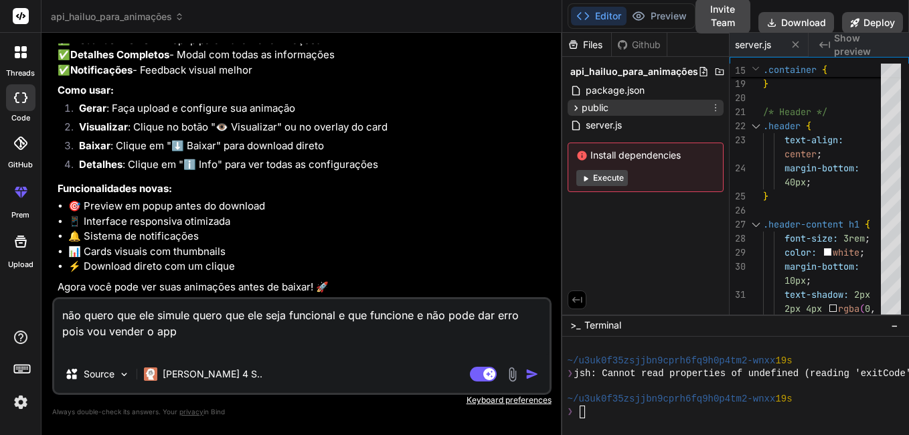
click at [590, 104] on span "public" at bounding box center [595, 107] width 27 height 13
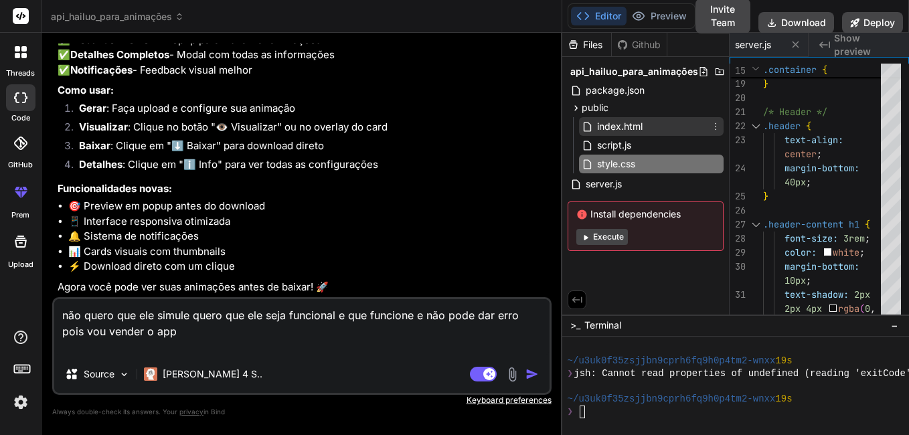
click at [636, 129] on span "index.html" at bounding box center [620, 127] width 48 height 16
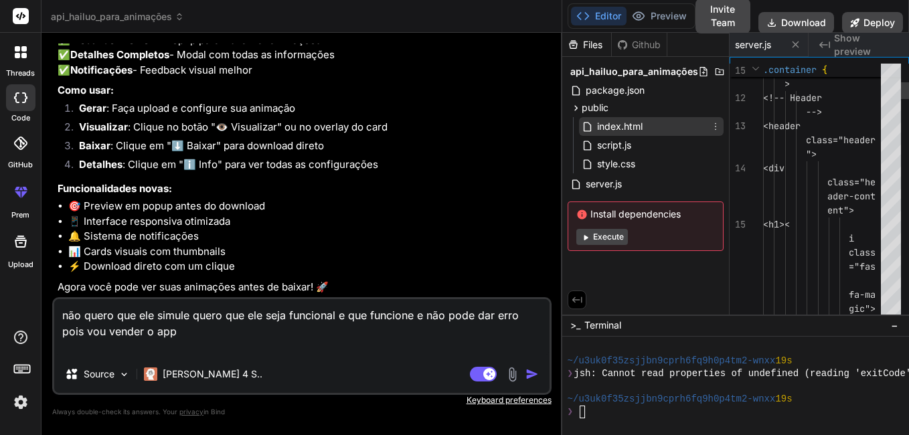
scroll to position [0, 243]
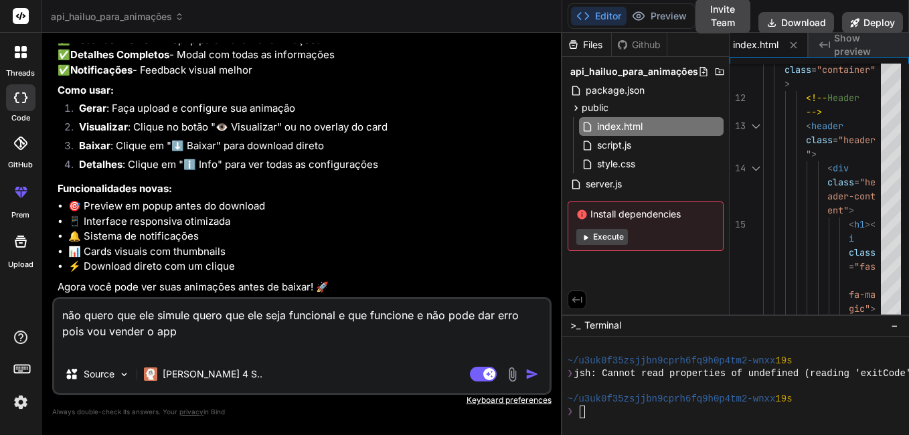
click at [575, 303] on icon at bounding box center [577, 300] width 12 height 12
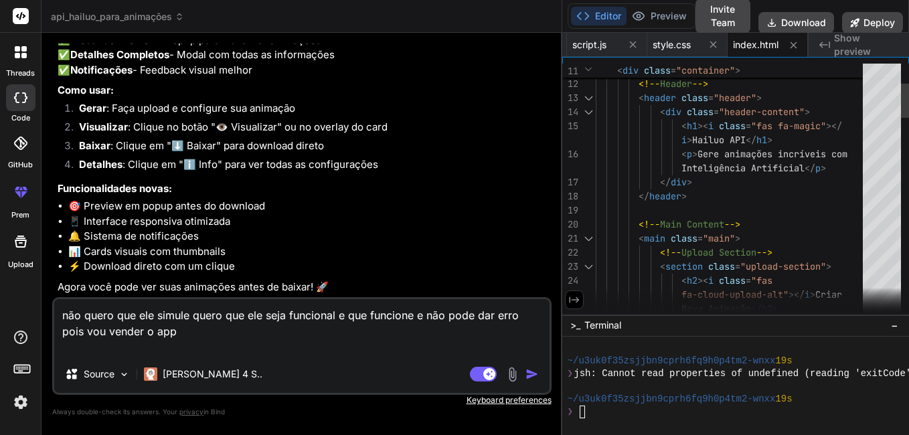
click at [575, 300] on icon at bounding box center [574, 300] width 10 height 6
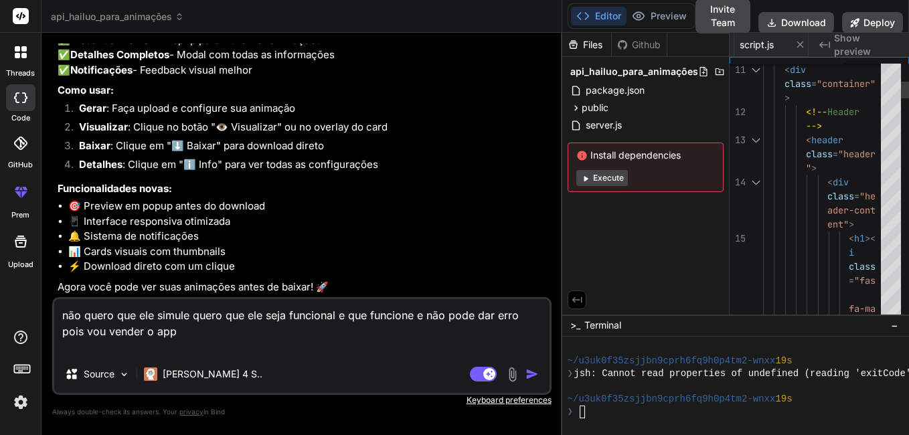
click at [575, 300] on icon at bounding box center [577, 300] width 12 height 12
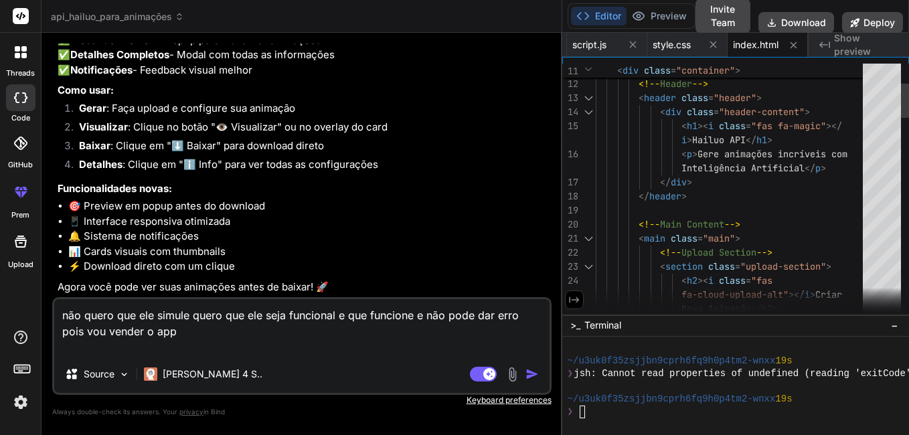
click at [575, 300] on icon at bounding box center [574, 300] width 10 height 6
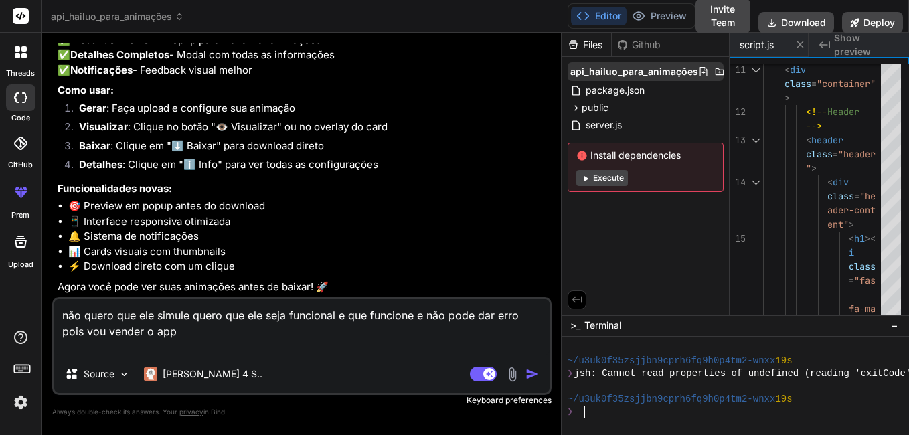
click at [611, 69] on span "api_hailuo_para_animações" at bounding box center [635, 71] width 128 height 13
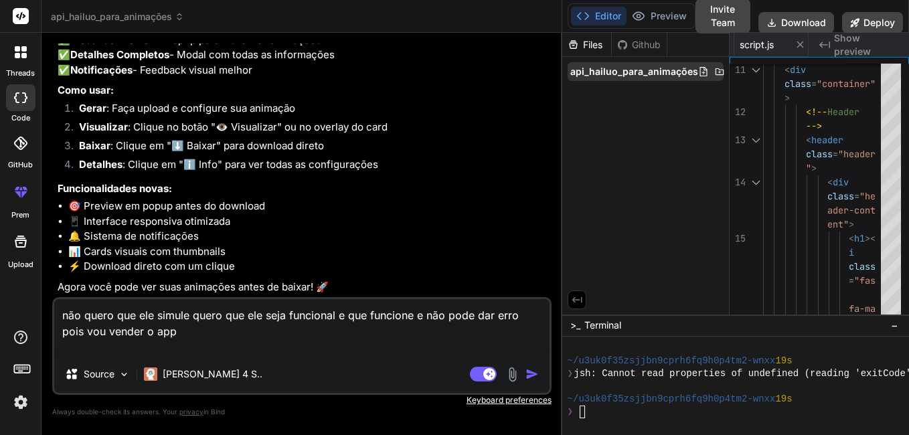
click at [613, 72] on span "api_hailuo_para_animações" at bounding box center [635, 71] width 128 height 13
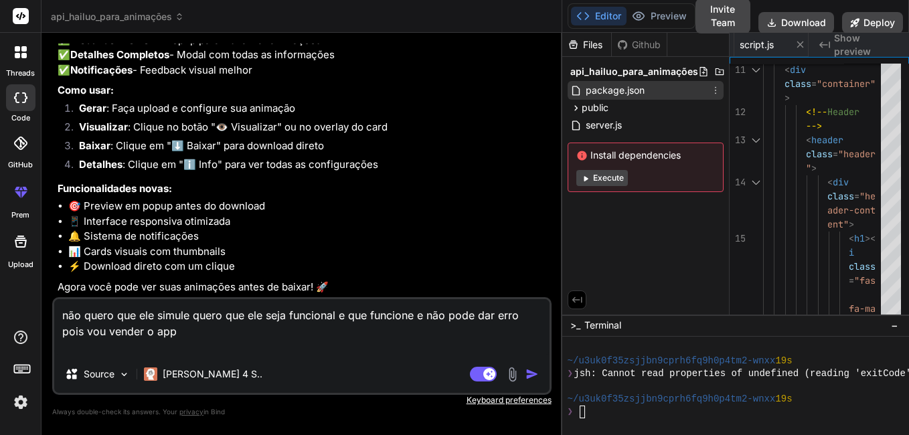
click at [586, 89] on span "package.json" at bounding box center [616, 90] width 62 height 16
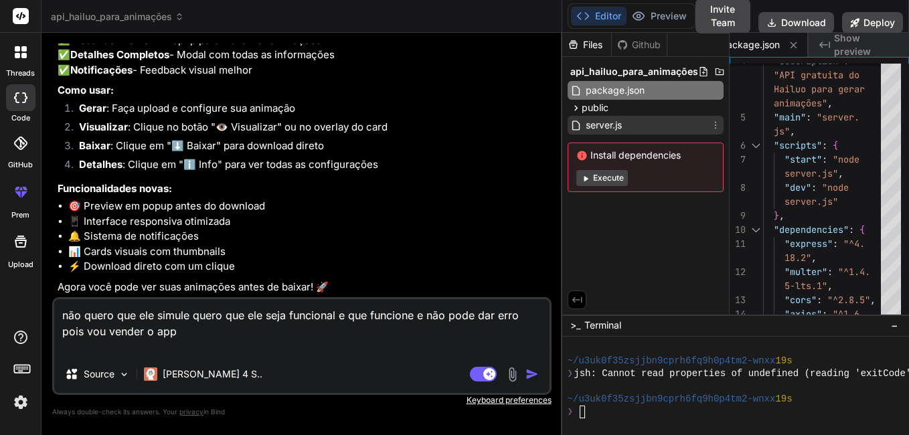
click at [589, 123] on span "server.js" at bounding box center [604, 125] width 39 height 16
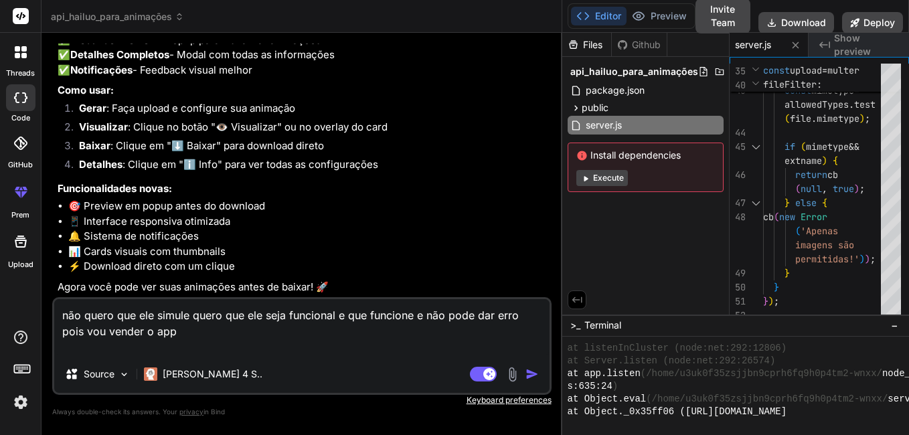
scroll to position [2606, 0]
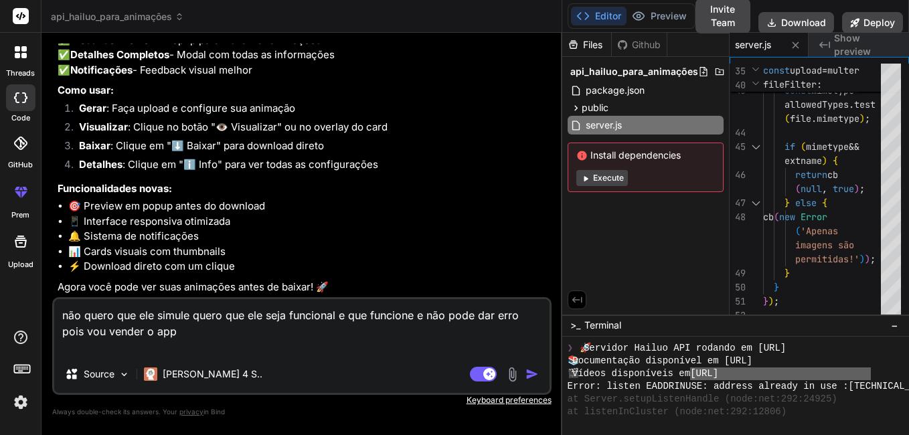
drag, startPoint x: 872, startPoint y: 377, endPoint x: 703, endPoint y: 372, distance: 168.8
click at [703, 372] on div "🎬 Vídeos disponíveis em [URL]" at bounding box center [846, 374] width 557 height 13
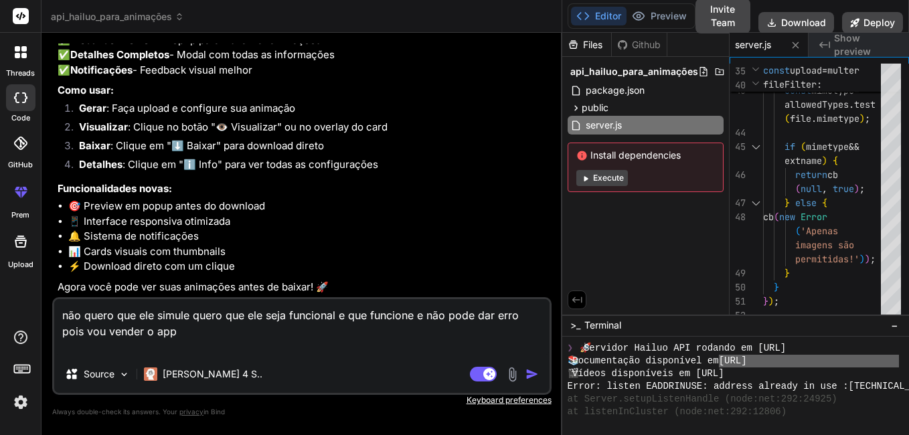
drag, startPoint x: 731, startPoint y: 360, endPoint x: 901, endPoint y: 364, distance: 170.2
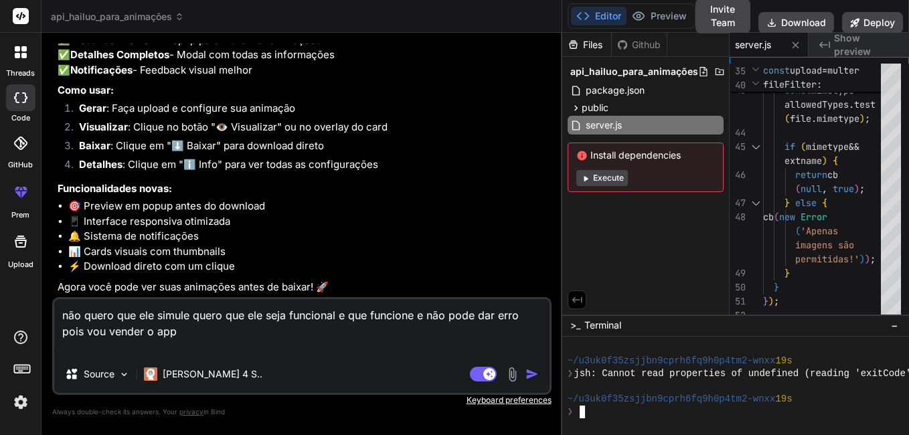
scroll to position [3575, 0]
click at [530, 371] on img "button" at bounding box center [532, 374] width 13 height 13
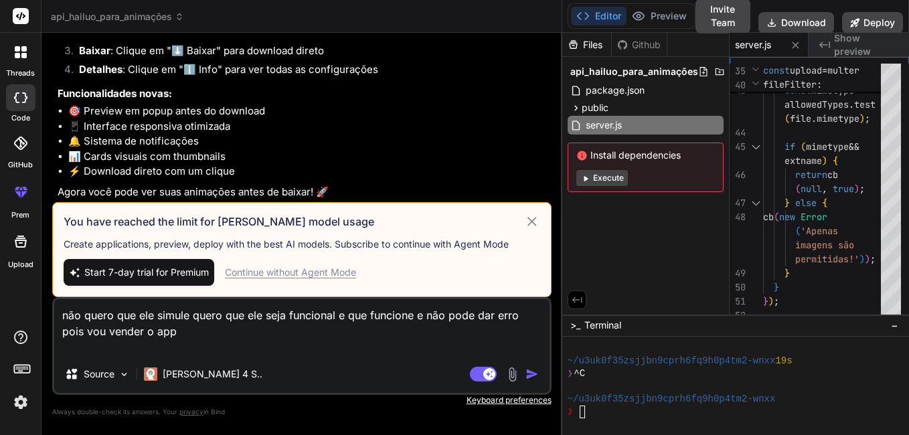
scroll to position [2937, 0]
click at [530, 371] on img "button" at bounding box center [532, 374] width 13 height 13
click at [295, 273] on div "Continue without Agent Mode" at bounding box center [290, 272] width 131 height 13
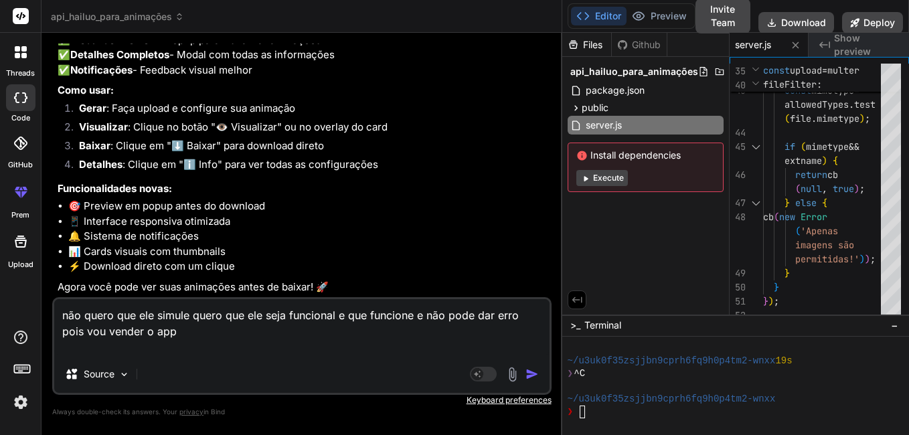
scroll to position [2842, 0]
click at [528, 374] on img "button" at bounding box center [532, 374] width 13 height 13
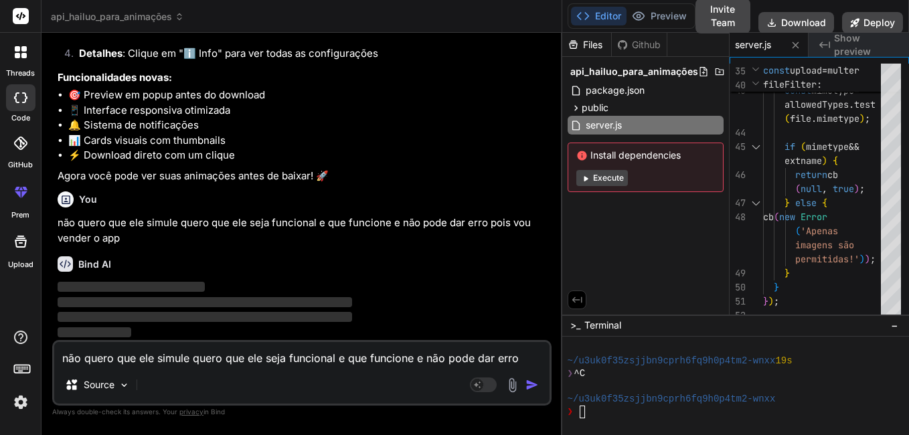
scroll to position [2953, 0]
click at [210, 359] on textarea "não quero que ele simule quero que ele seja funcional e que funcione e não pode…" at bounding box center [302, 354] width 496 height 24
click at [529, 388] on img "button" at bounding box center [532, 384] width 13 height 13
click at [587, 180] on icon at bounding box center [586, 178] width 10 height 10
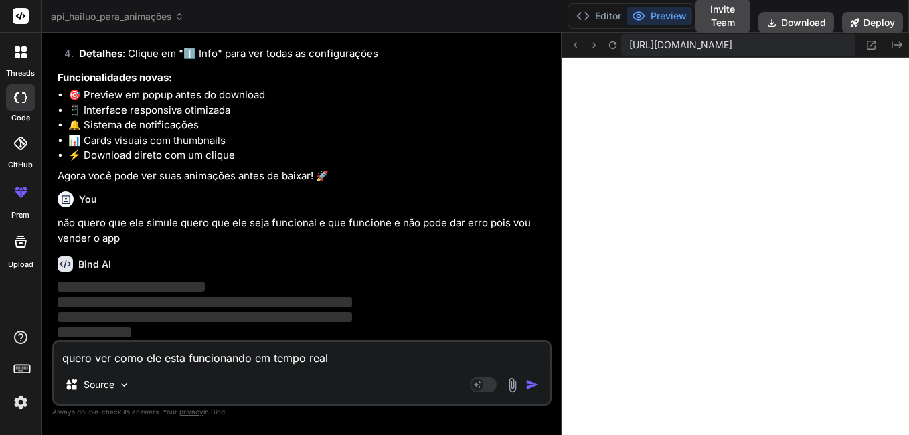
click at [356, 354] on textarea "quero ver como ele esta funcionando em tempo real" at bounding box center [302, 354] width 496 height 24
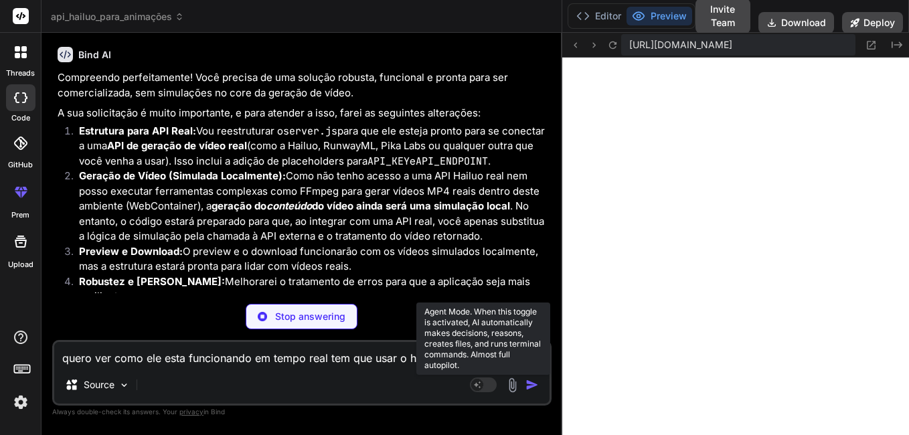
click at [481, 386] on rect at bounding box center [477, 385] width 12 height 12
click at [483, 384] on rect at bounding box center [483, 385] width 27 height 15
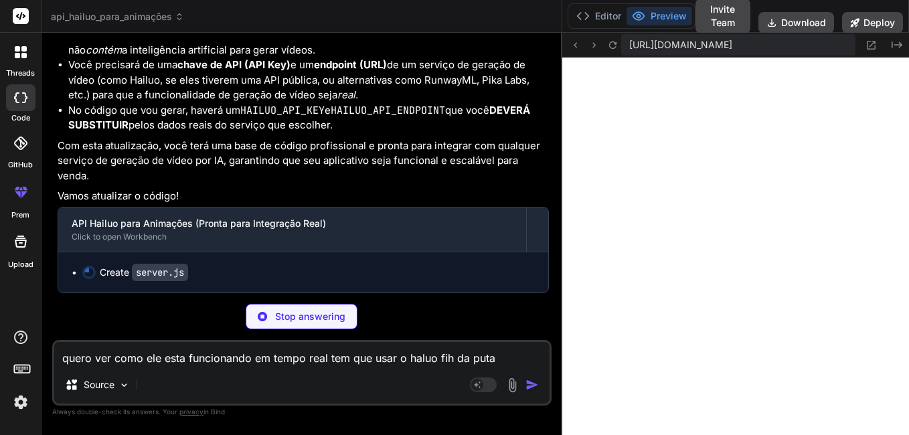
scroll to position [3451, 0]
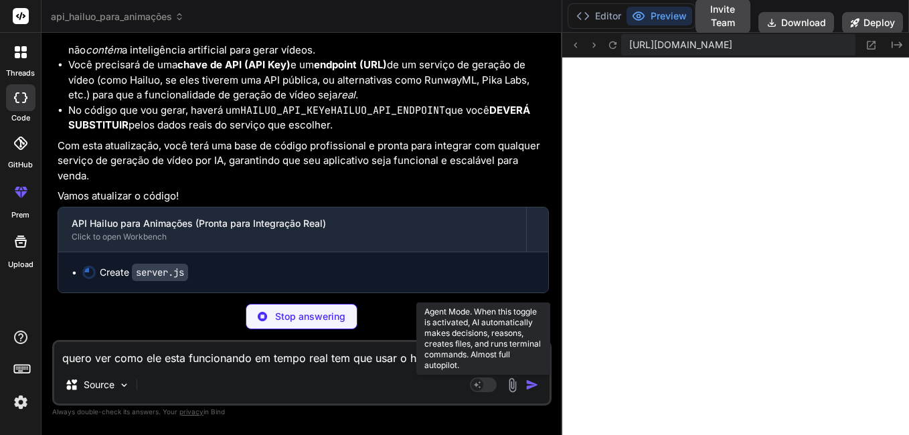
click at [483, 384] on rect at bounding box center [483, 385] width 27 height 15
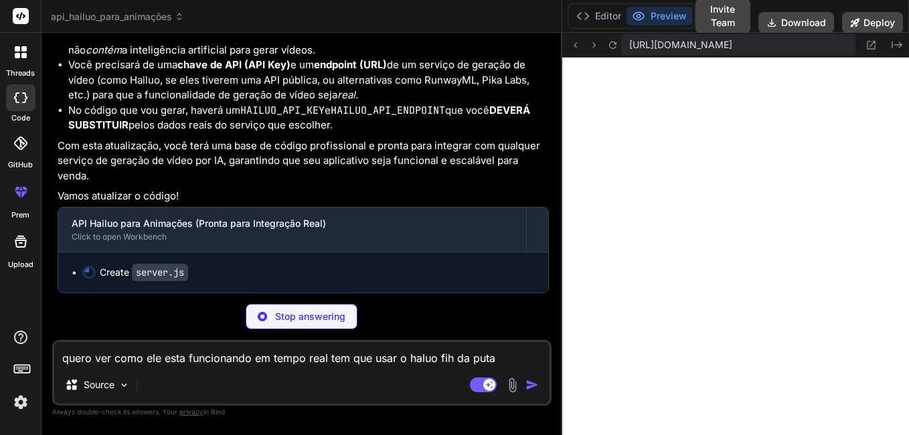
click at [270, 304] on div "Stop answering" at bounding box center [302, 316] width 112 height 25
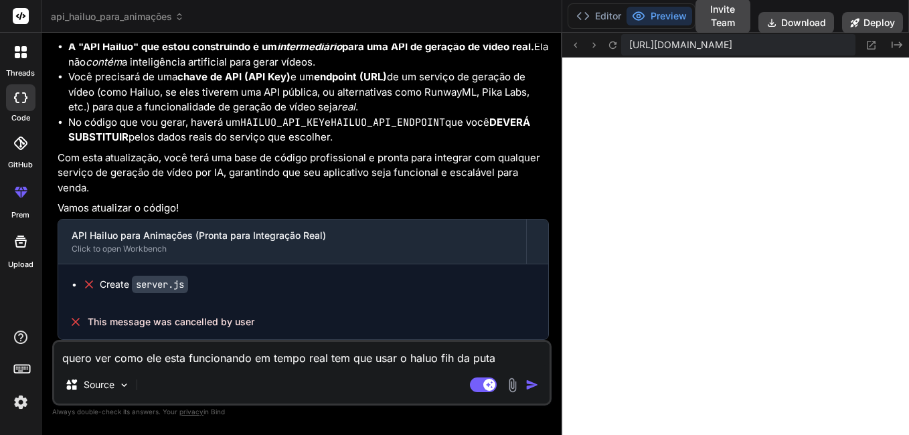
click at [528, 388] on img "button" at bounding box center [532, 384] width 13 height 13
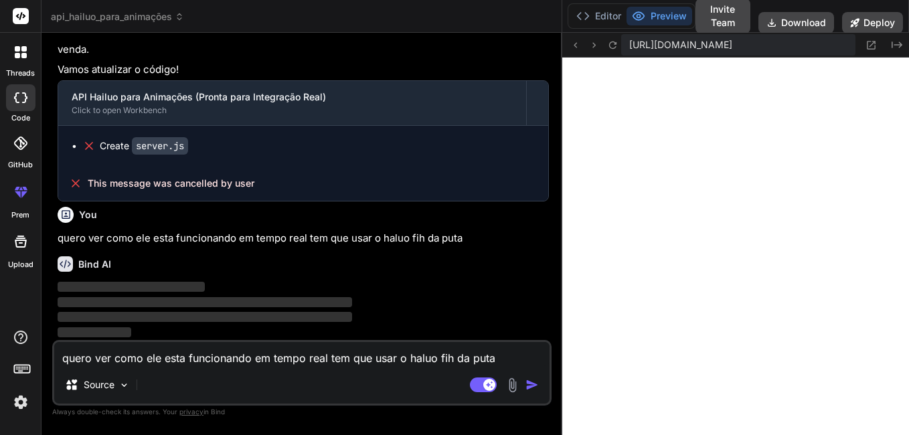
scroll to position [3578, 0]
